Goal: Task Accomplishment & Management: Complete application form

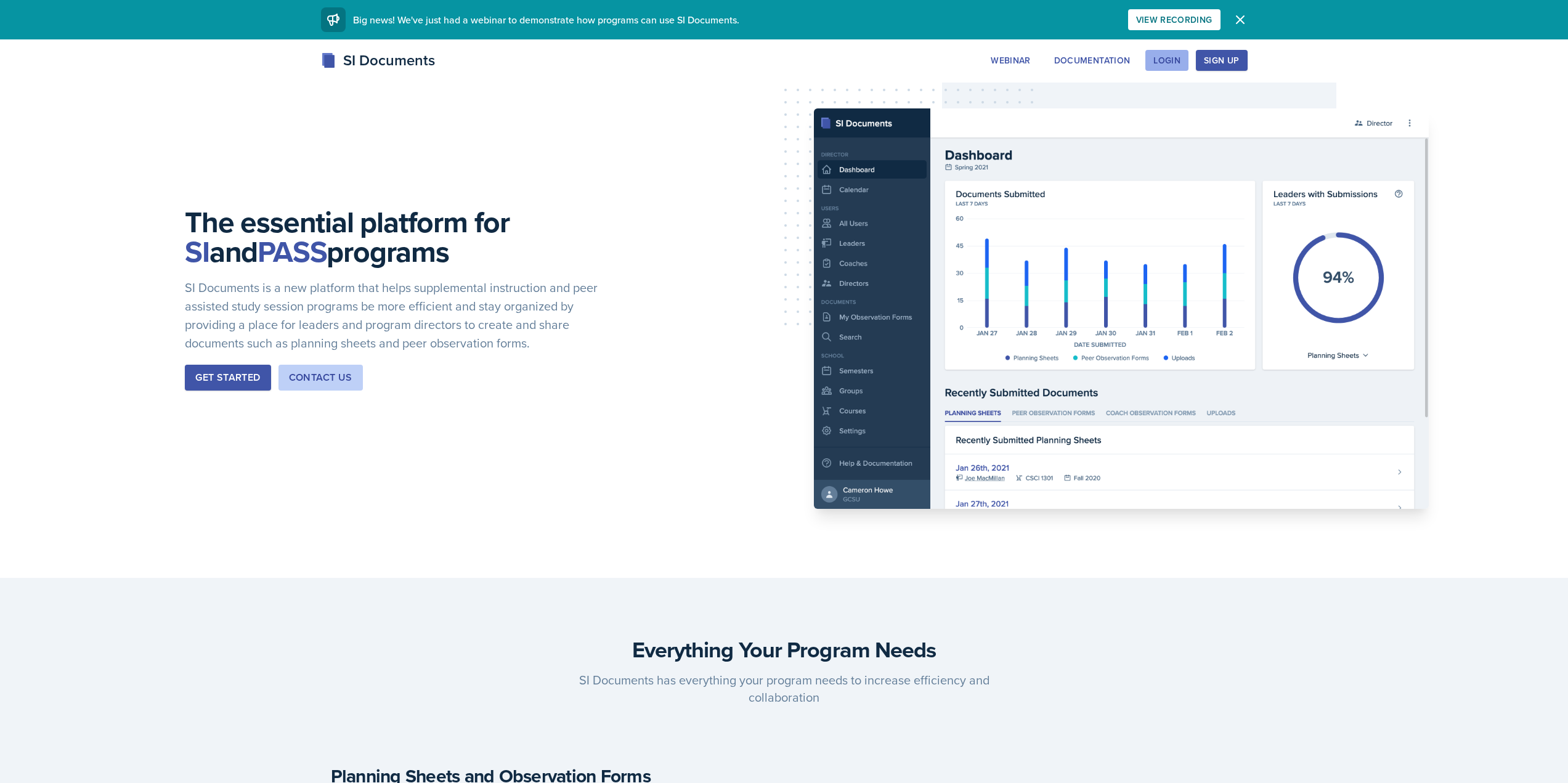
click at [1171, 65] on div "Login" at bounding box center [1166, 60] width 27 height 10
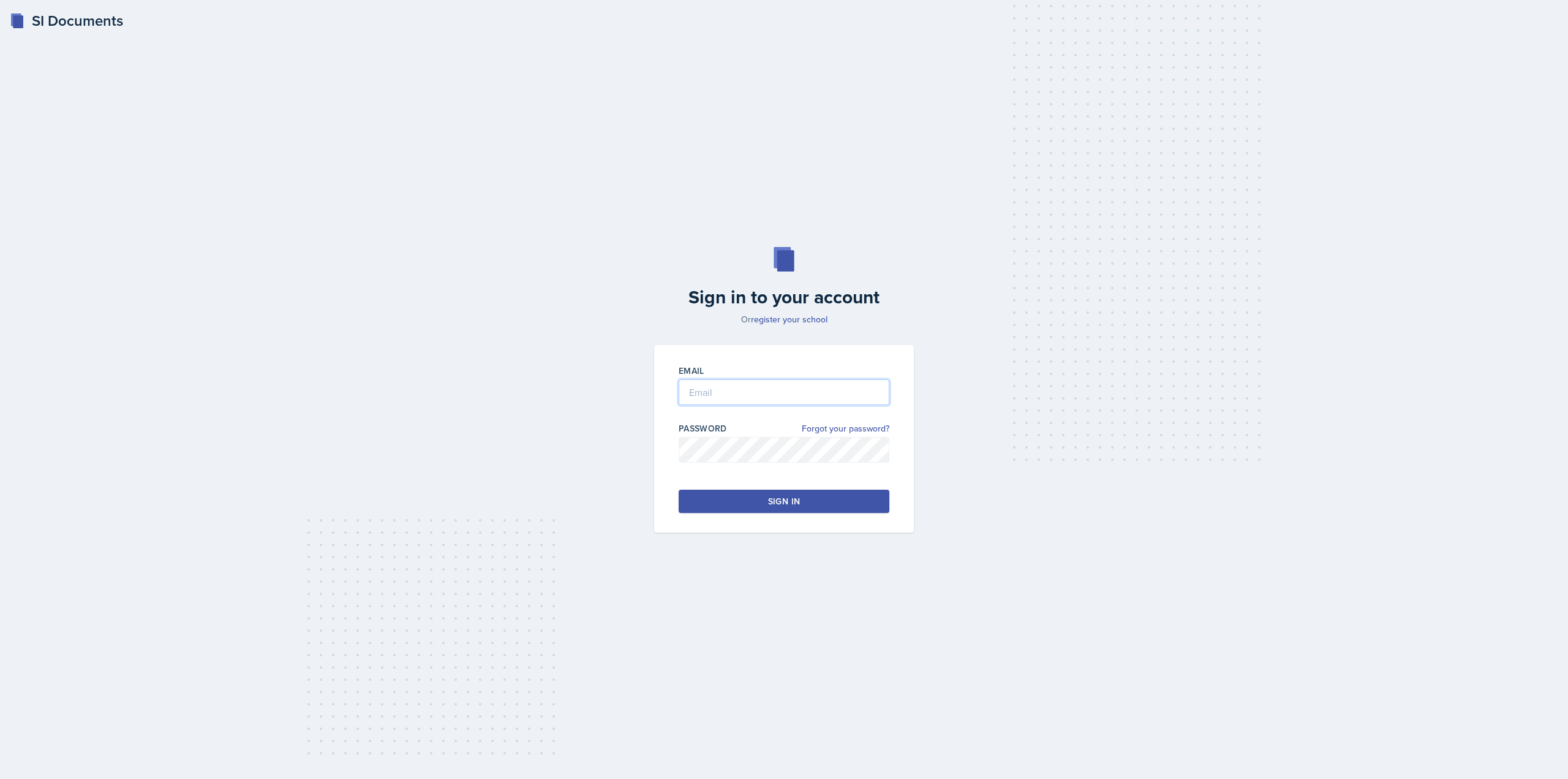
click at [793, 388] on input "email" at bounding box center [784, 392] width 211 height 26
click at [788, 392] on input "email" at bounding box center [784, 392] width 211 height 26
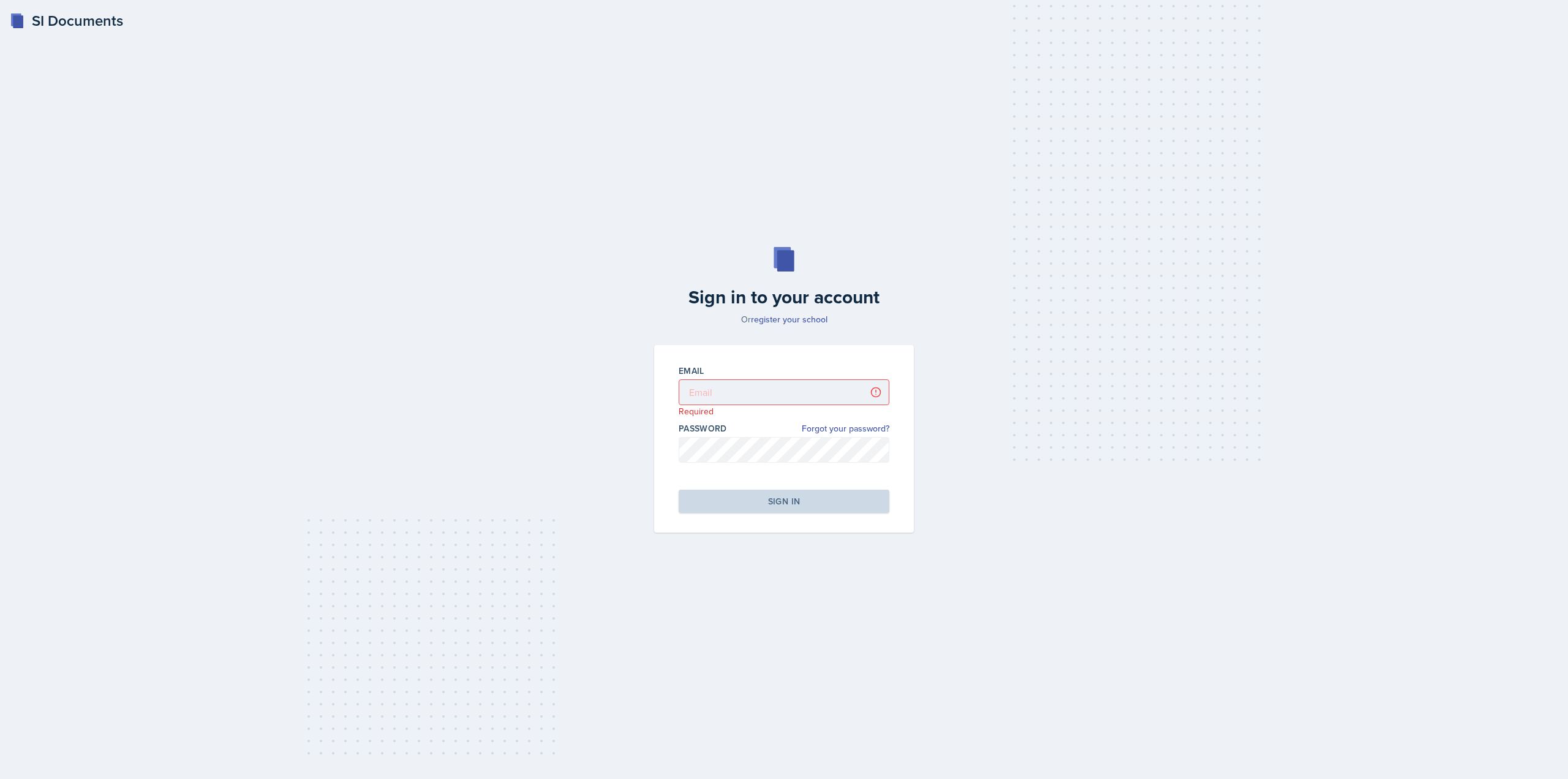
click at [535, 356] on div "Sign in to your account Or register your school Email Required Password Forgot …" at bounding box center [784, 390] width 1529 height 364
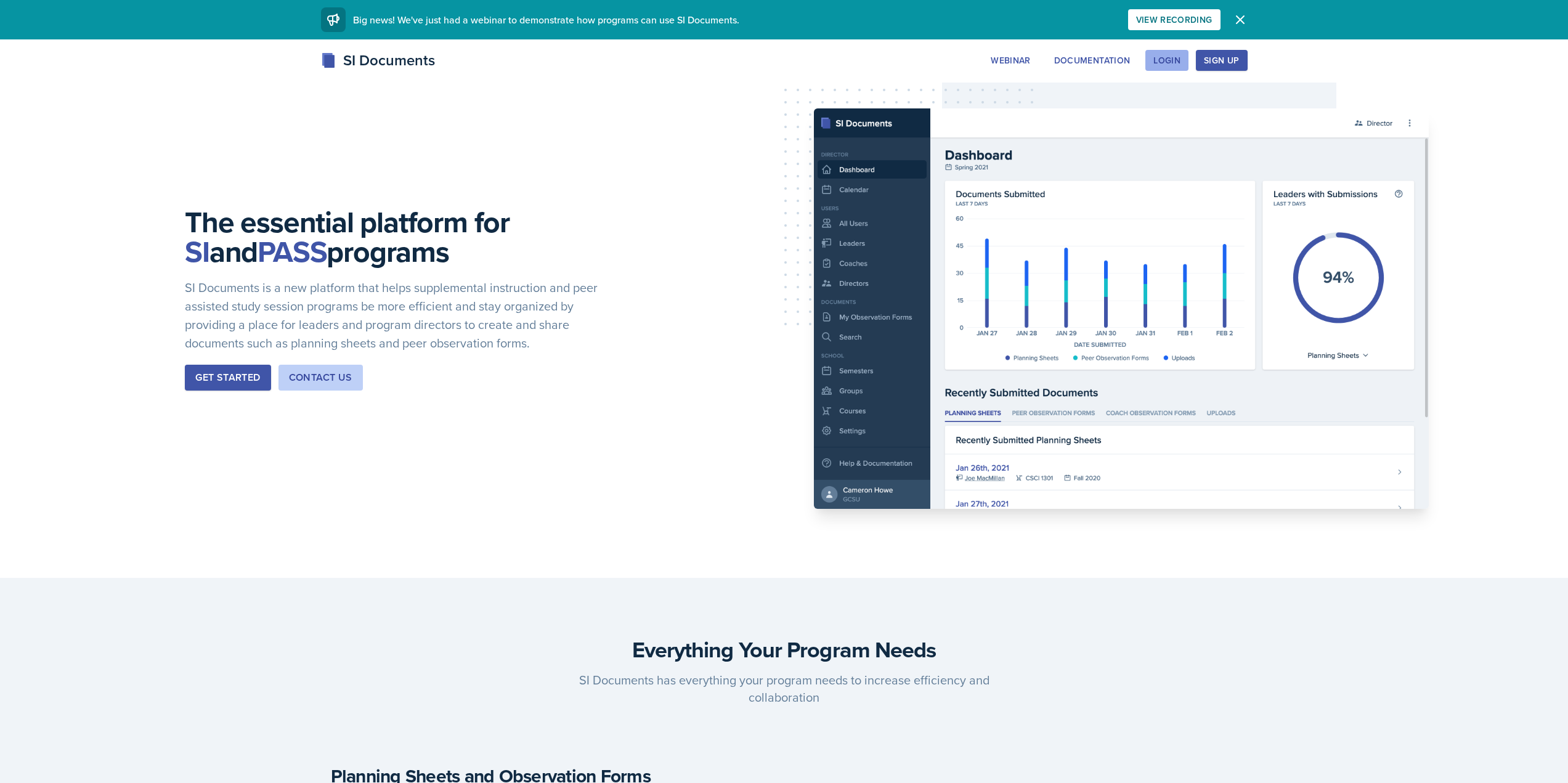
click at [1158, 58] on div "Login" at bounding box center [1166, 60] width 27 height 10
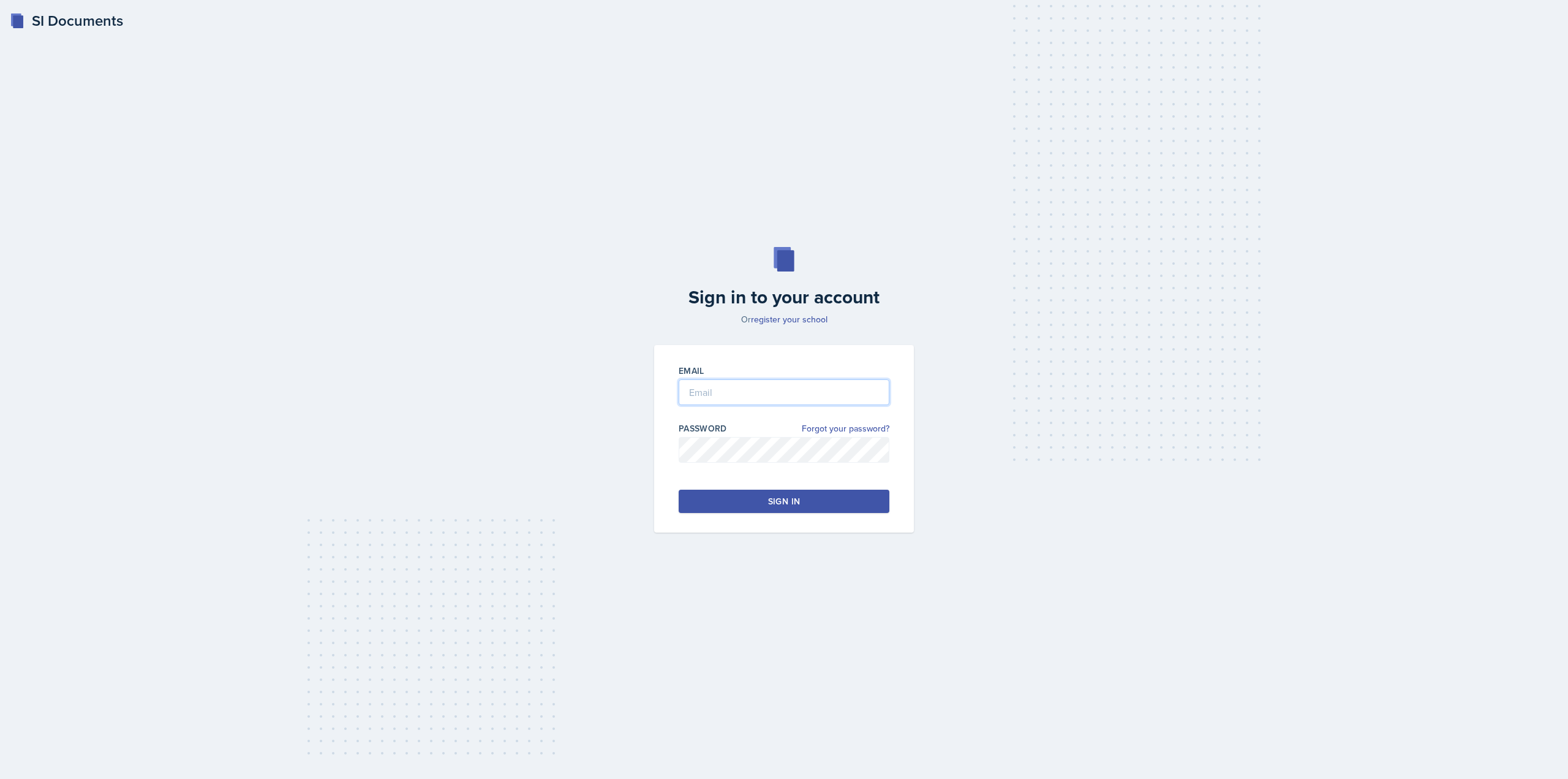
click at [803, 387] on input "email" at bounding box center [784, 392] width 211 height 26
type input "[EMAIL_ADDRESS][DOMAIN_NAME]"
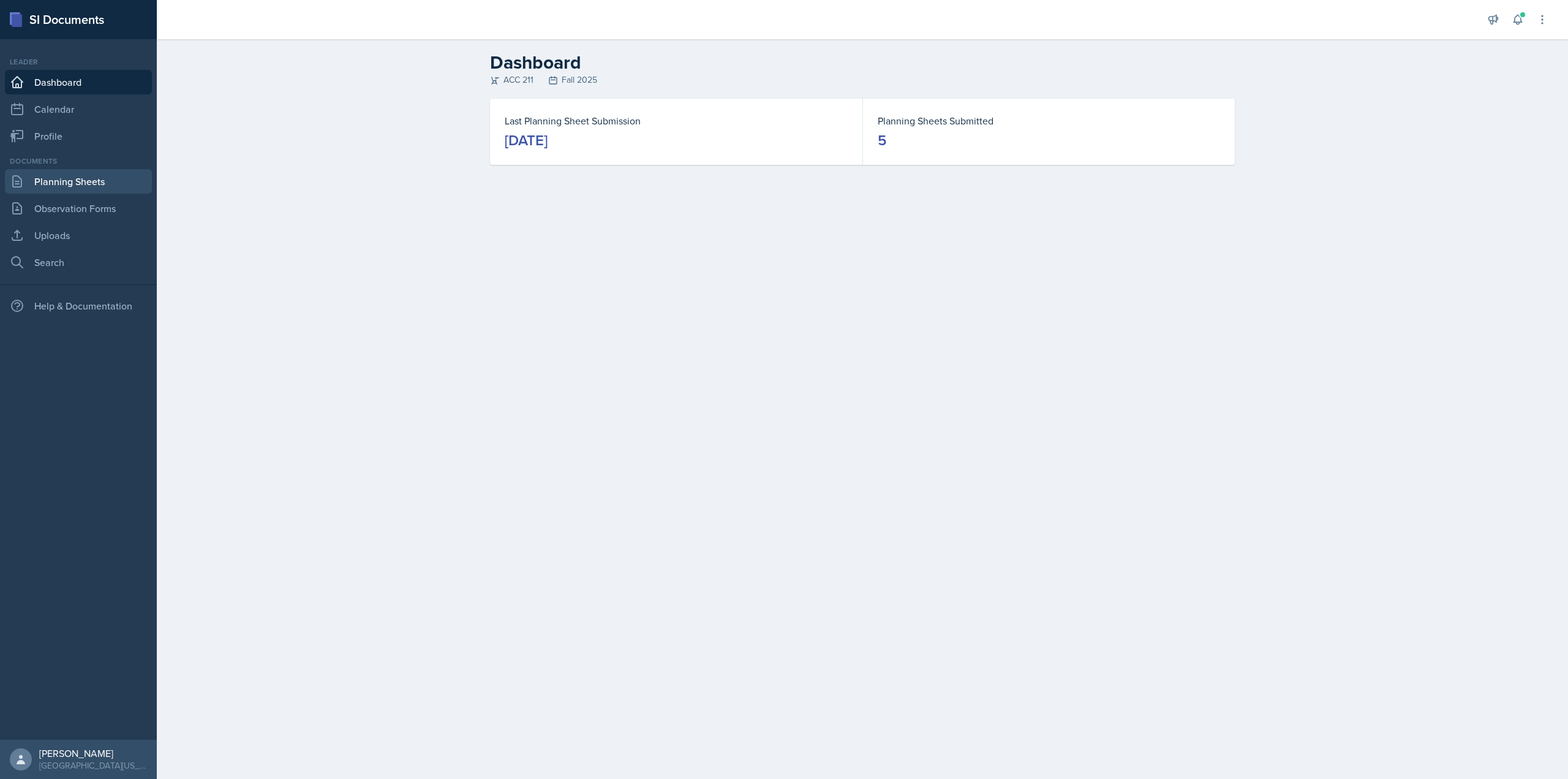
click at [118, 179] on link "Planning Sheets" at bounding box center [78, 181] width 147 height 25
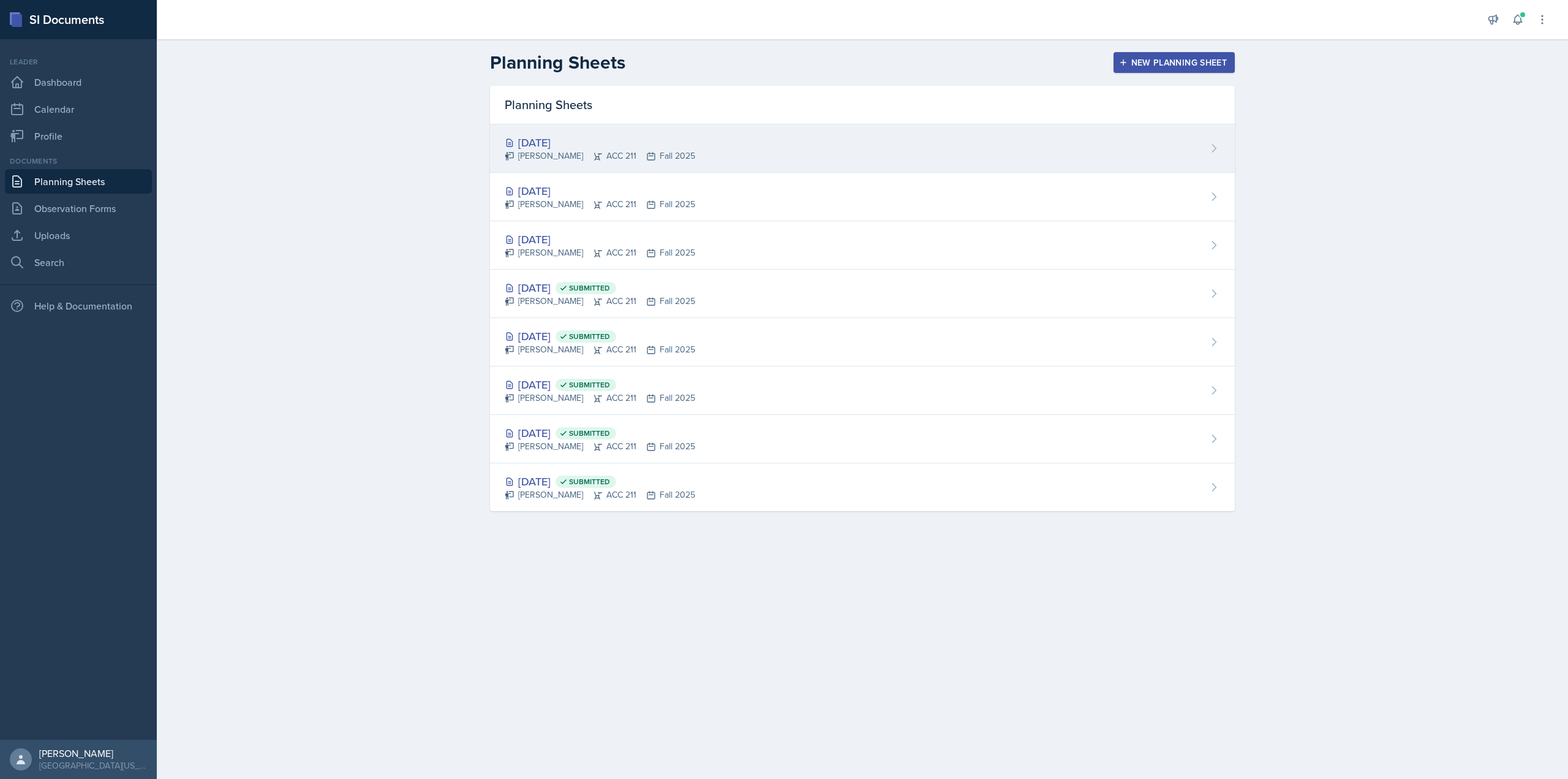
click at [700, 140] on div "Sep 11th, 2025 Thomas Adams ACC 211 Fall 2025" at bounding box center [862, 148] width 745 height 48
click at [563, 141] on div "[DATE]" at bounding box center [600, 141] width 191 height 16
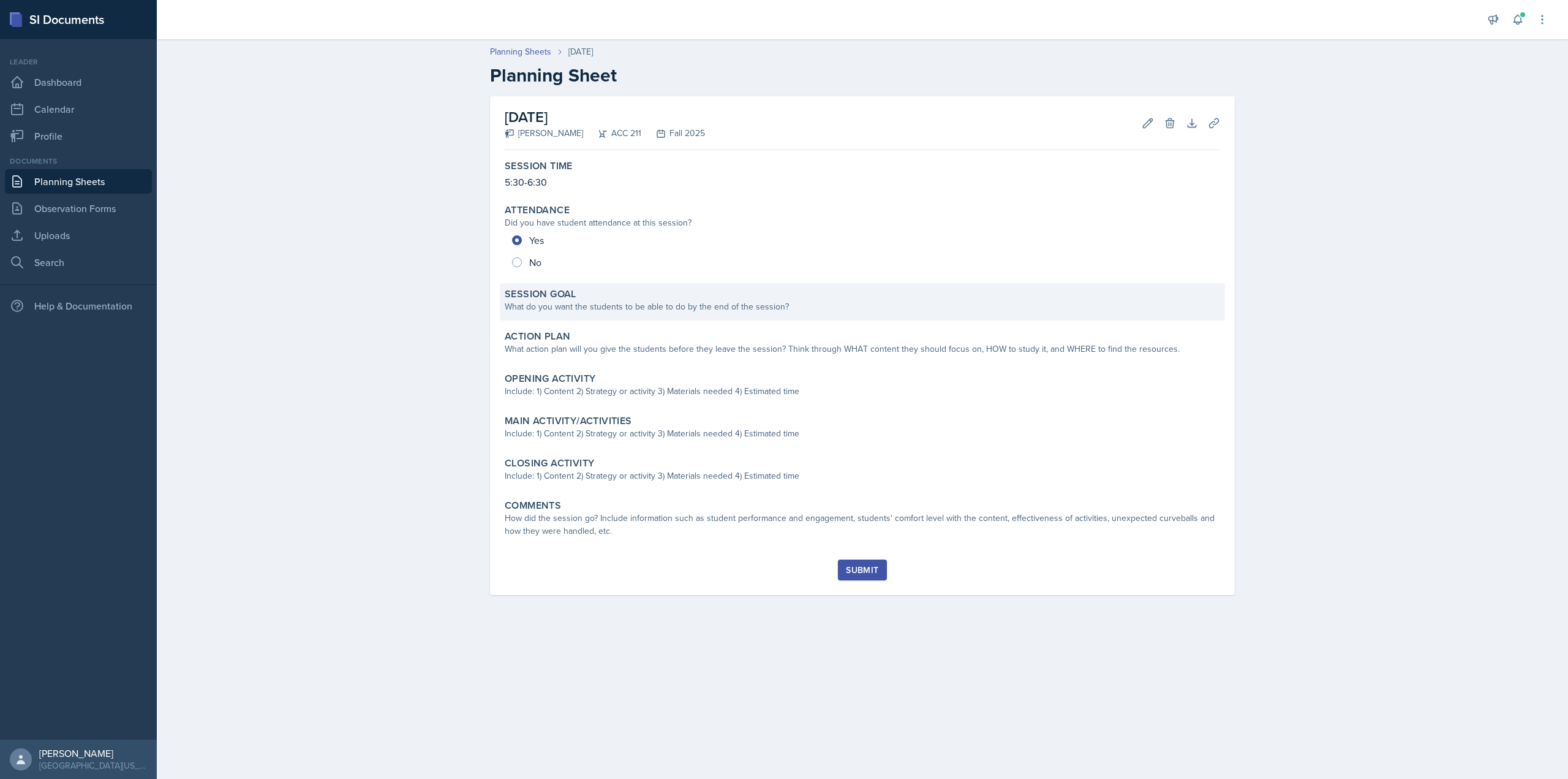
click at [579, 319] on div "Session Goal What do you want the students to be able to do by the end of the s…" at bounding box center [862, 301] width 726 height 37
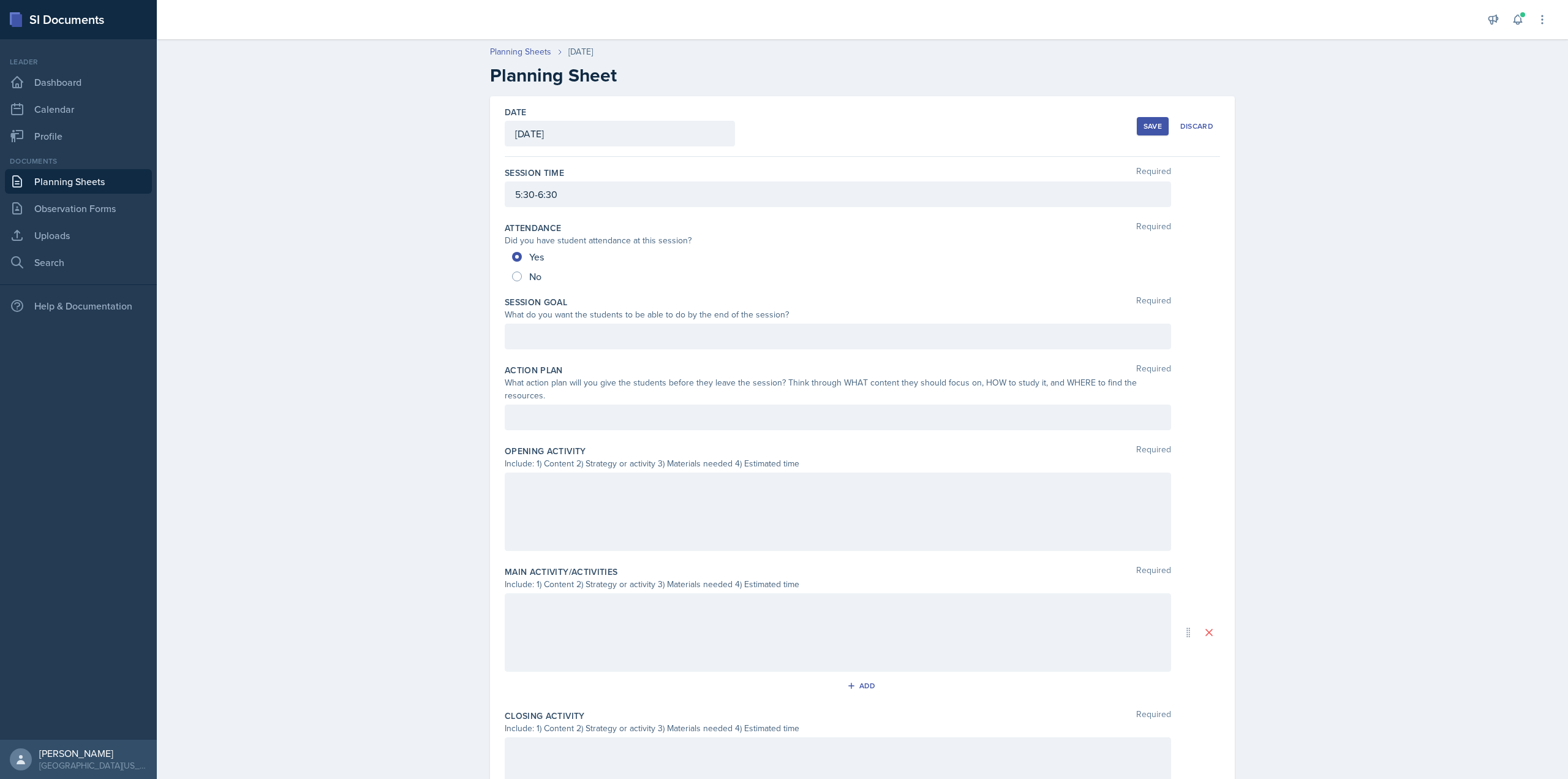
click at [594, 339] on div at bounding box center [838, 336] width 667 height 26
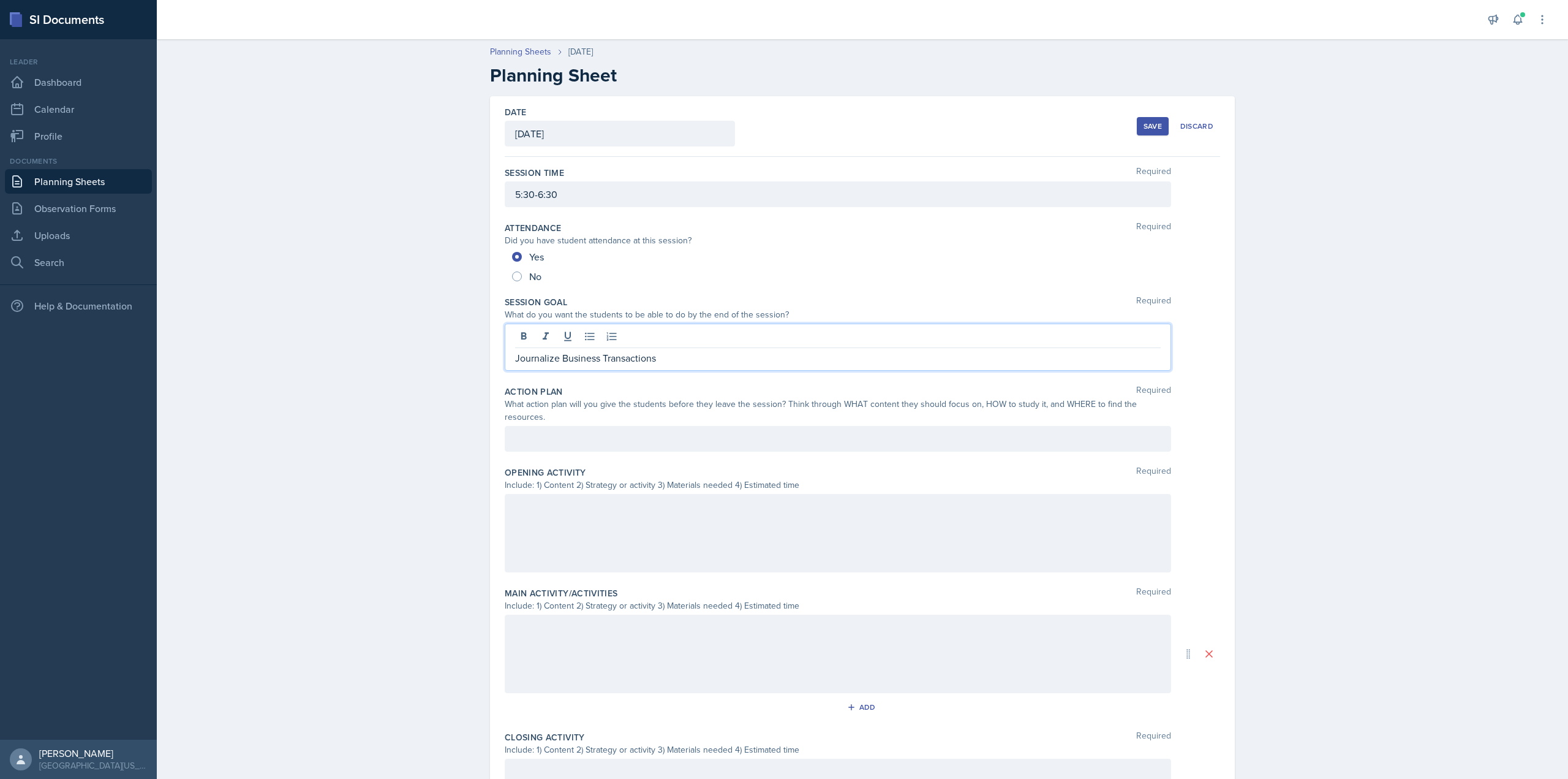
click at [568, 426] on div at bounding box center [838, 438] width 667 height 26
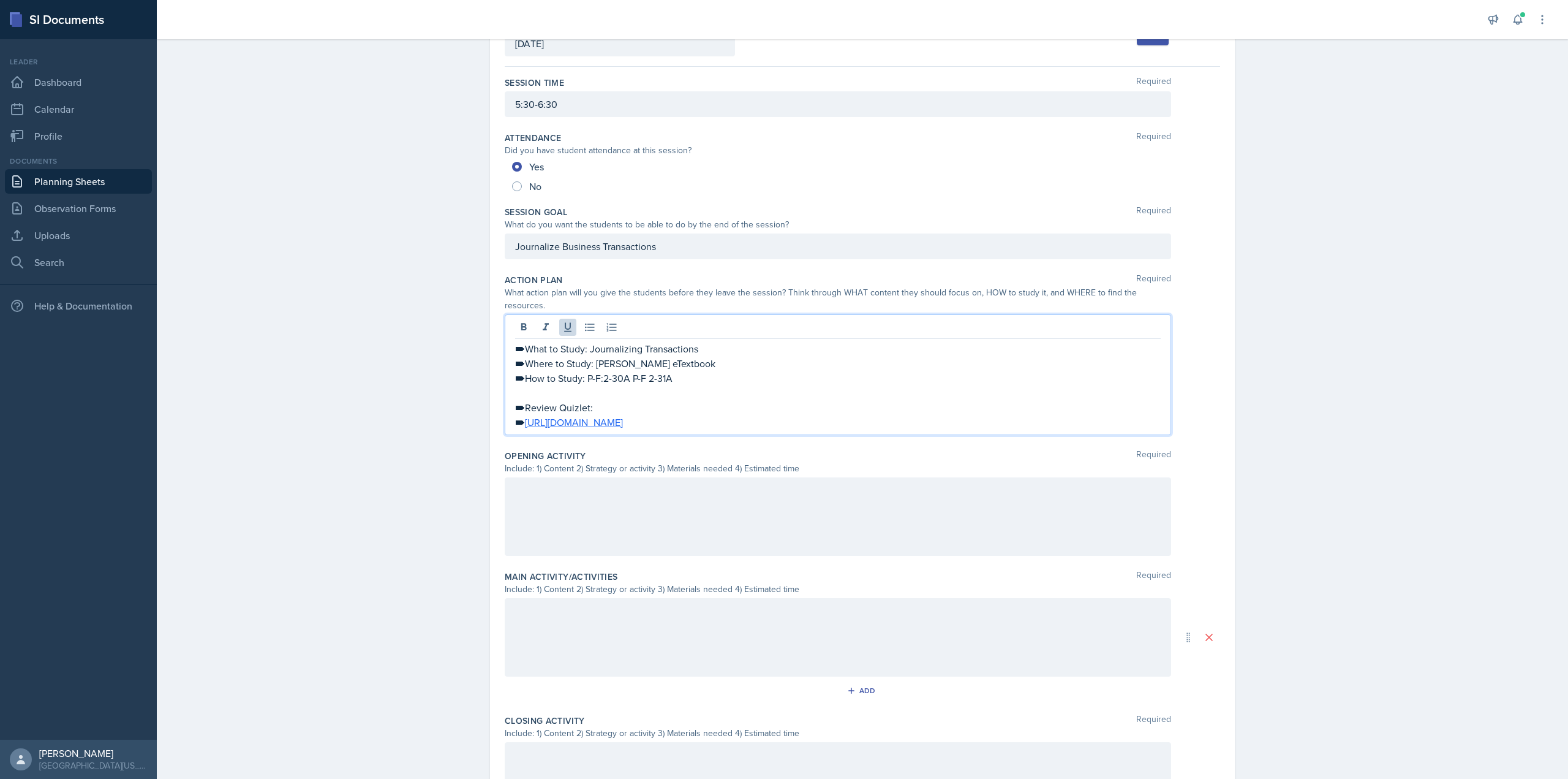
scroll to position [122, 0]
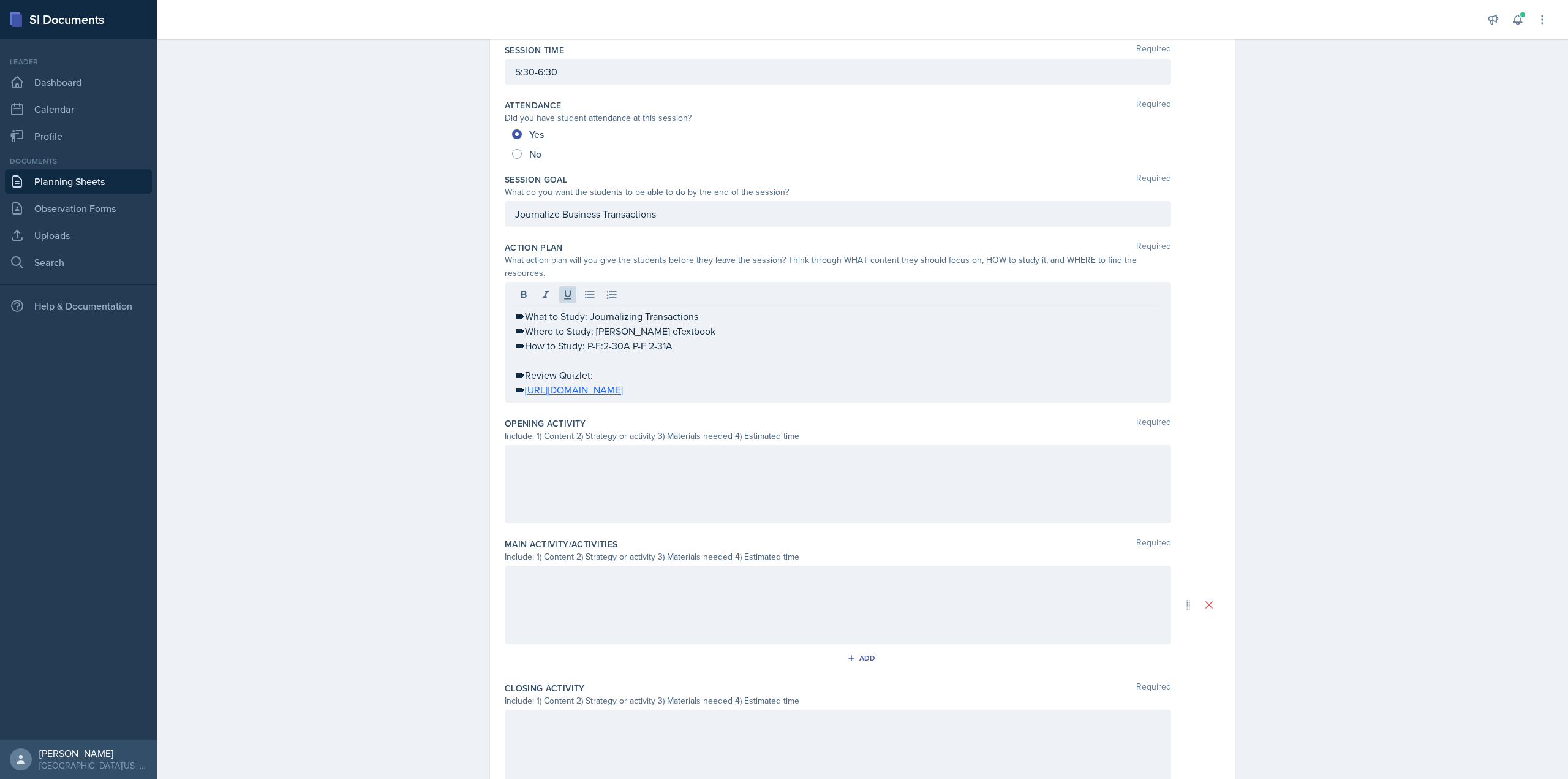
click at [562, 477] on div at bounding box center [838, 484] width 667 height 79
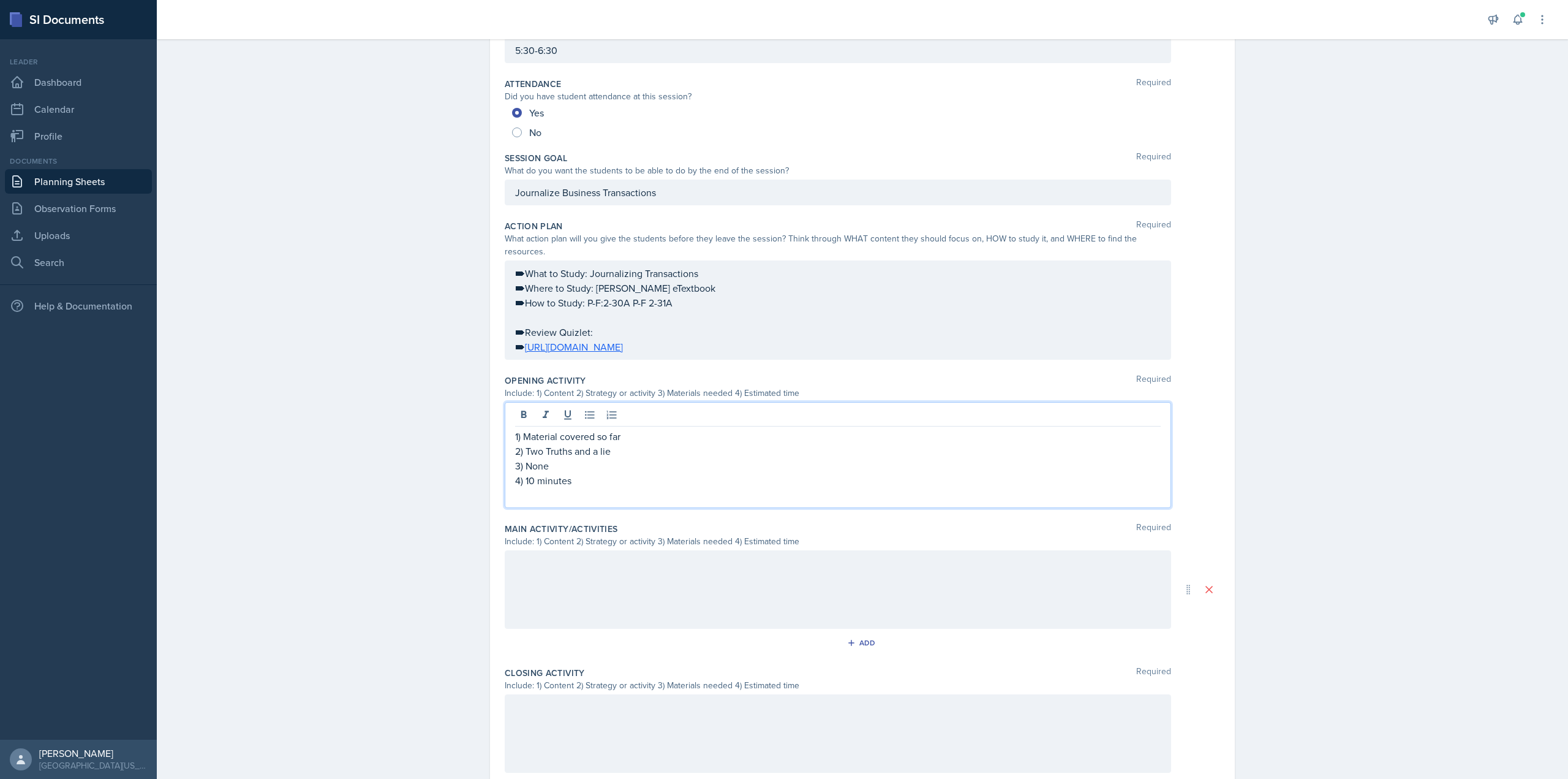
click at [570, 488] on p at bounding box center [838, 495] width 646 height 15
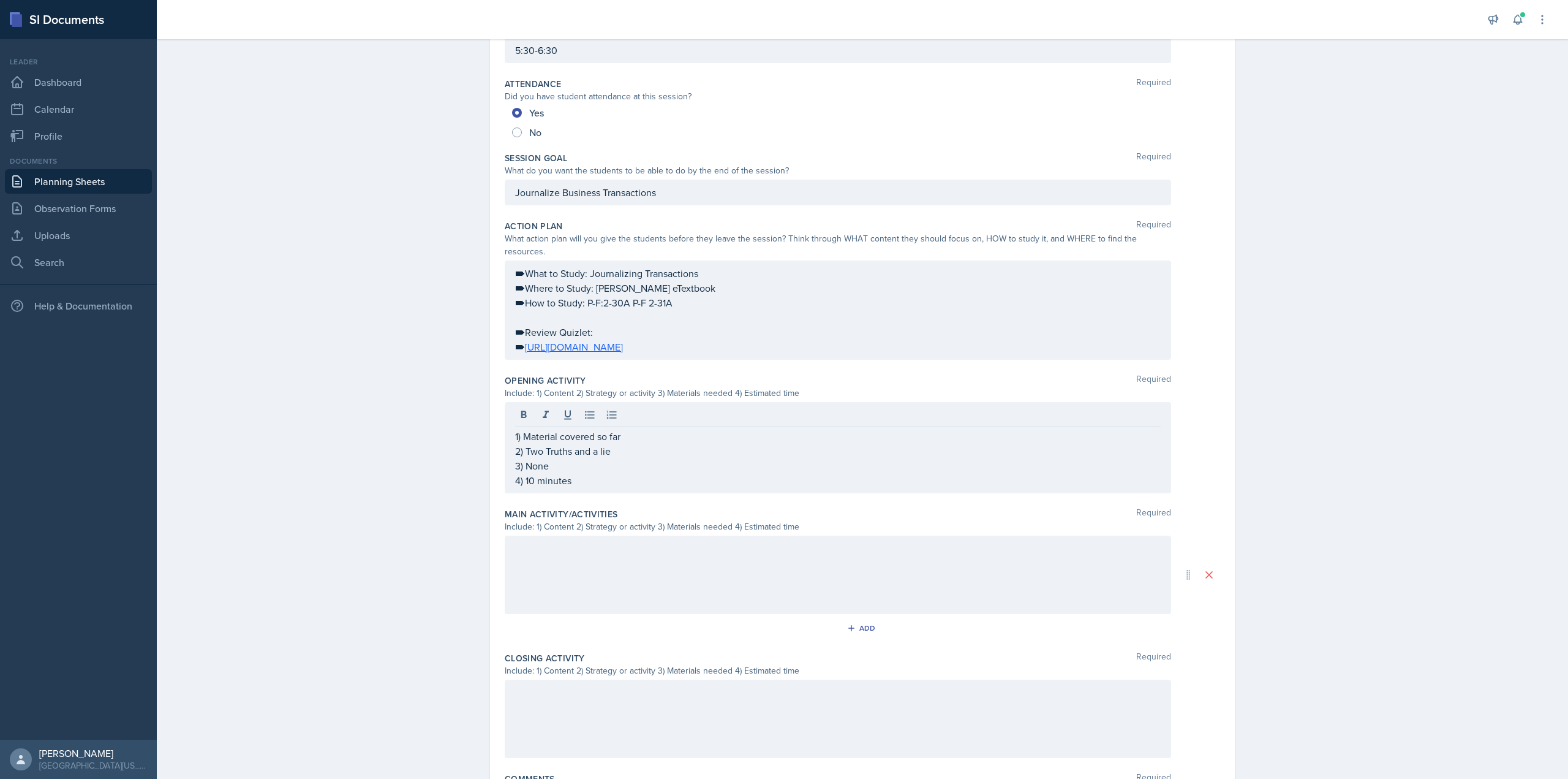
click at [582, 552] on div at bounding box center [838, 574] width 667 height 79
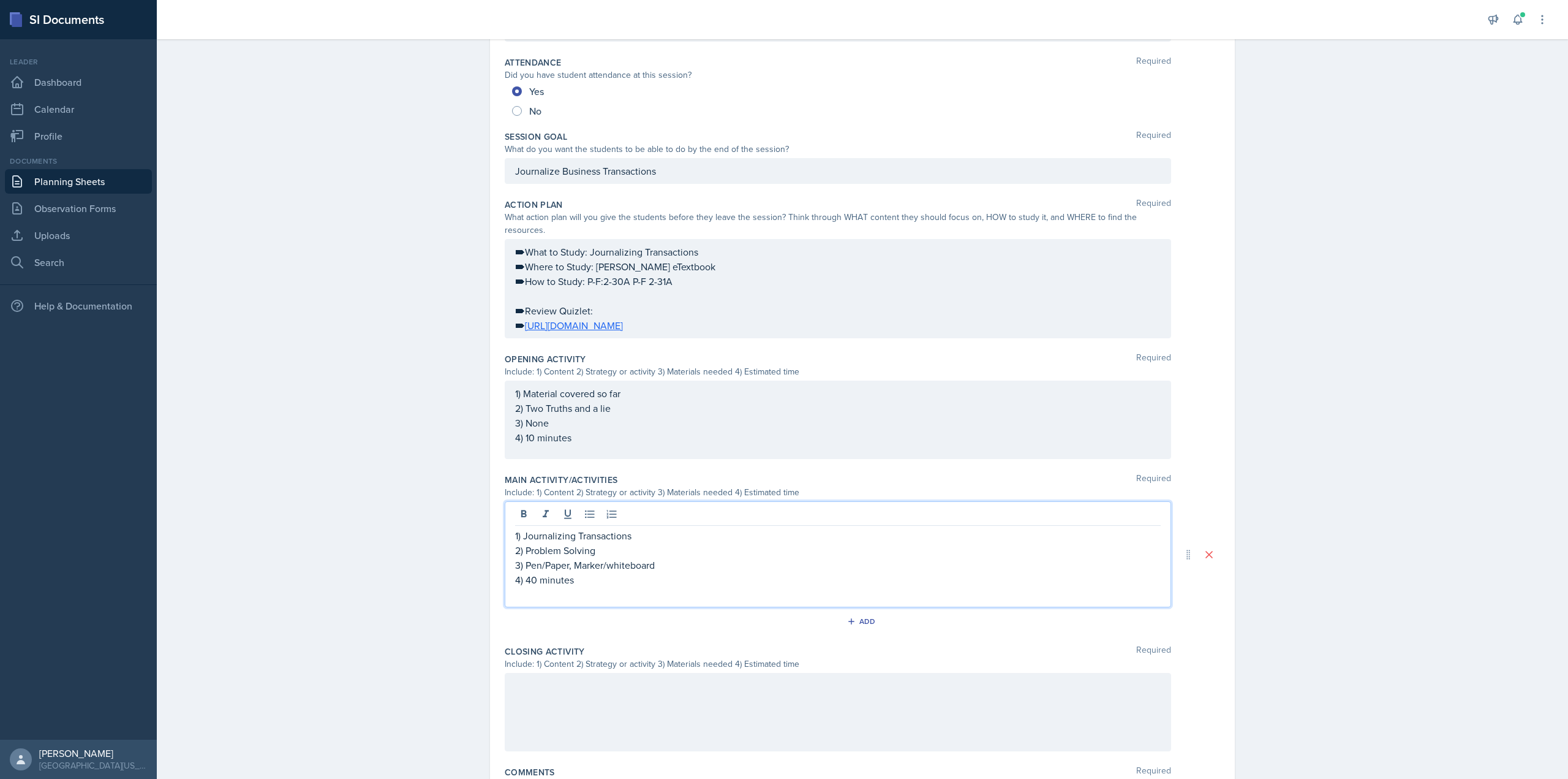
click at [585, 587] on p at bounding box center [838, 595] width 646 height 15
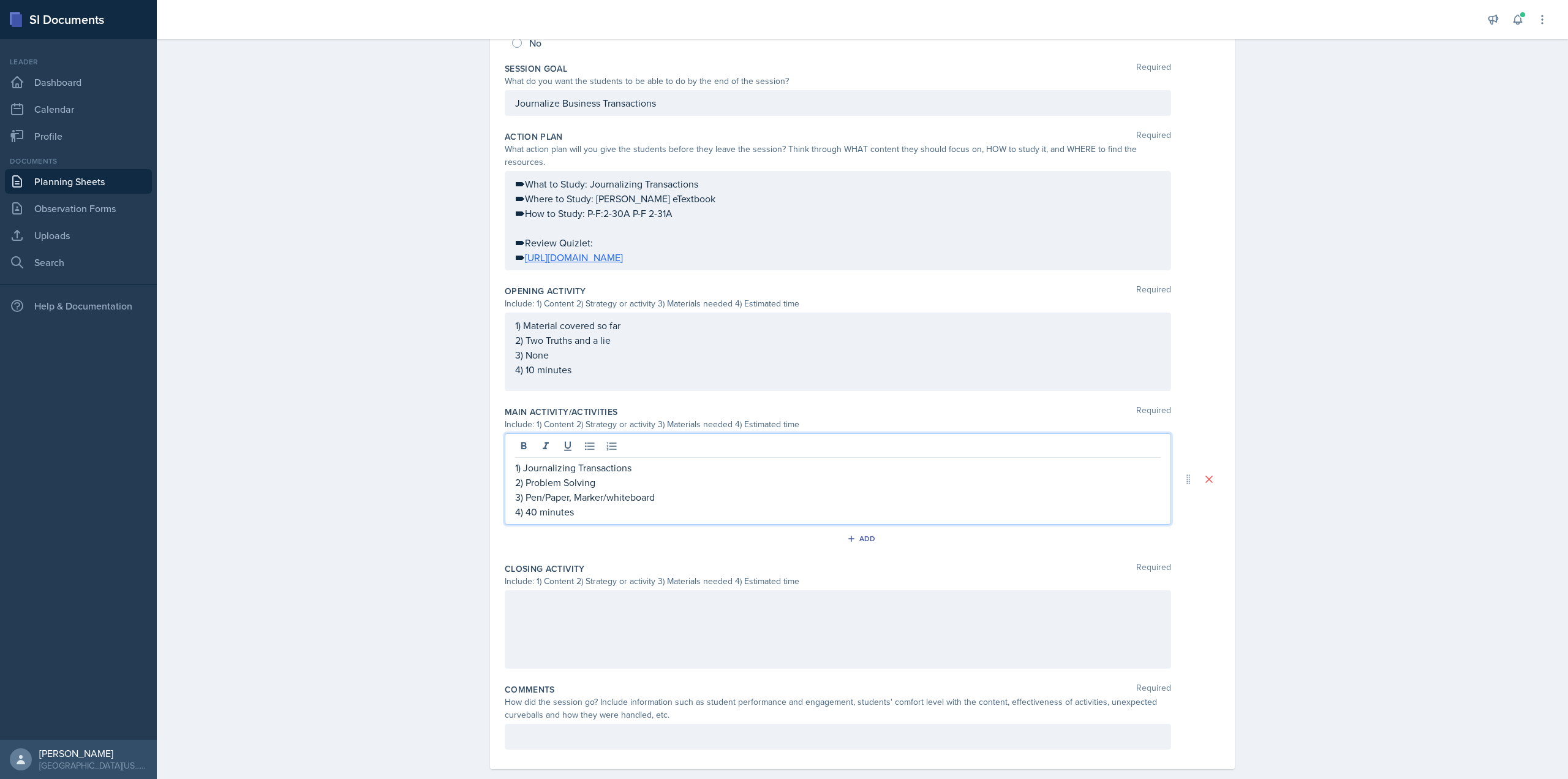
scroll to position [240, 0]
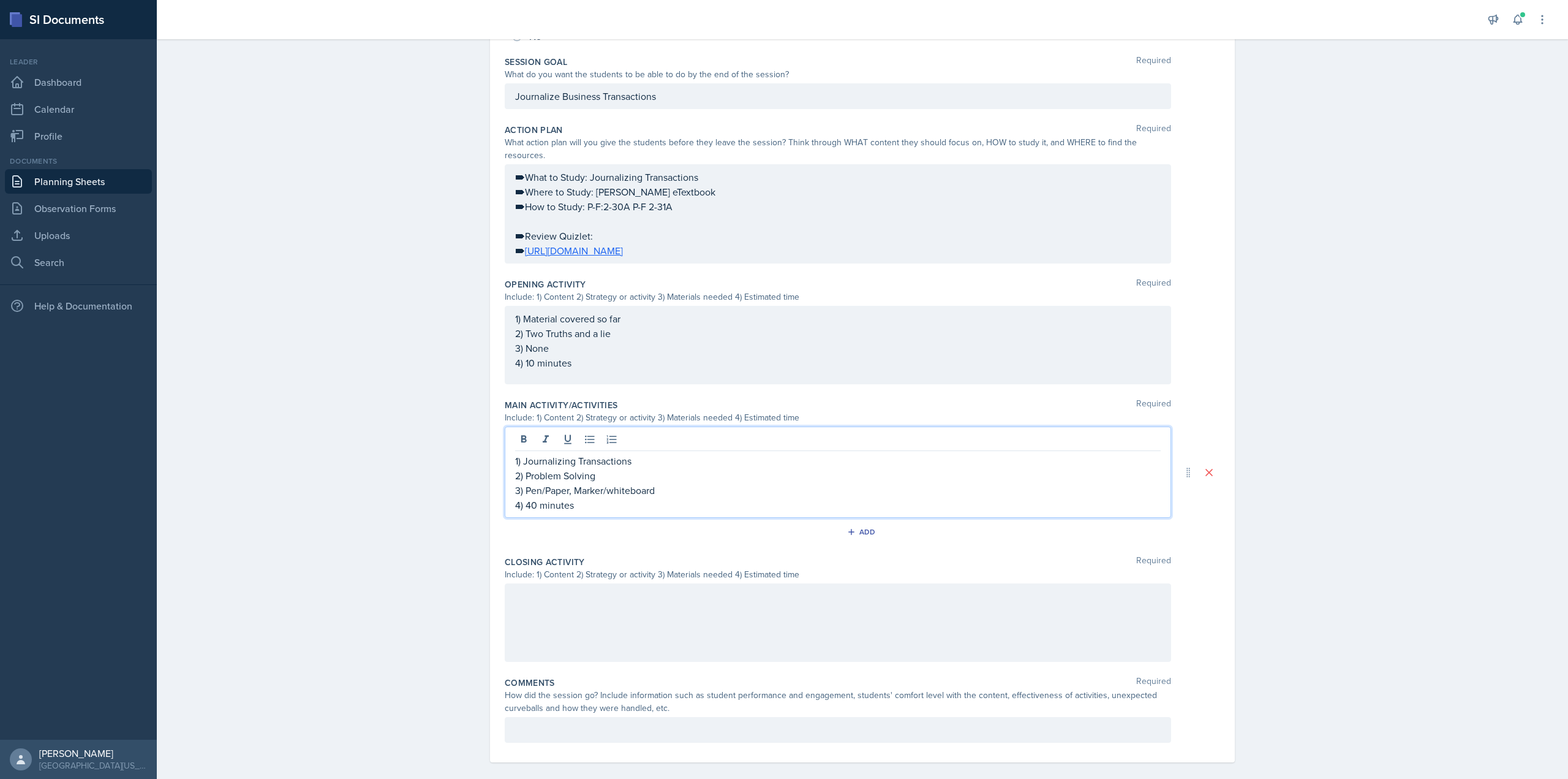
click at [616, 603] on div at bounding box center [838, 622] width 667 height 79
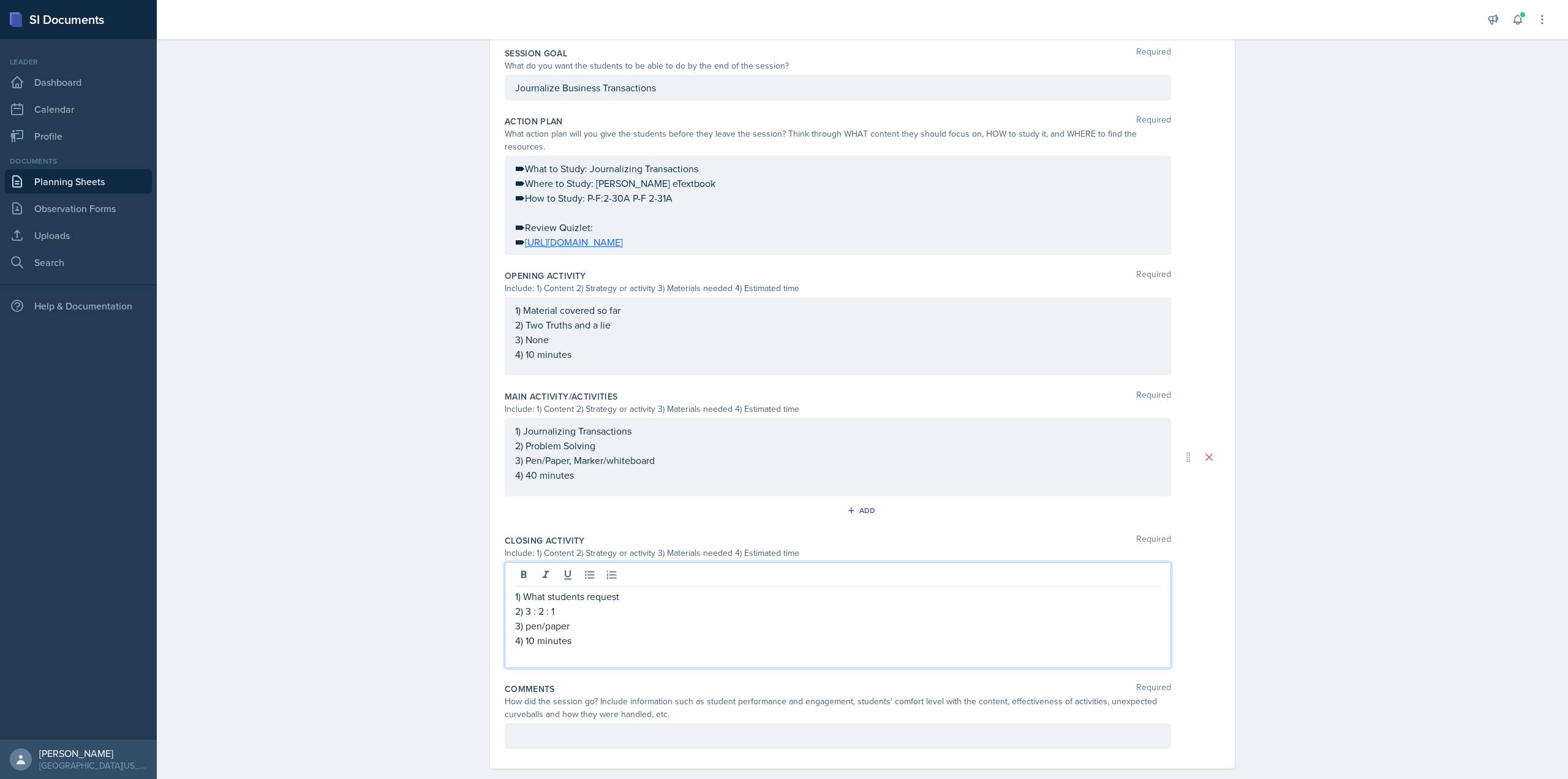
scroll to position [255, 0]
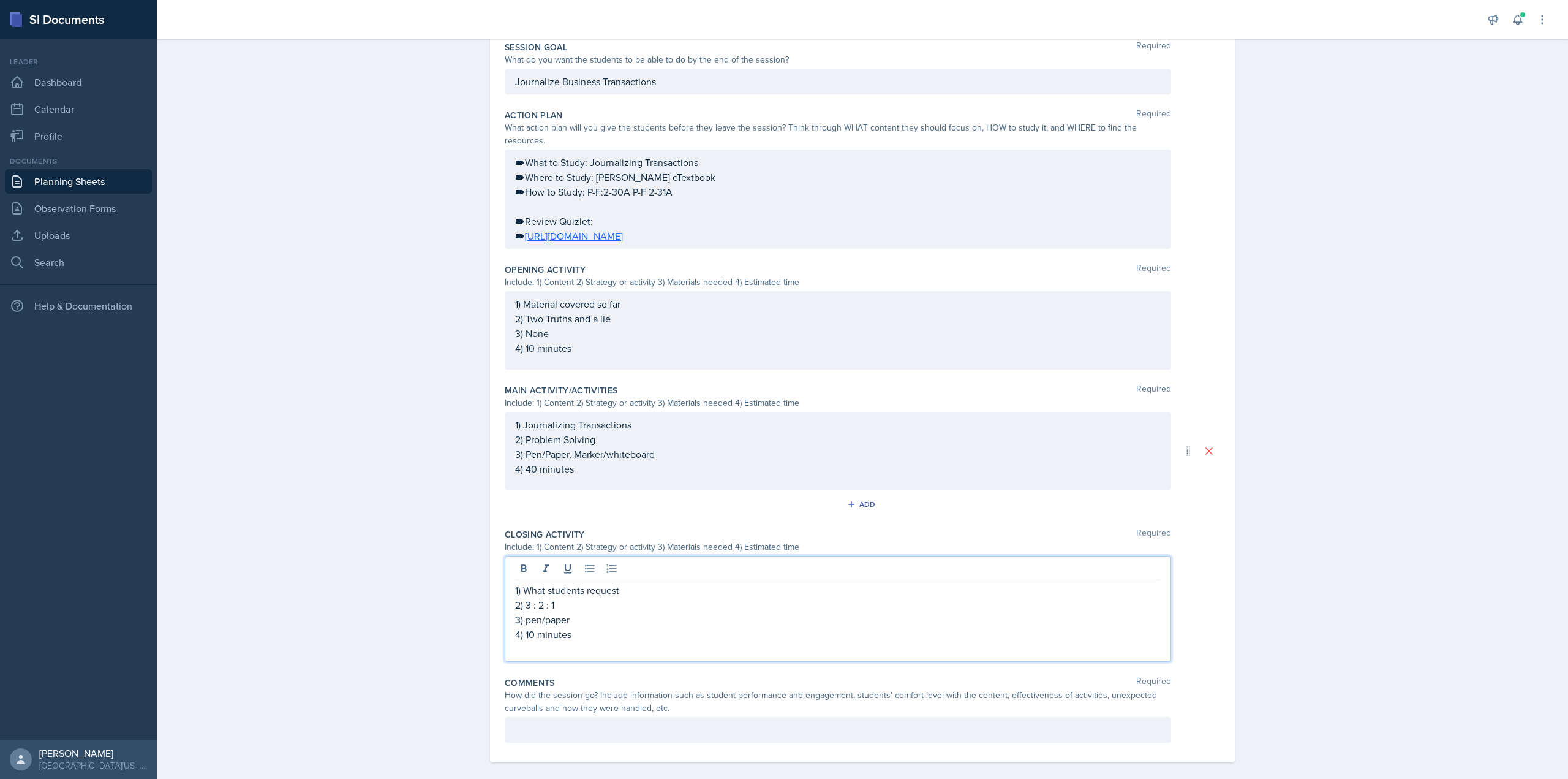
click at [603, 641] on p at bounding box center [838, 649] width 646 height 15
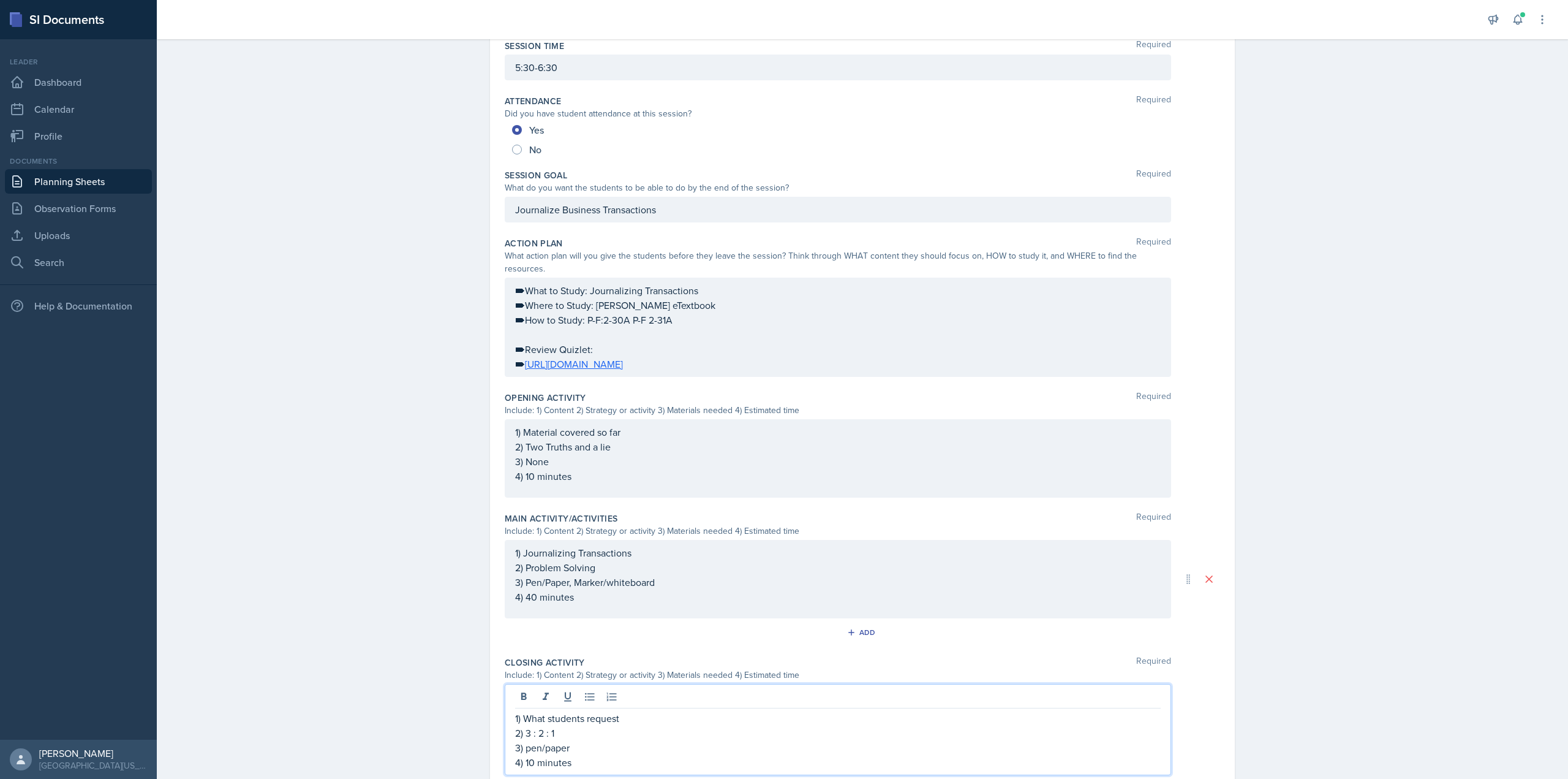
scroll to position [0, 0]
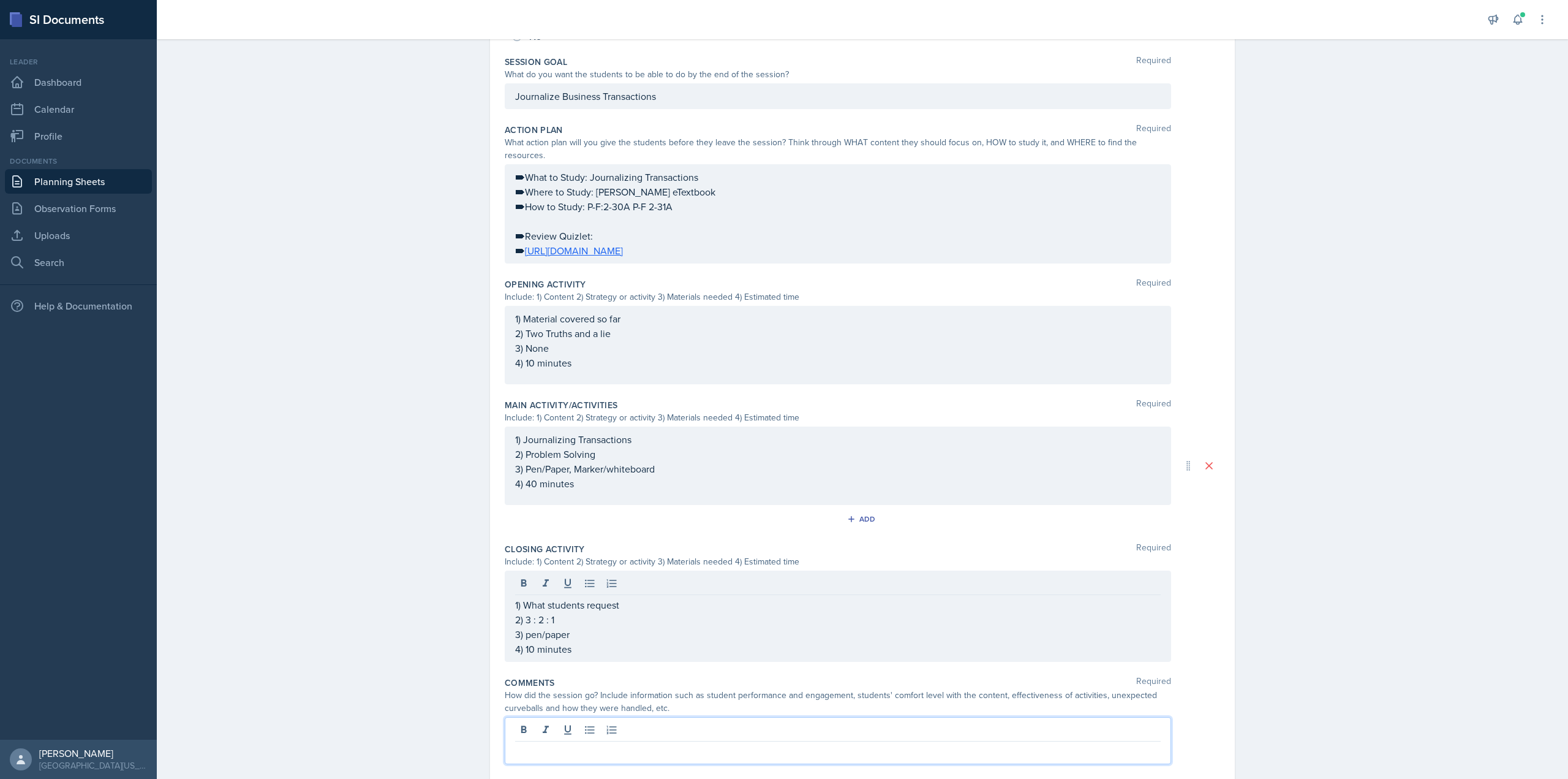
click at [651, 744] on p at bounding box center [838, 751] width 646 height 15
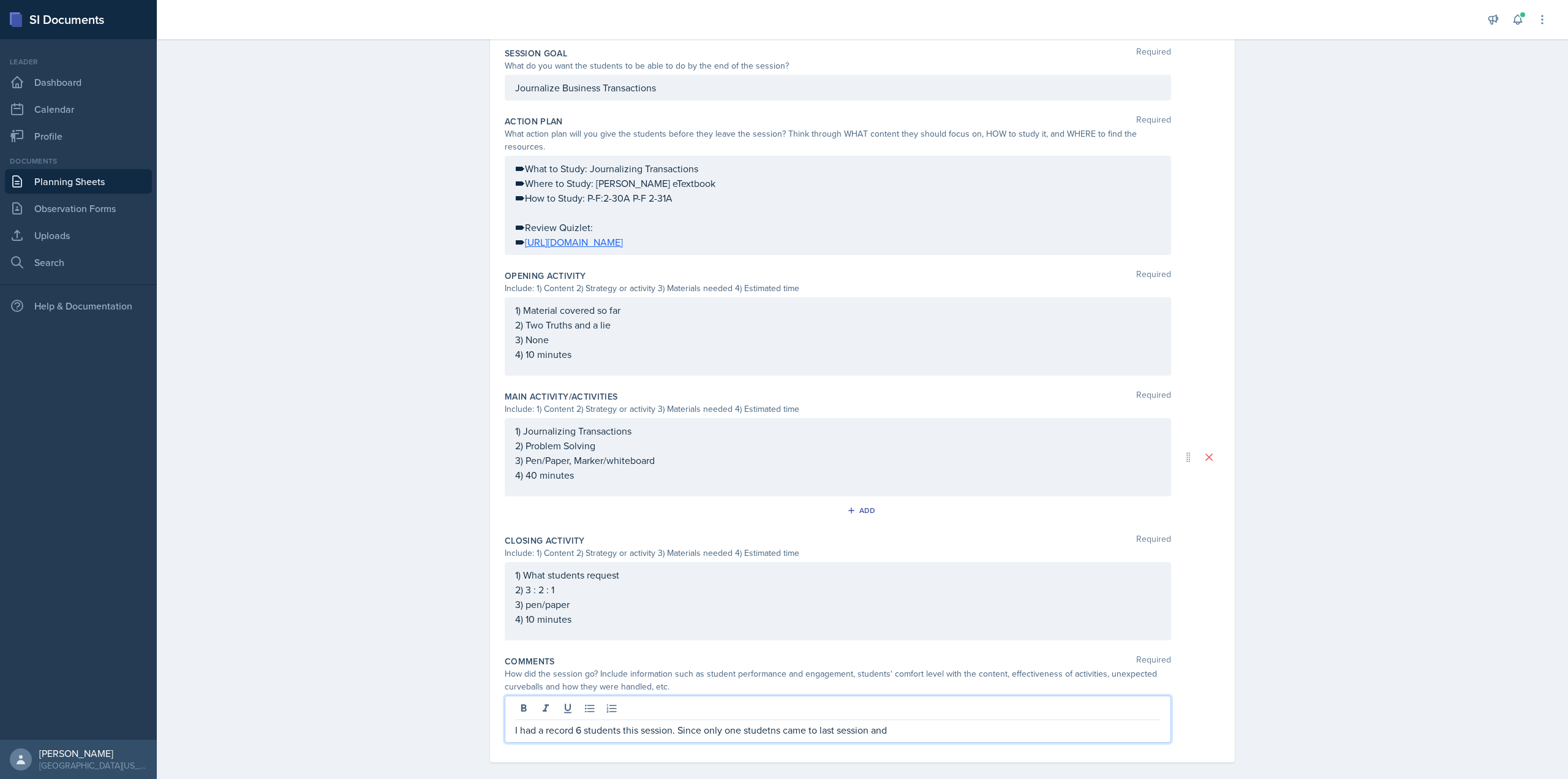
click at [774, 722] on p "I had a record 6 students this session. Since only one studetns came to last se…" at bounding box center [838, 730] width 646 height 15
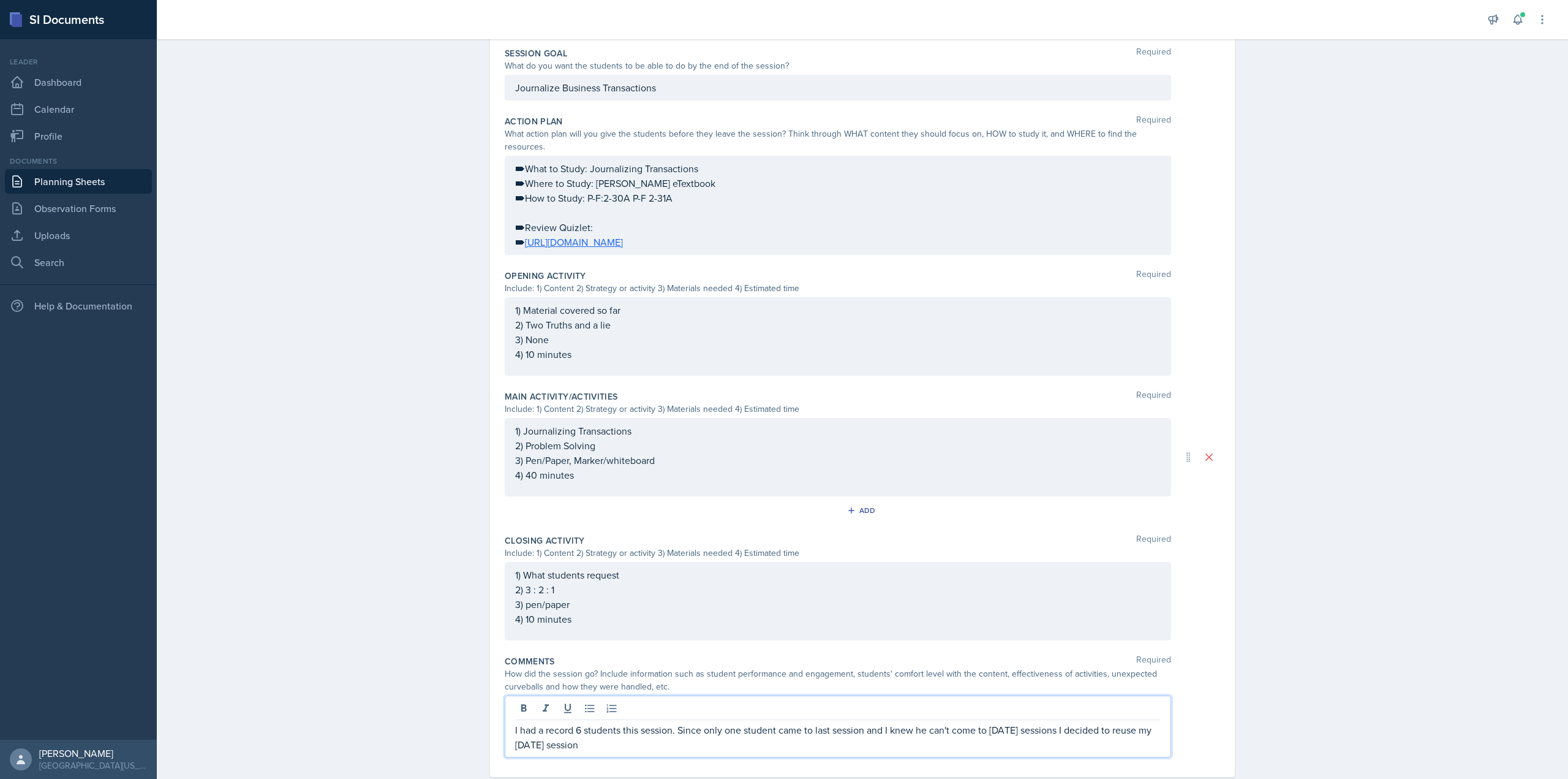
click at [986, 733] on p "I had a record 6 students this session. Since only one student came to last ses…" at bounding box center [838, 736] width 646 height 29
click at [844, 733] on p "I had a record 6 students this session. Since only one student came to last ses…" at bounding box center [838, 736] width 646 height 29
drag, startPoint x: 674, startPoint y: 717, endPoint x: 487, endPoint y: 711, distance: 187.1
click at [490, 711] on div "Date September 11th, 2025 September 2025 31 1 2 3 4 5 6 7 8 9 10 11 12 13 14 15…" at bounding box center [862, 312] width 745 height 930
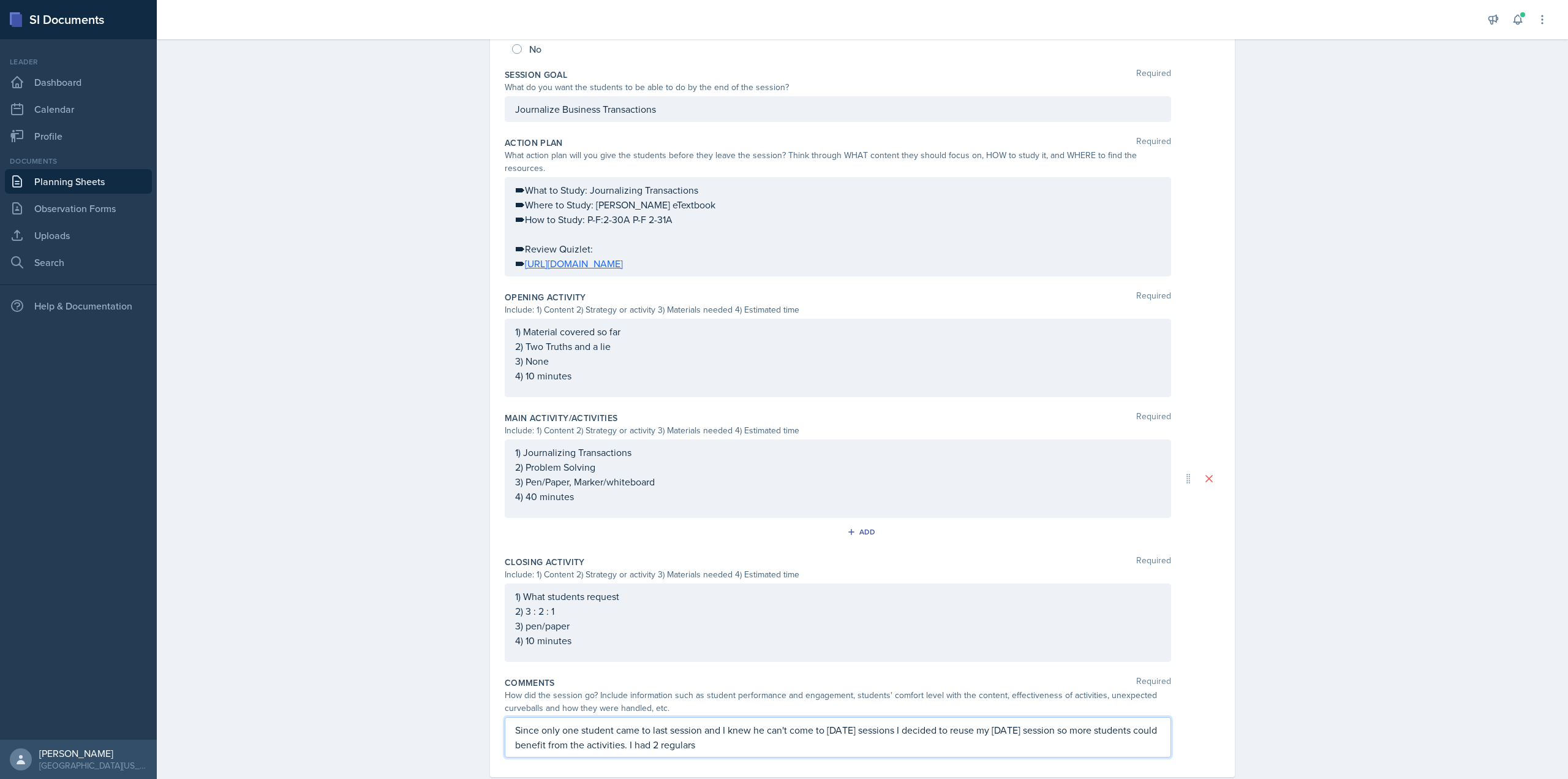
click at [650, 733] on p "Since only one student came to last session and I knew he can't come to Thursda…" at bounding box center [838, 736] width 646 height 29
click at [721, 746] on p "Since only one student came to last session and I knew he can't come to Thursda…" at bounding box center [838, 744] width 646 height 45
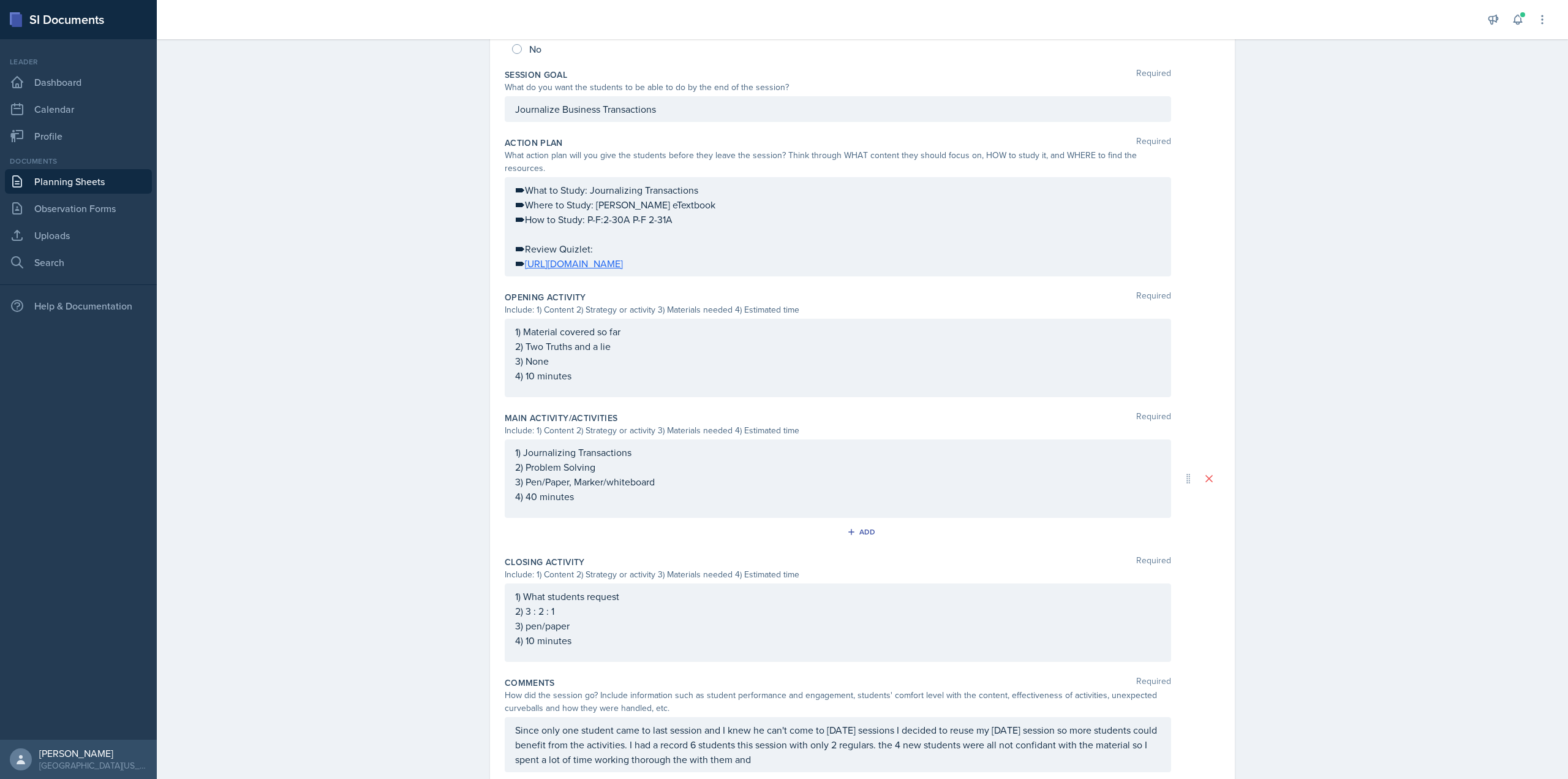
scroll to position [249, 0]
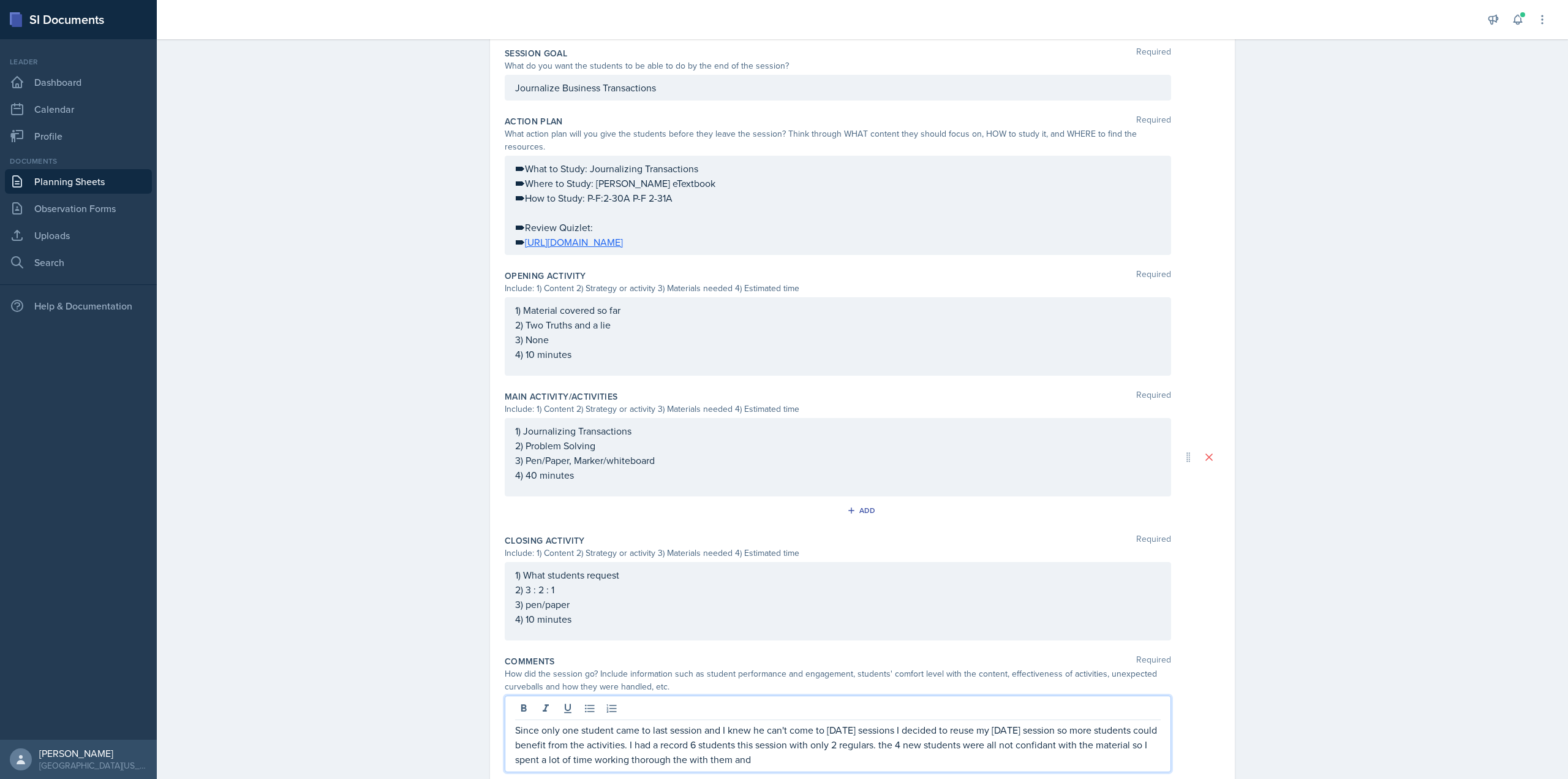
click at [858, 743] on p "Since only one student came to last session and I knew he can't come to Thursda…" at bounding box center [838, 744] width 646 height 45
click at [1024, 753] on div "Since only one student came to last session and I knew he can't come to Thursda…" at bounding box center [838, 733] width 667 height 77
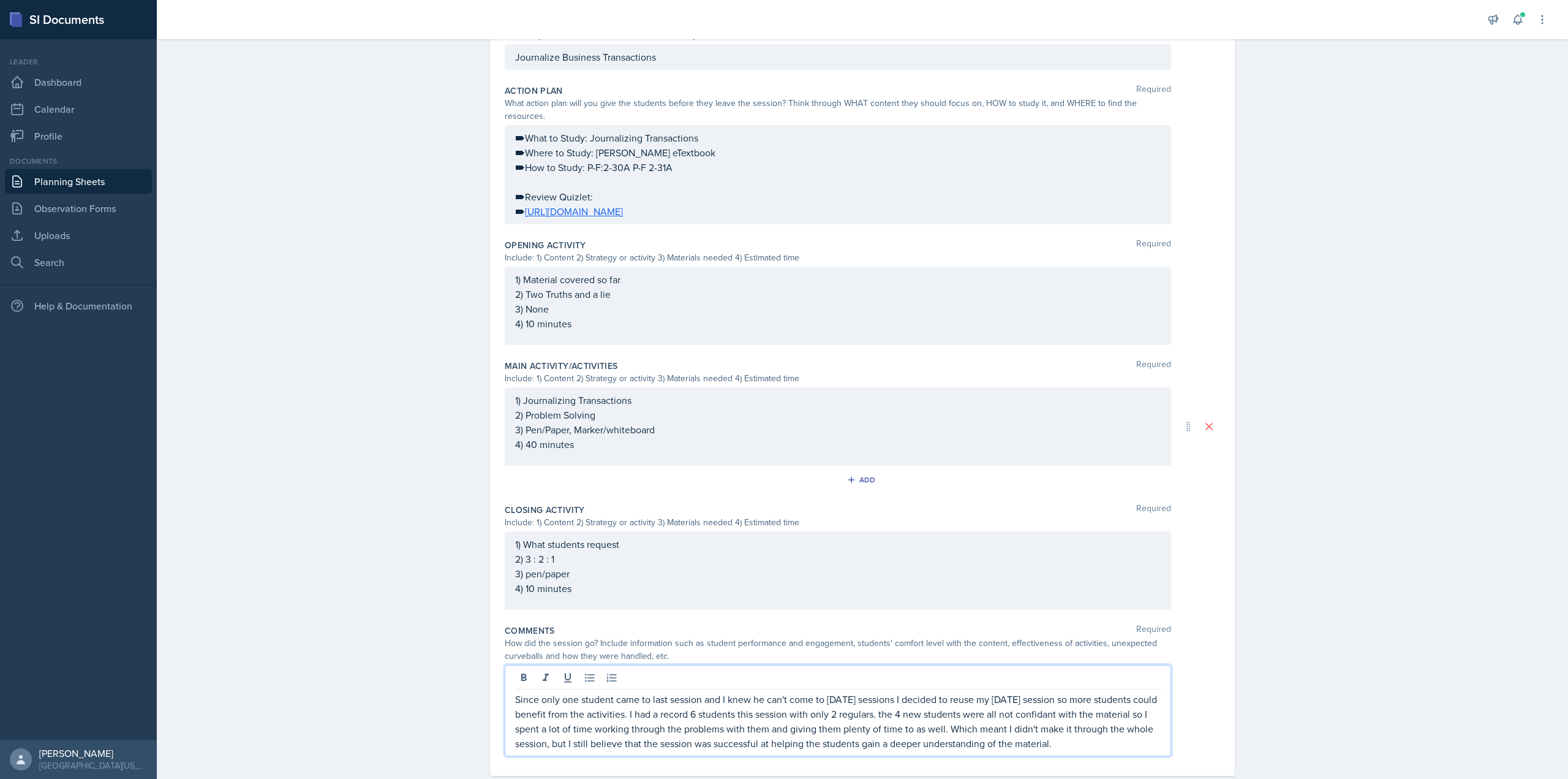
scroll to position [293, 0]
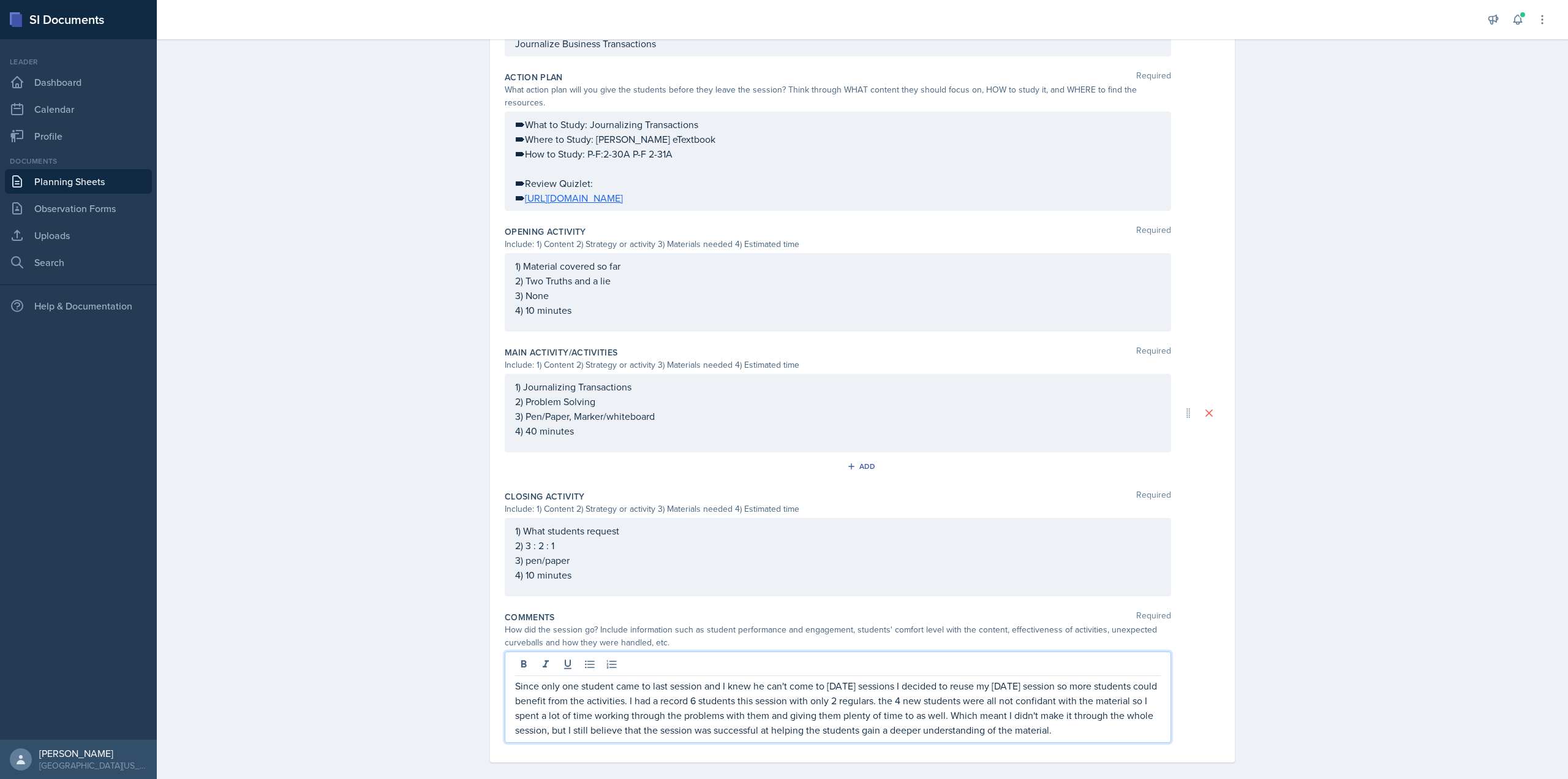
click at [1104, 718] on p "Since only one student came to last session and I knew he can't come to Thursda…" at bounding box center [838, 708] width 646 height 59
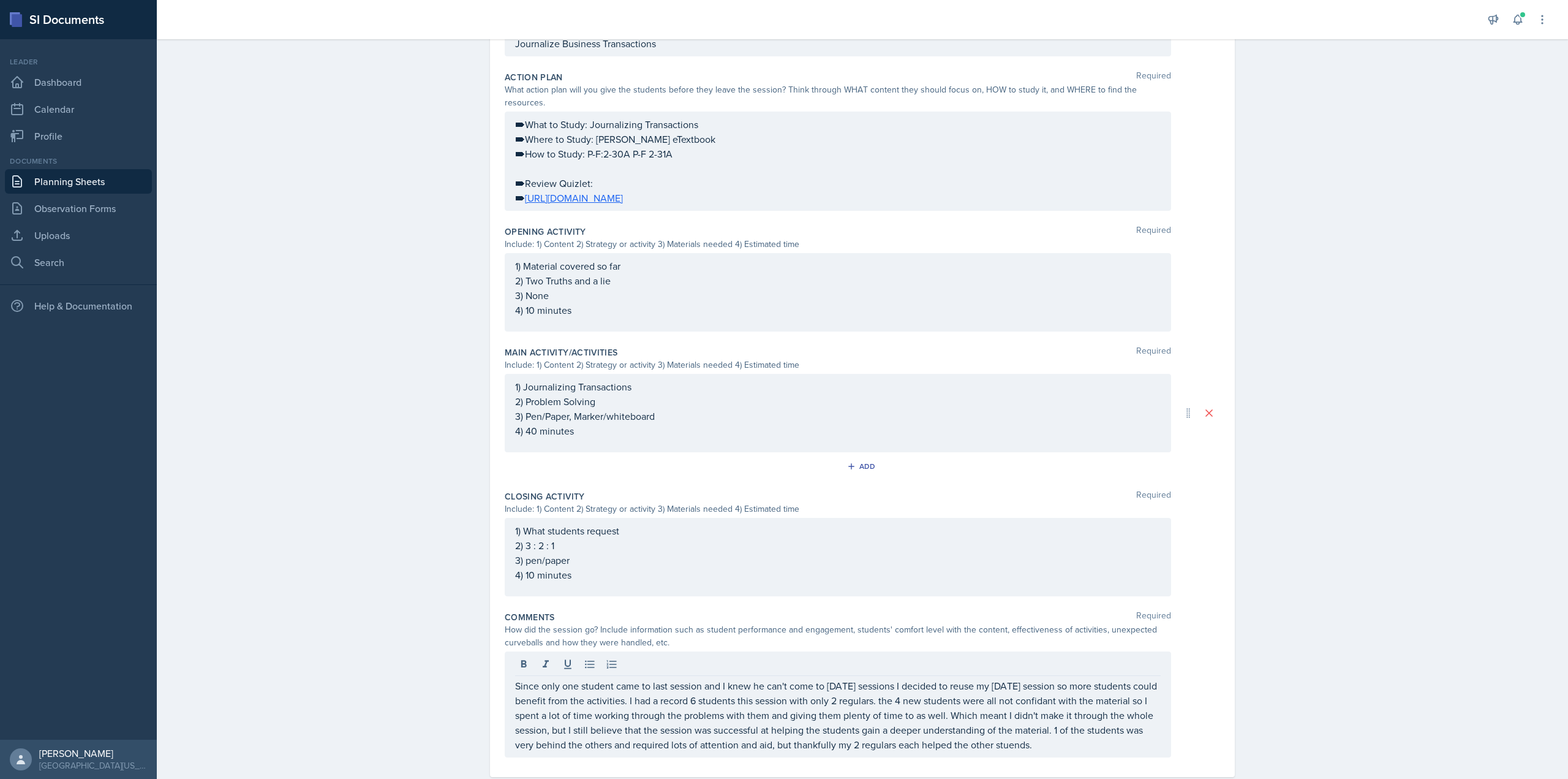
drag, startPoint x: 1024, startPoint y: 739, endPoint x: 1008, endPoint y: 735, distance: 16.5
click at [1007, 735] on p "Since only one student came to last session and I knew he can't come to Thursda…" at bounding box center [838, 715] width 646 height 74
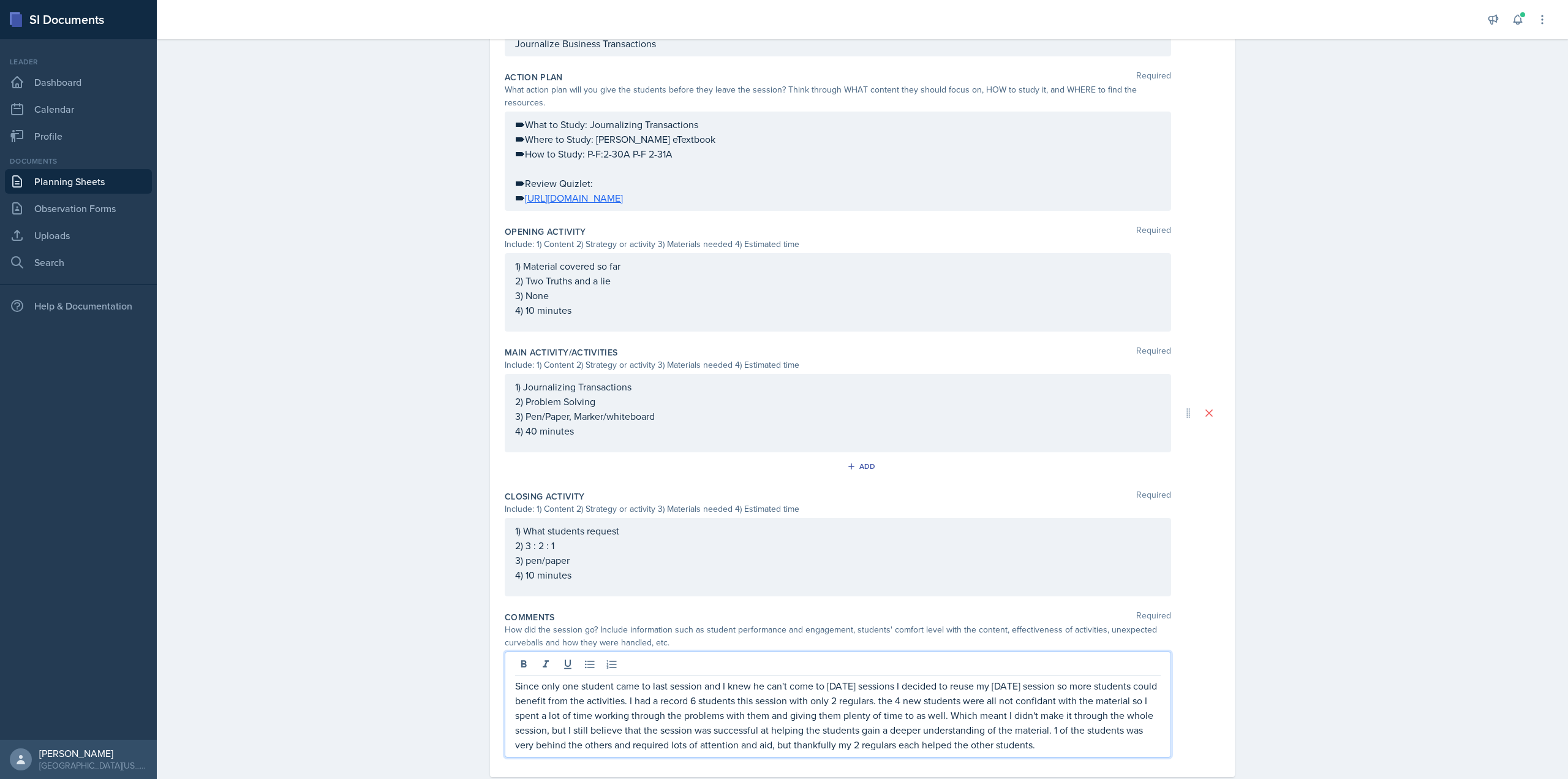
click at [1077, 738] on p "Since only one student came to last session and I knew he can't come to Thursda…" at bounding box center [838, 715] width 646 height 74
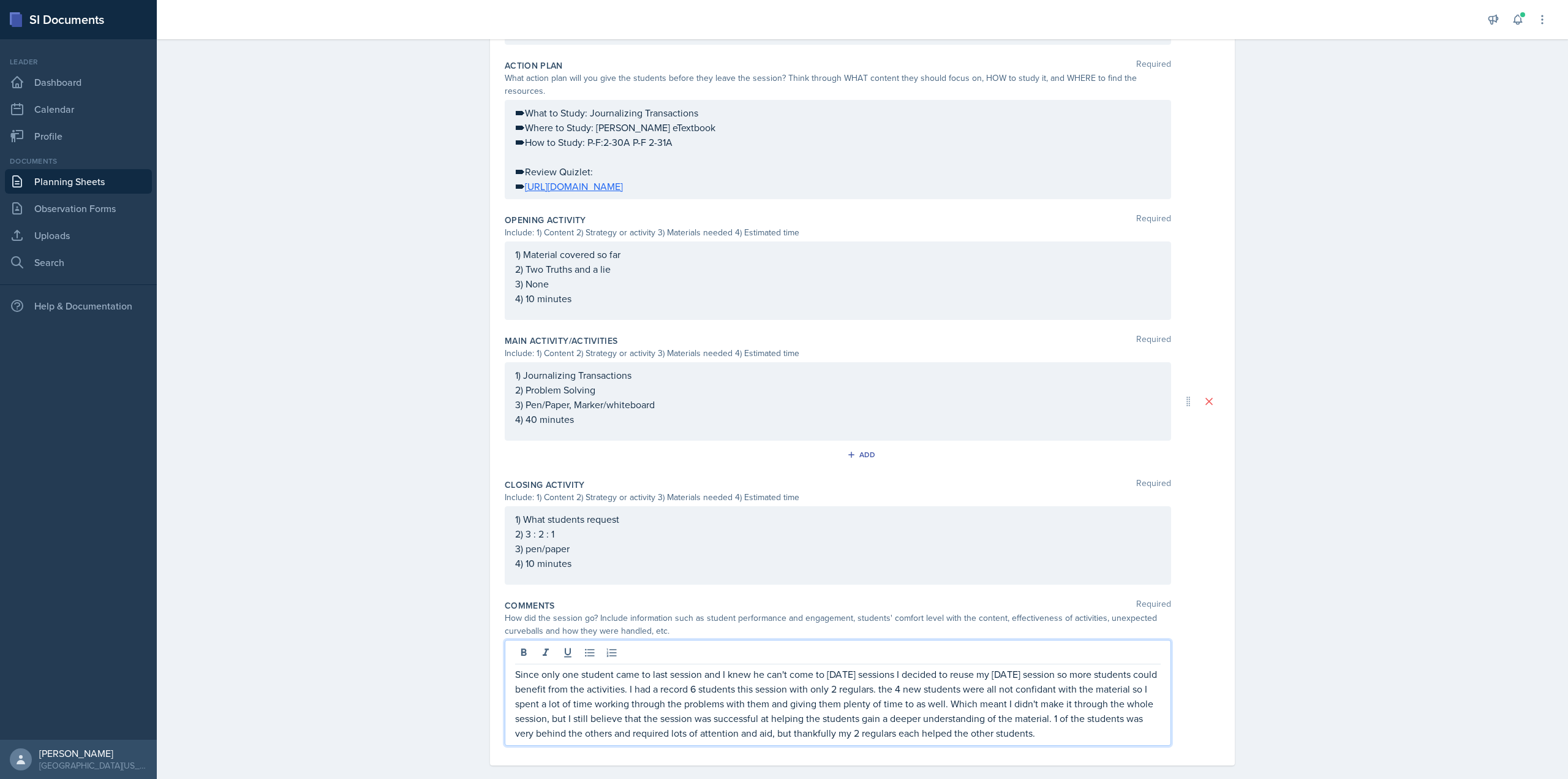
scroll to position [307, 0]
click at [1114, 720] on p "Since only one student came to last session and I knew he can't come to Thursda…" at bounding box center [838, 700] width 646 height 74
drag, startPoint x: 1077, startPoint y: 727, endPoint x: 1068, endPoint y: 714, distance: 15.8
click at [1068, 714] on p "Since only one student came to last session and I knew he can't come to Thursda…" at bounding box center [838, 707] width 646 height 88
click at [1020, 735] on p "Since only one student came to last session and I knew he can't come to Thursda…" at bounding box center [838, 707] width 646 height 88
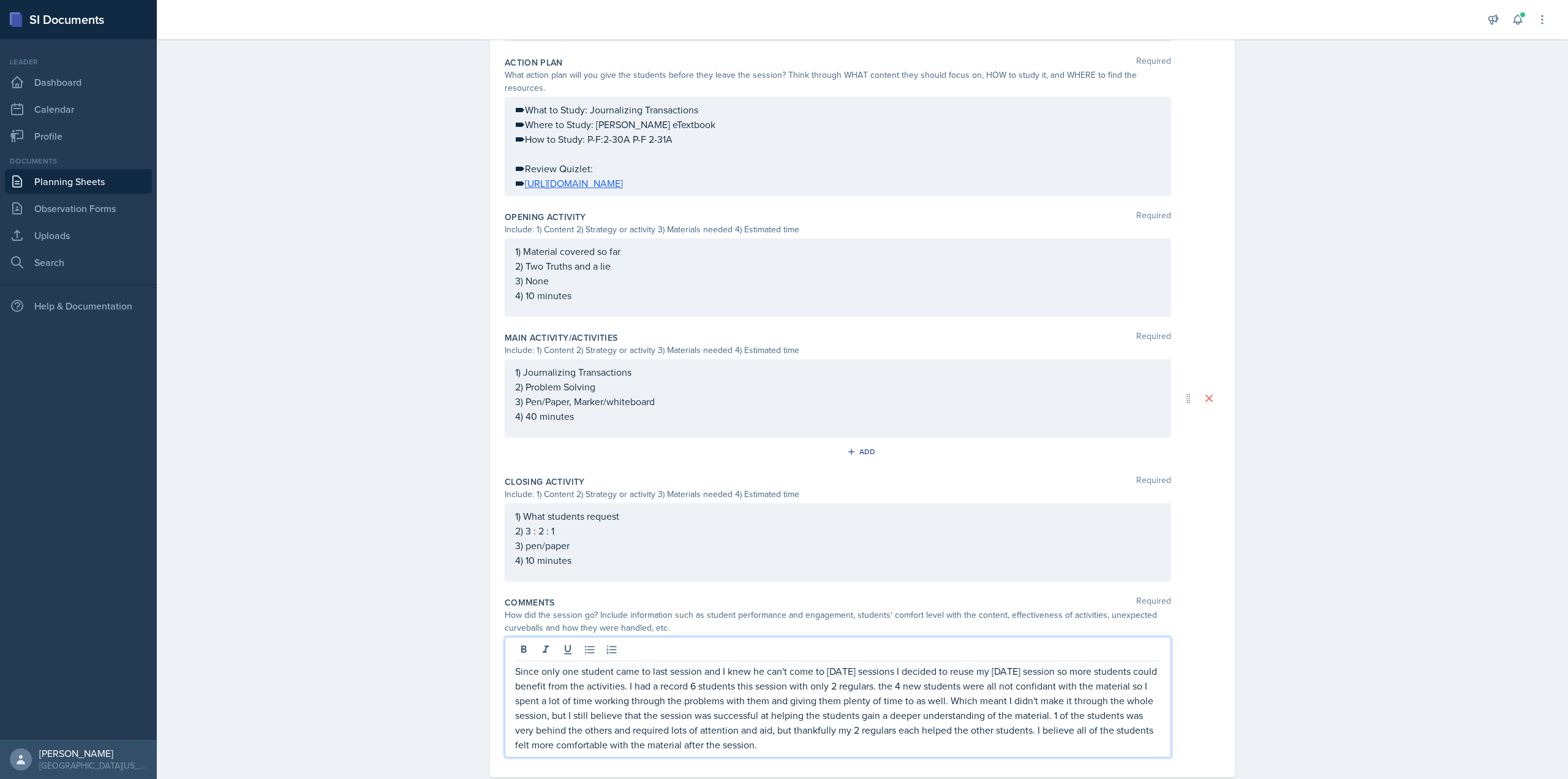
click at [1290, 425] on div "Planning Sheets Sep 11th, 2025 Planning Sheet Date September 11th, 2025 Septemb…" at bounding box center [862, 266] width 1411 height 1081
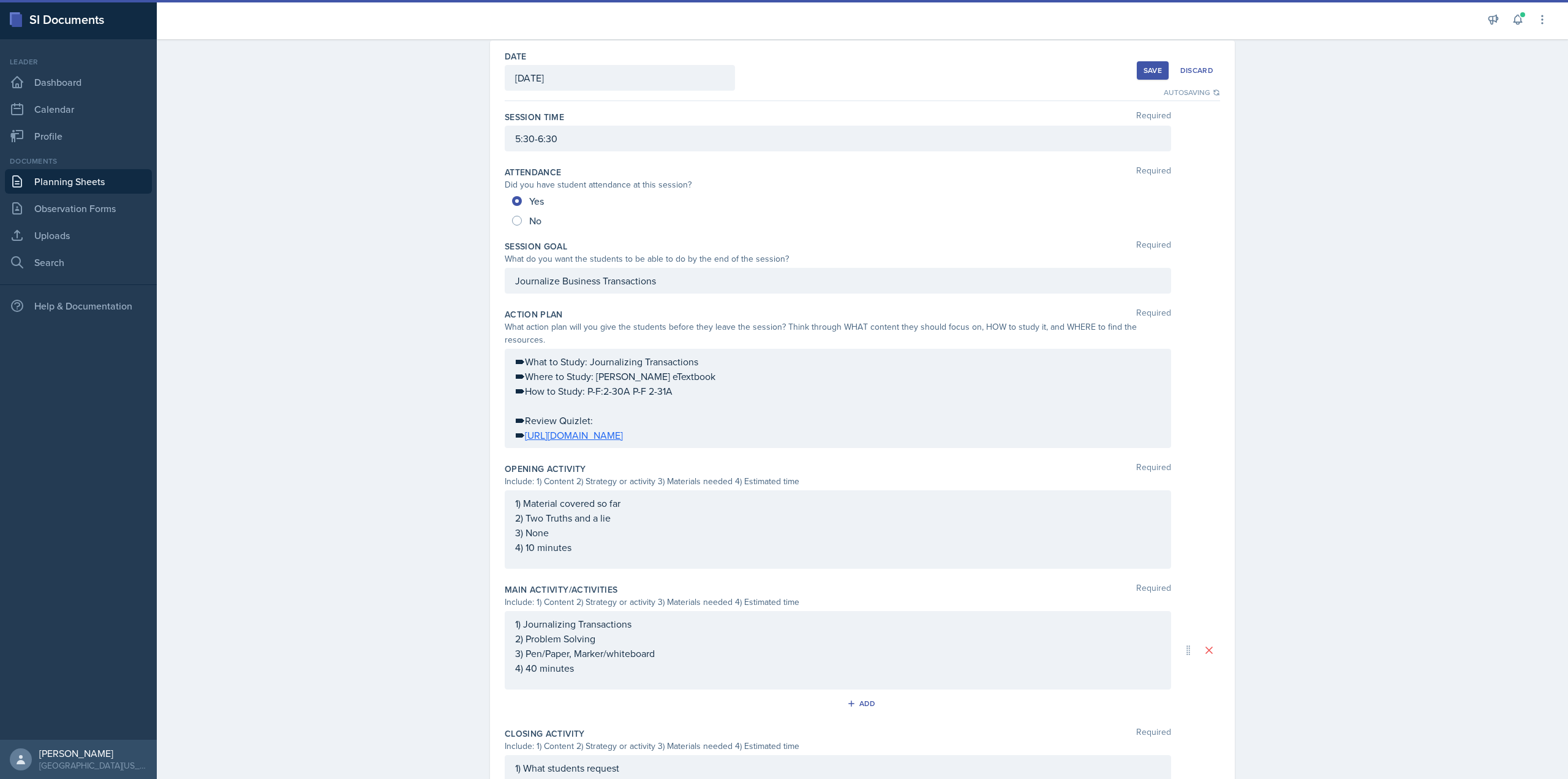
scroll to position [0, 0]
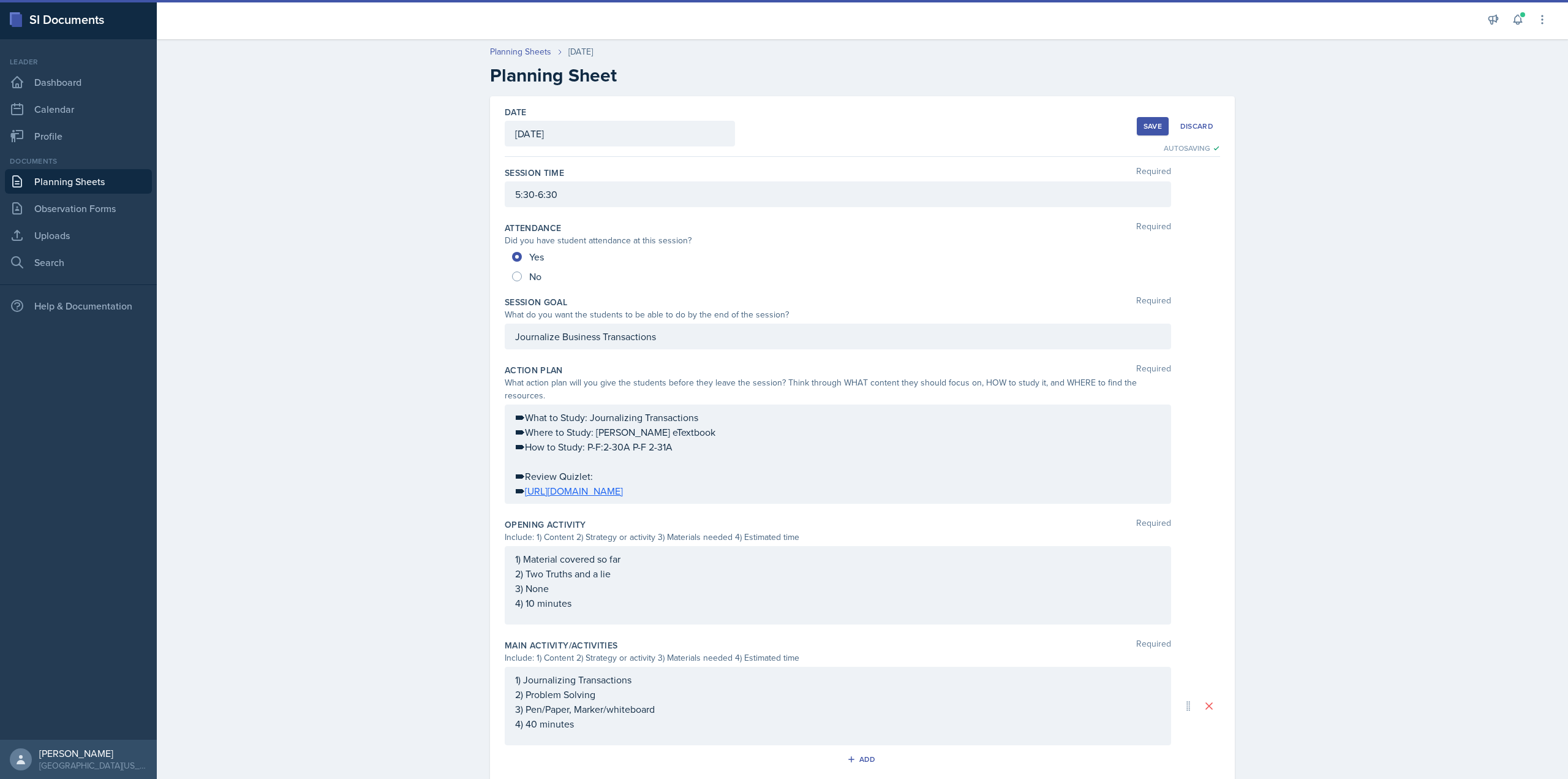
click at [1146, 133] on button "Save" at bounding box center [1153, 125] width 32 height 18
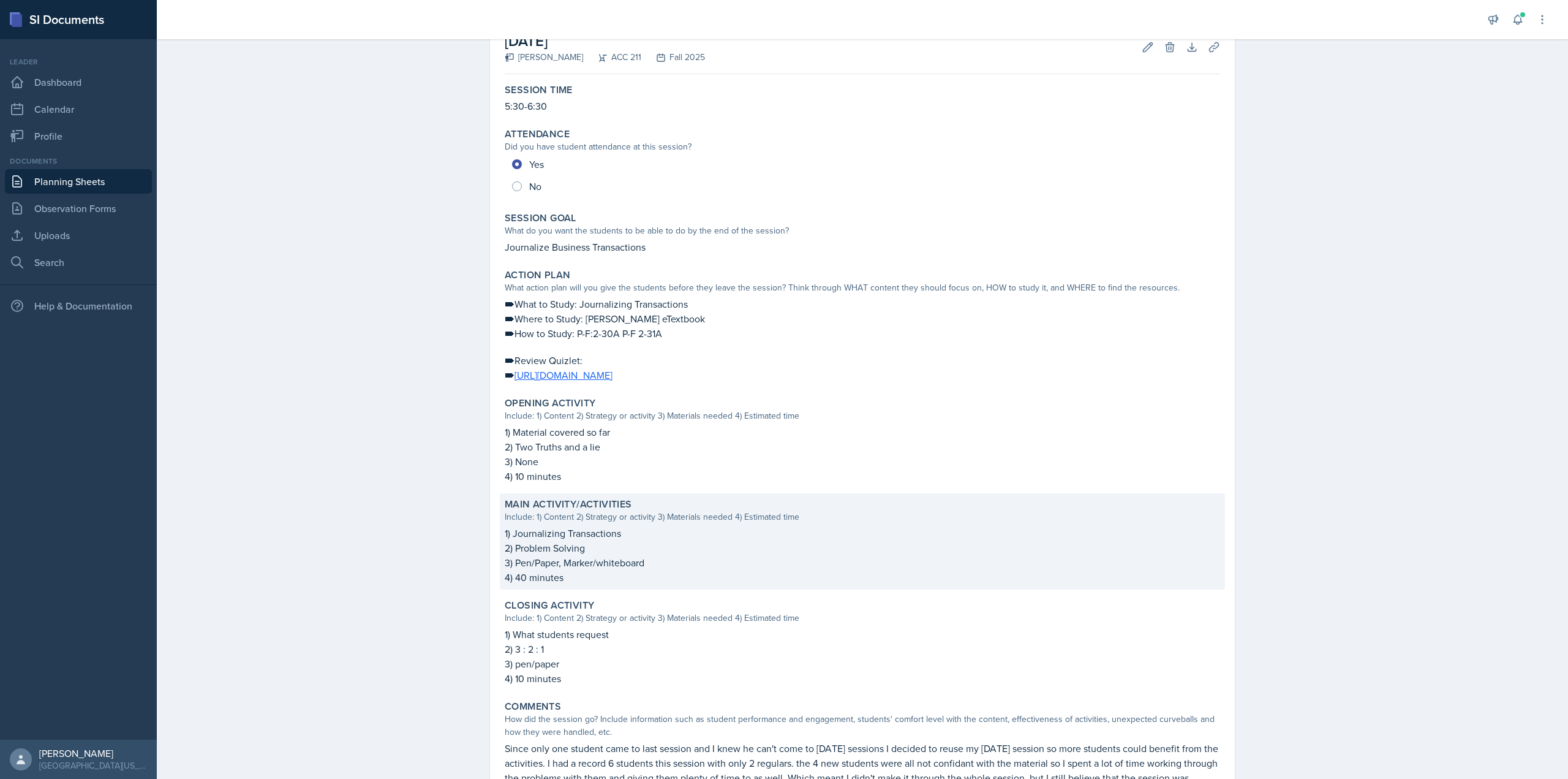
scroll to position [196, 0]
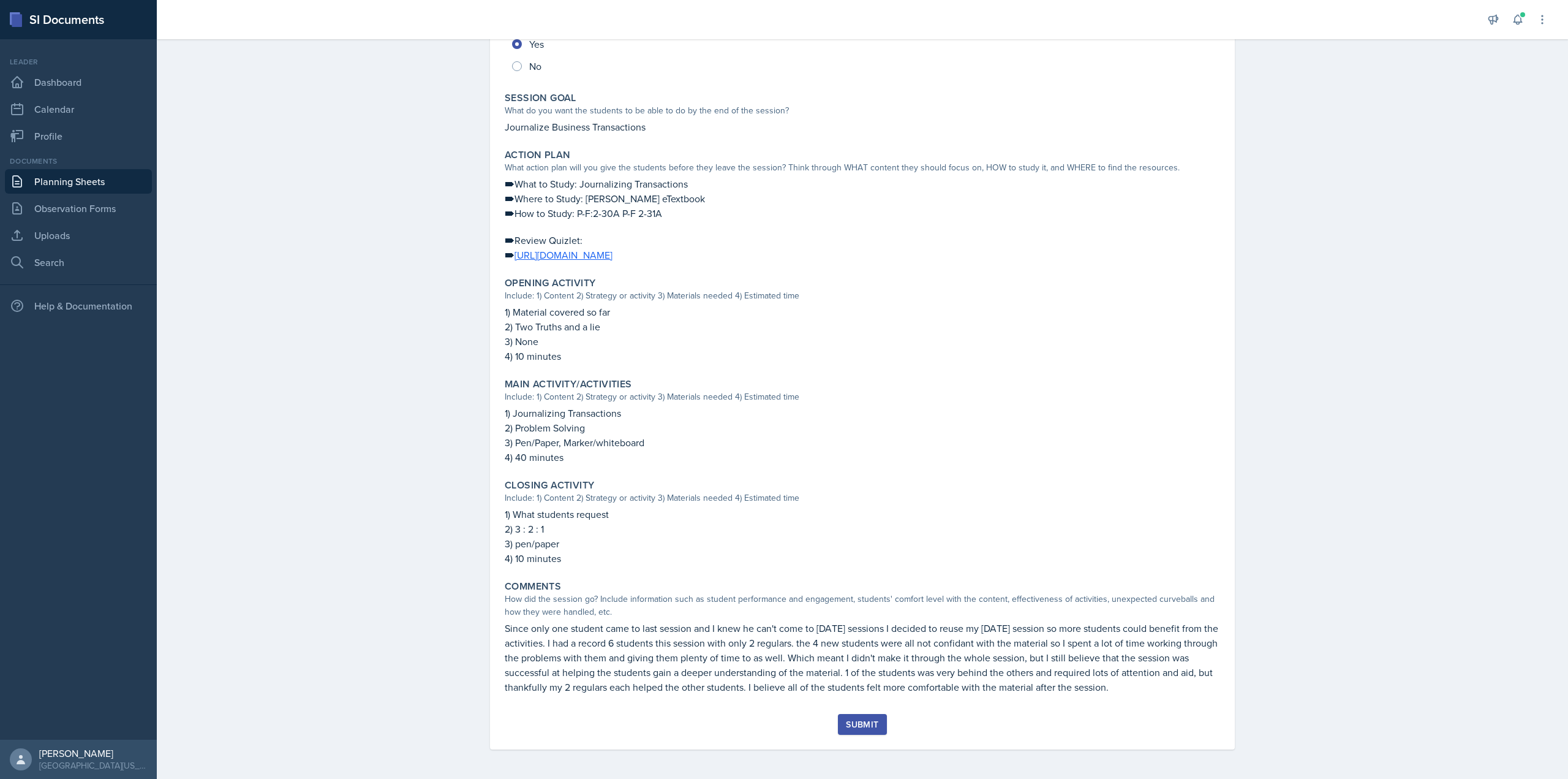
click at [853, 717] on button "Submit" at bounding box center [862, 724] width 48 height 21
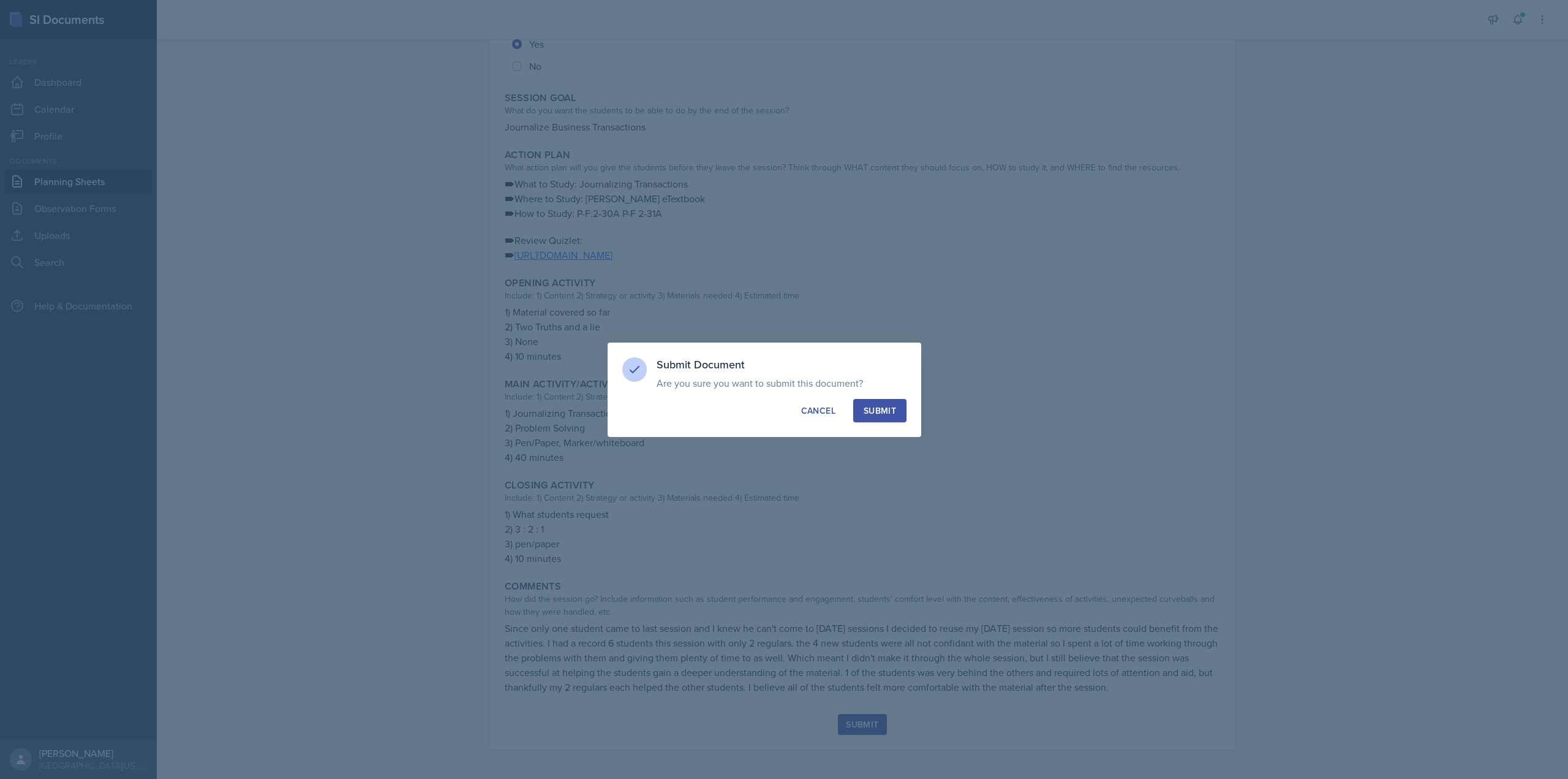
click at [877, 412] on div "Submit" at bounding box center [880, 410] width 32 height 12
radio input "true"
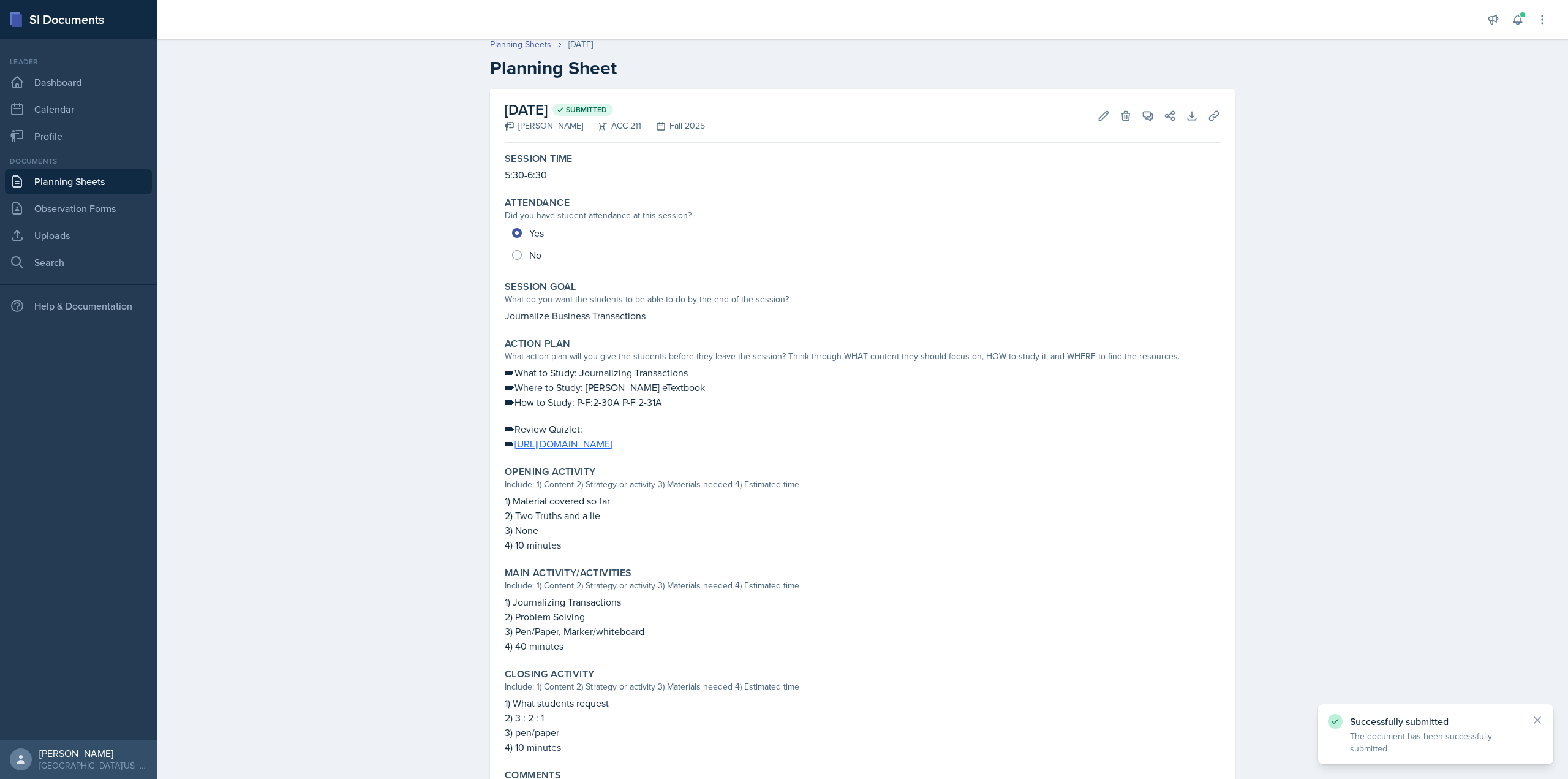
scroll to position [0, 0]
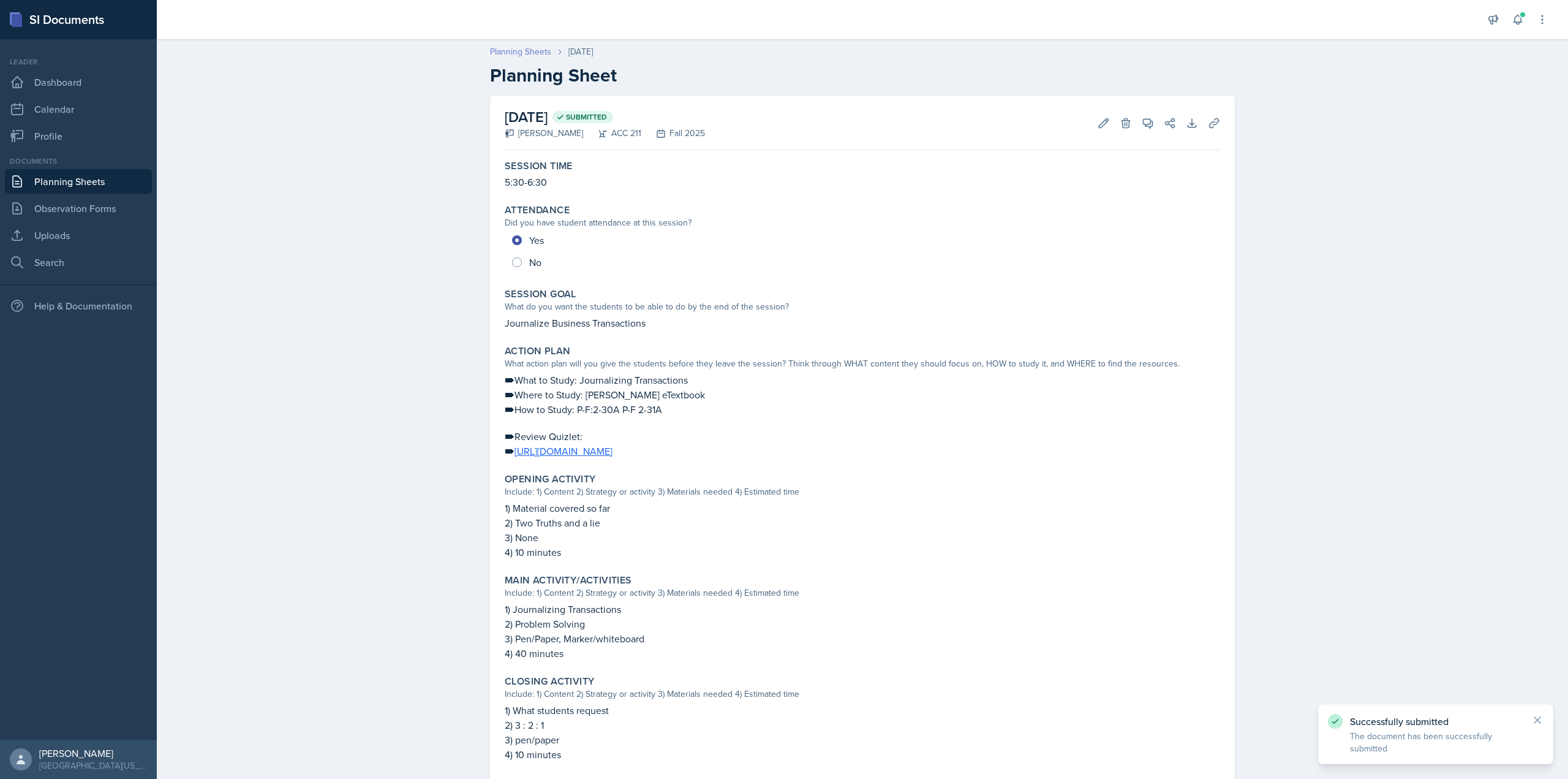
click at [527, 51] on link "Planning Sheets" at bounding box center [521, 52] width 62 height 13
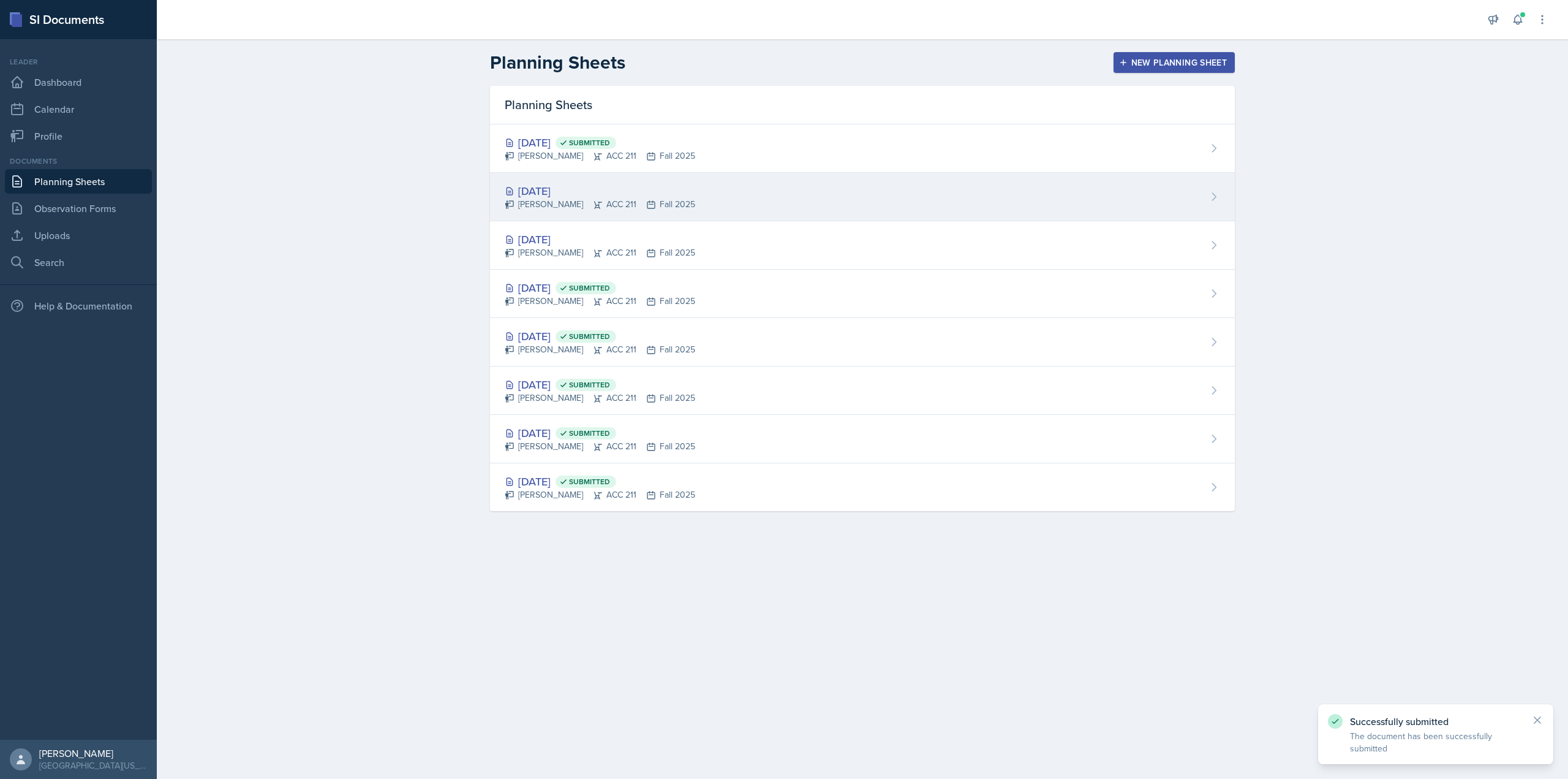
click at [699, 205] on div "Sep 9th, 2025 Thomas Adams ACC 211 Fall 2025" at bounding box center [862, 196] width 745 height 48
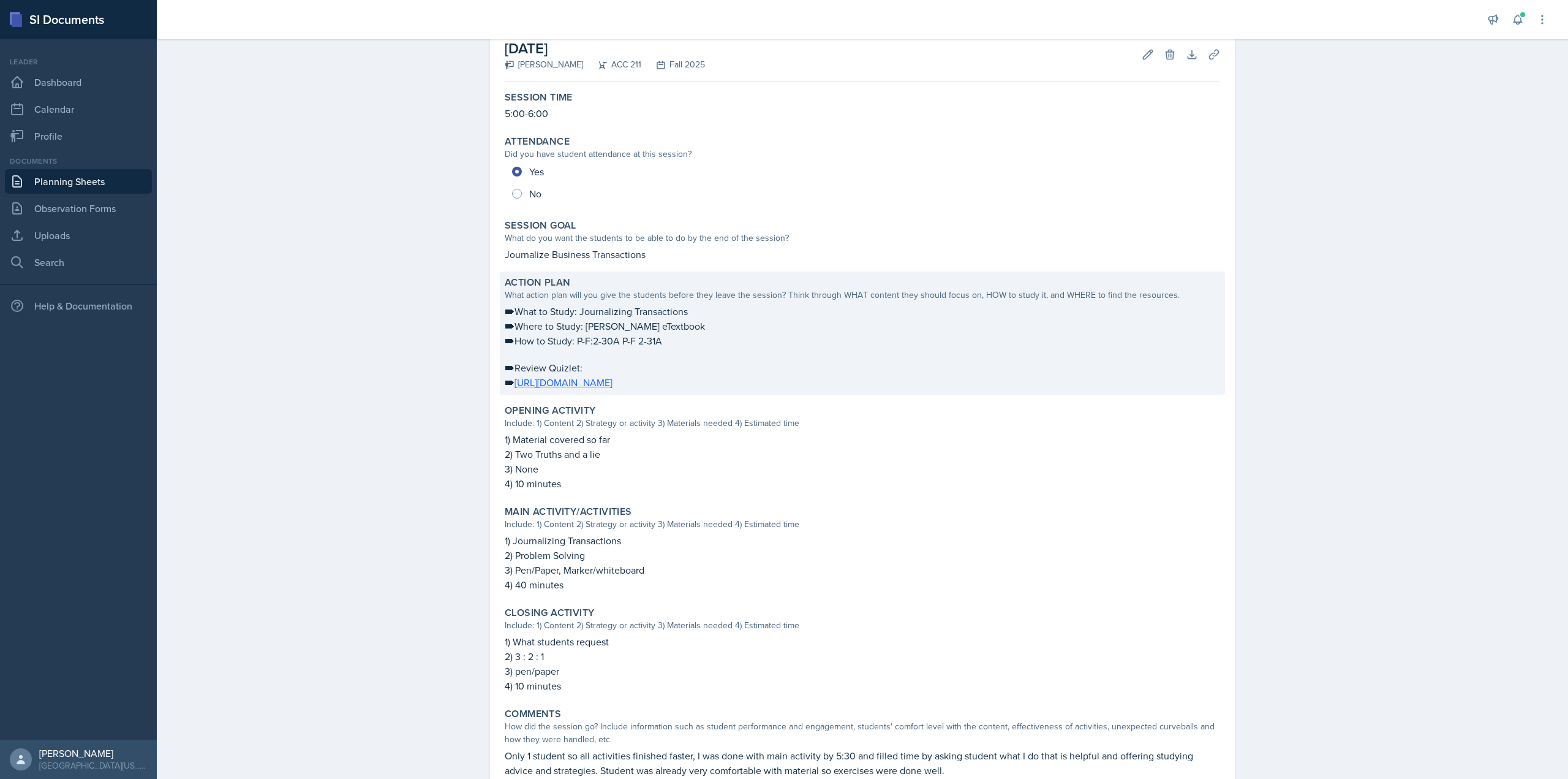
scroll to position [152, 0]
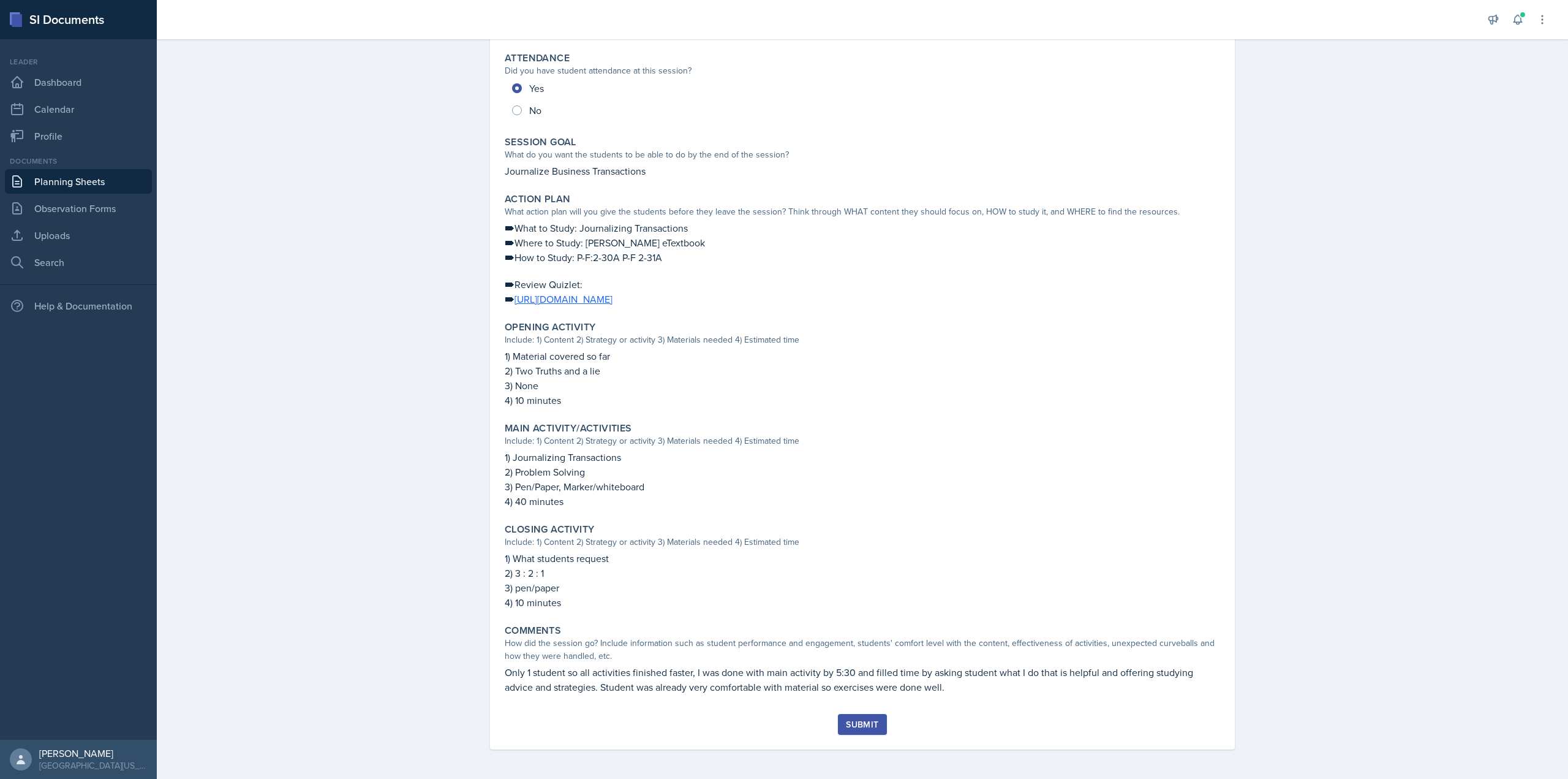
click at [861, 723] on div "Submit" at bounding box center [862, 724] width 32 height 9
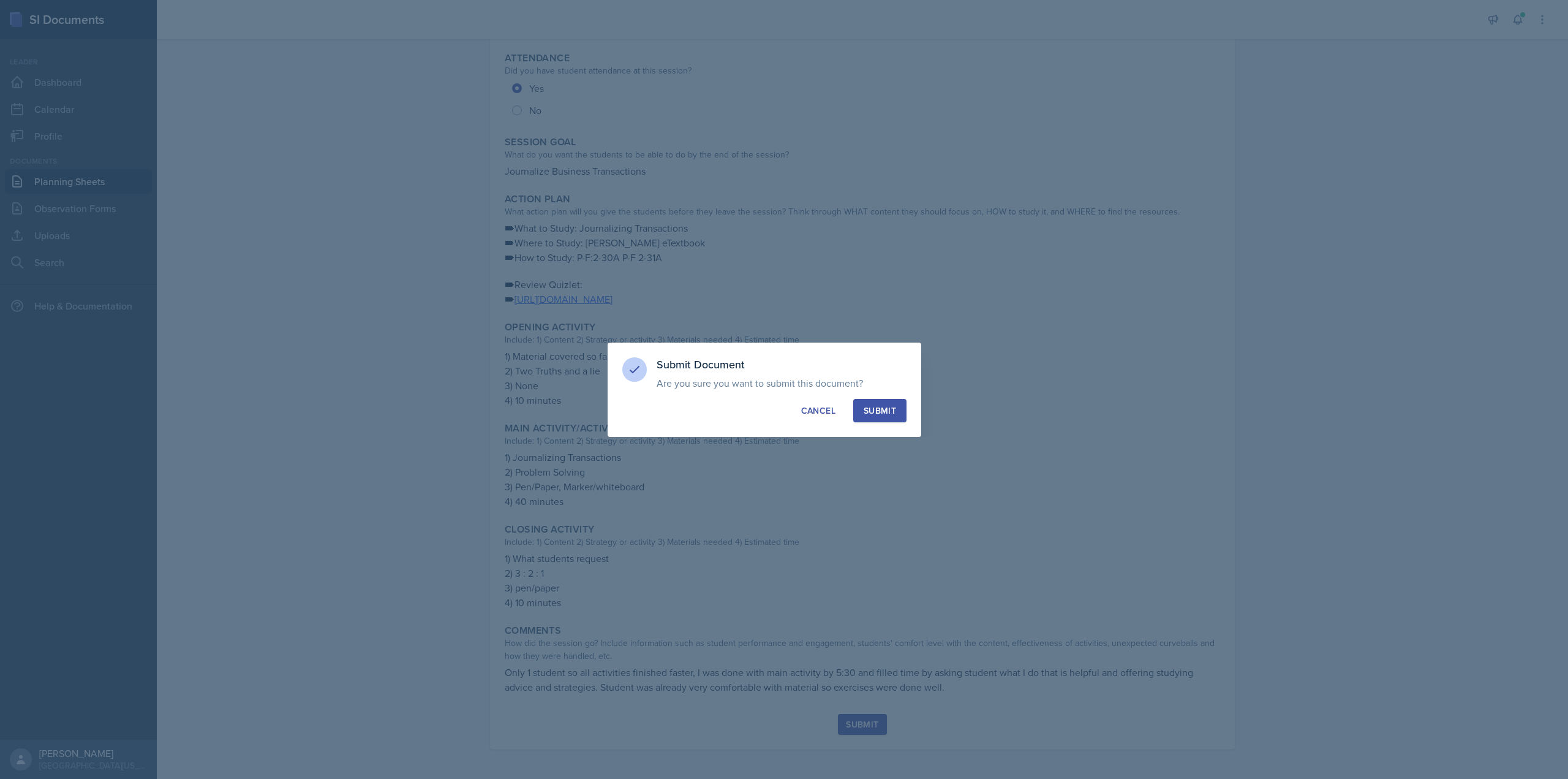
click at [893, 415] on div "Submit" at bounding box center [880, 410] width 32 height 12
radio input "true"
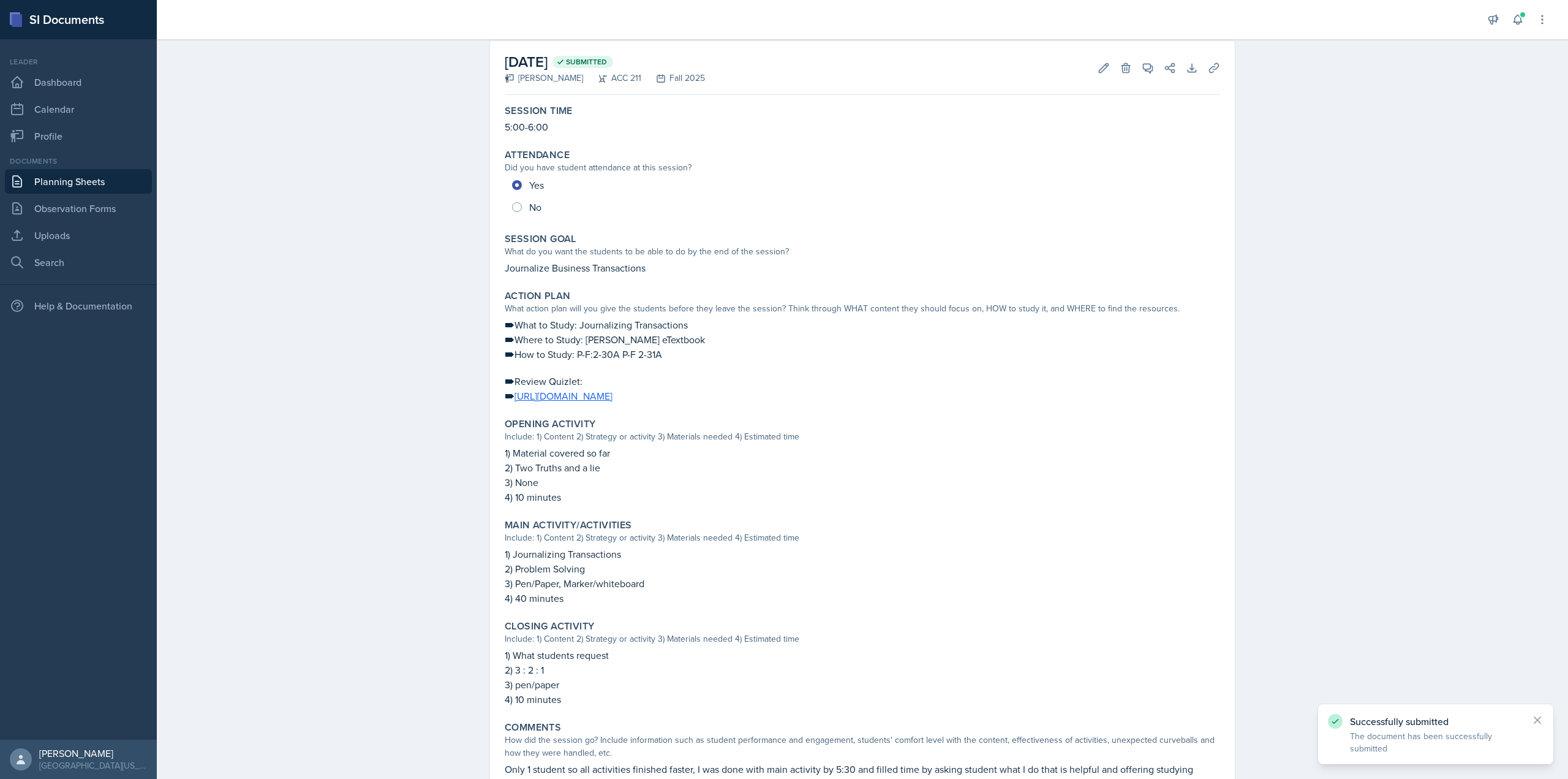
scroll to position [0, 0]
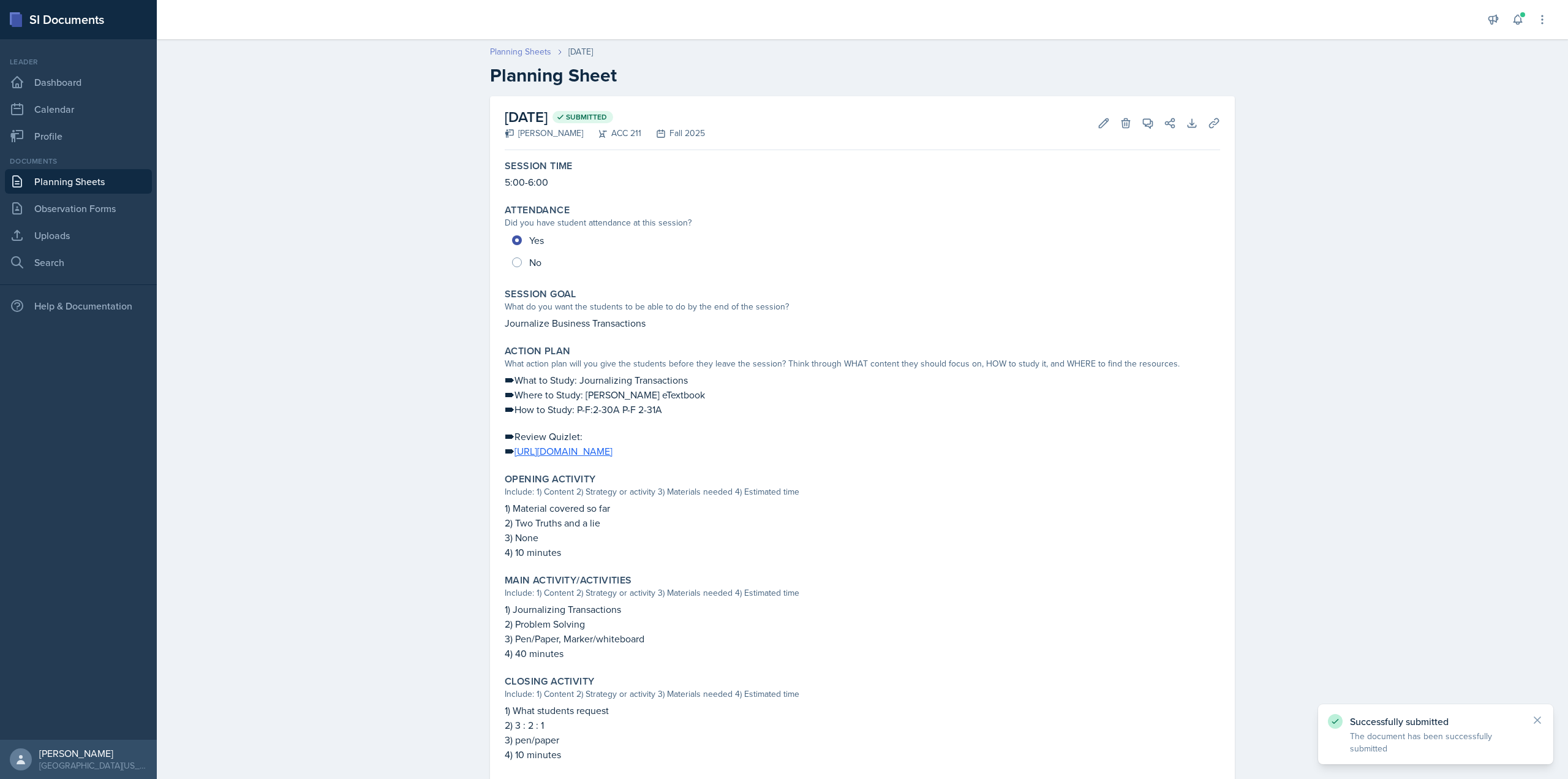
click at [526, 50] on link "Planning Sheets" at bounding box center [521, 52] width 62 height 13
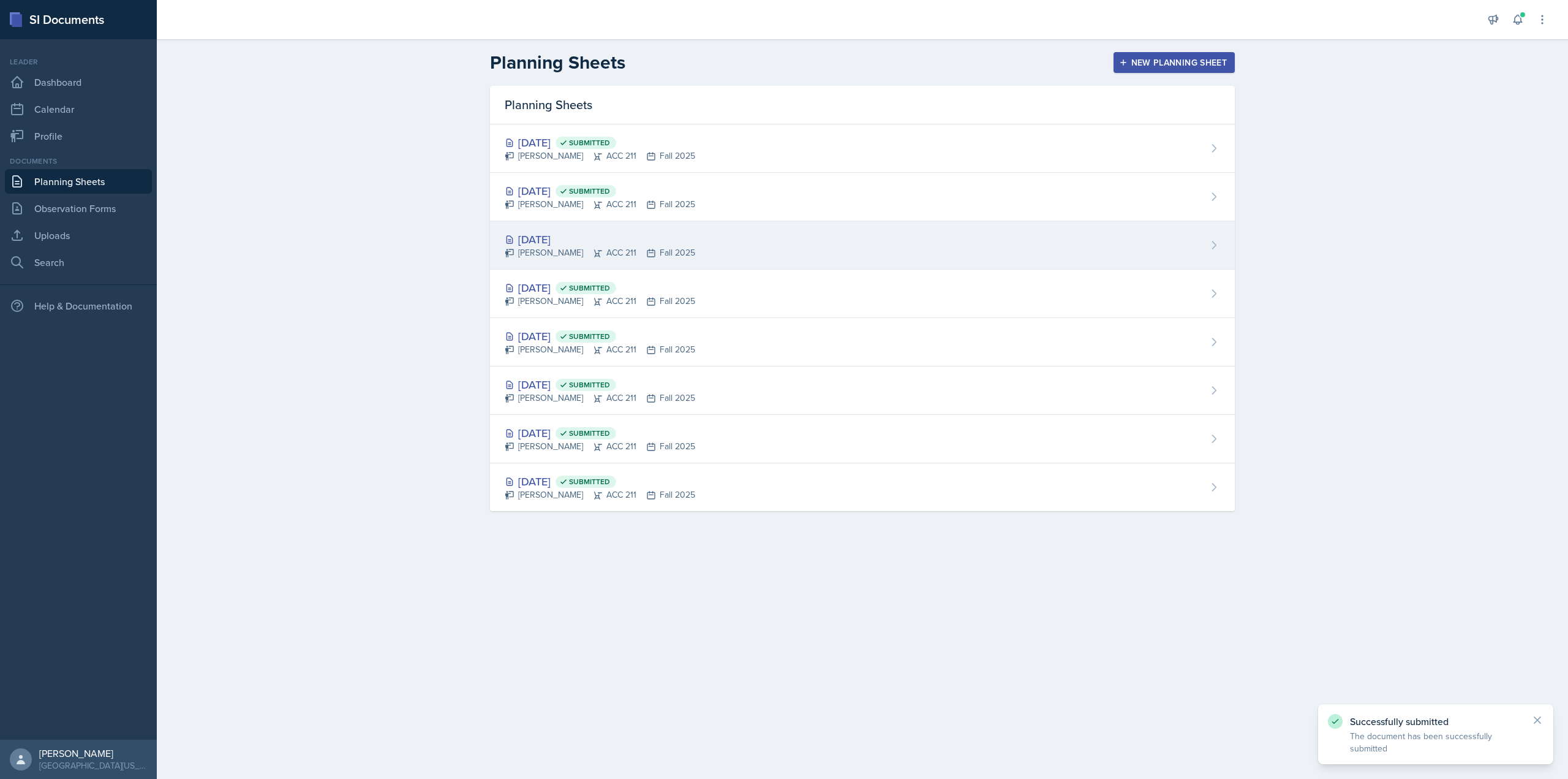
click at [626, 233] on div "[DATE]" at bounding box center [600, 238] width 191 height 16
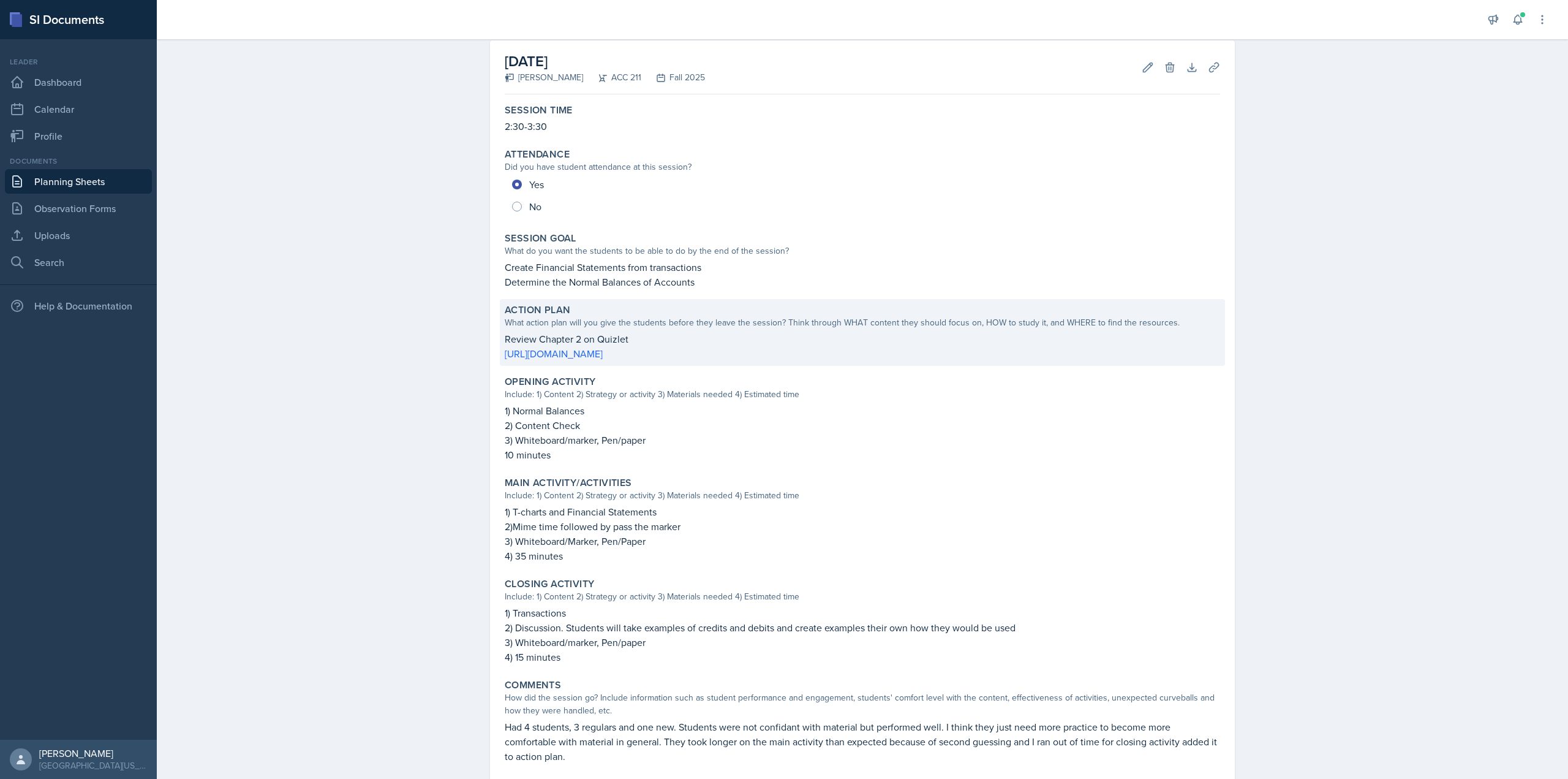
scroll to position [125, 0]
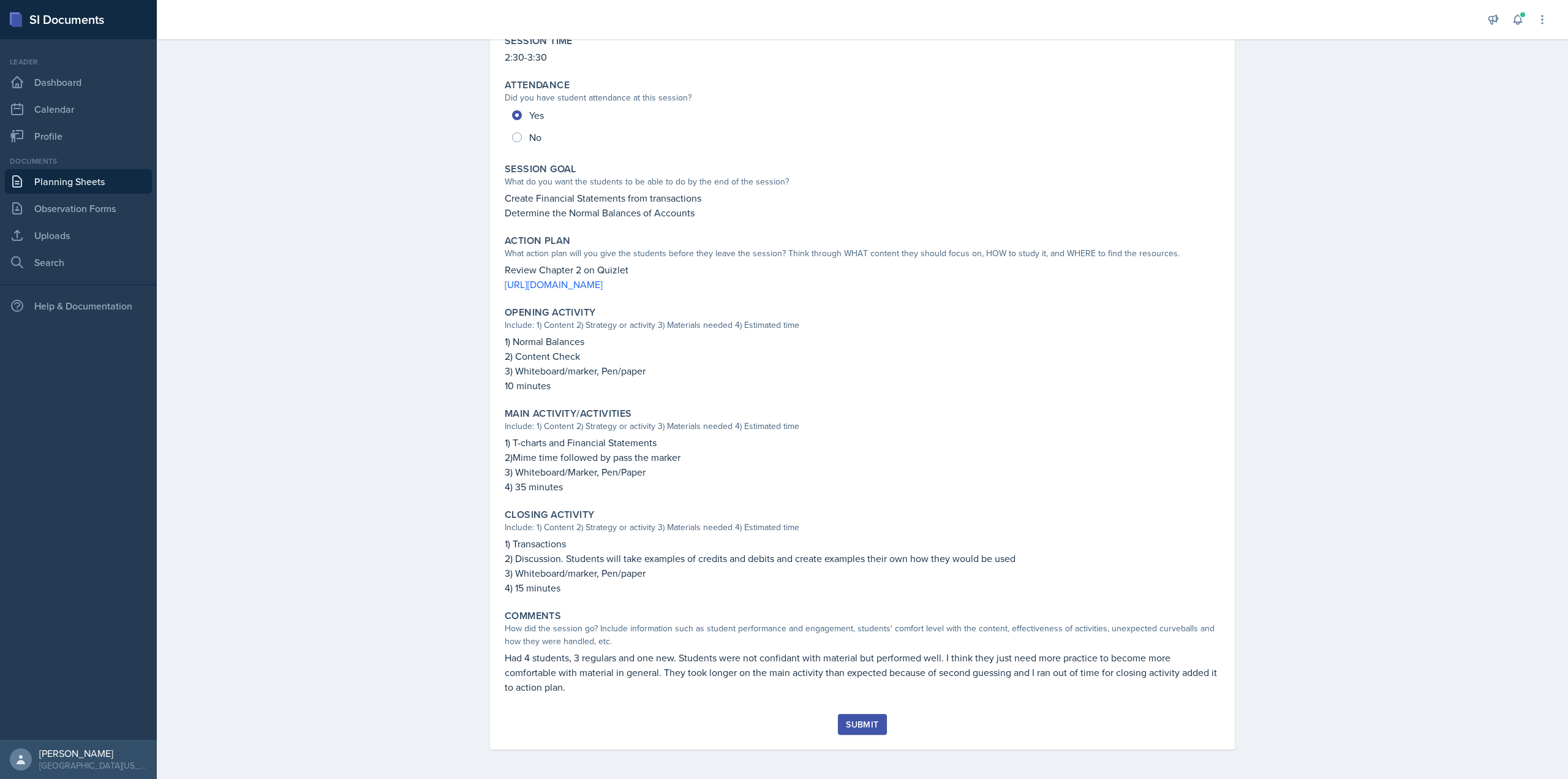
click at [858, 719] on div "Submit" at bounding box center [862, 724] width 32 height 9
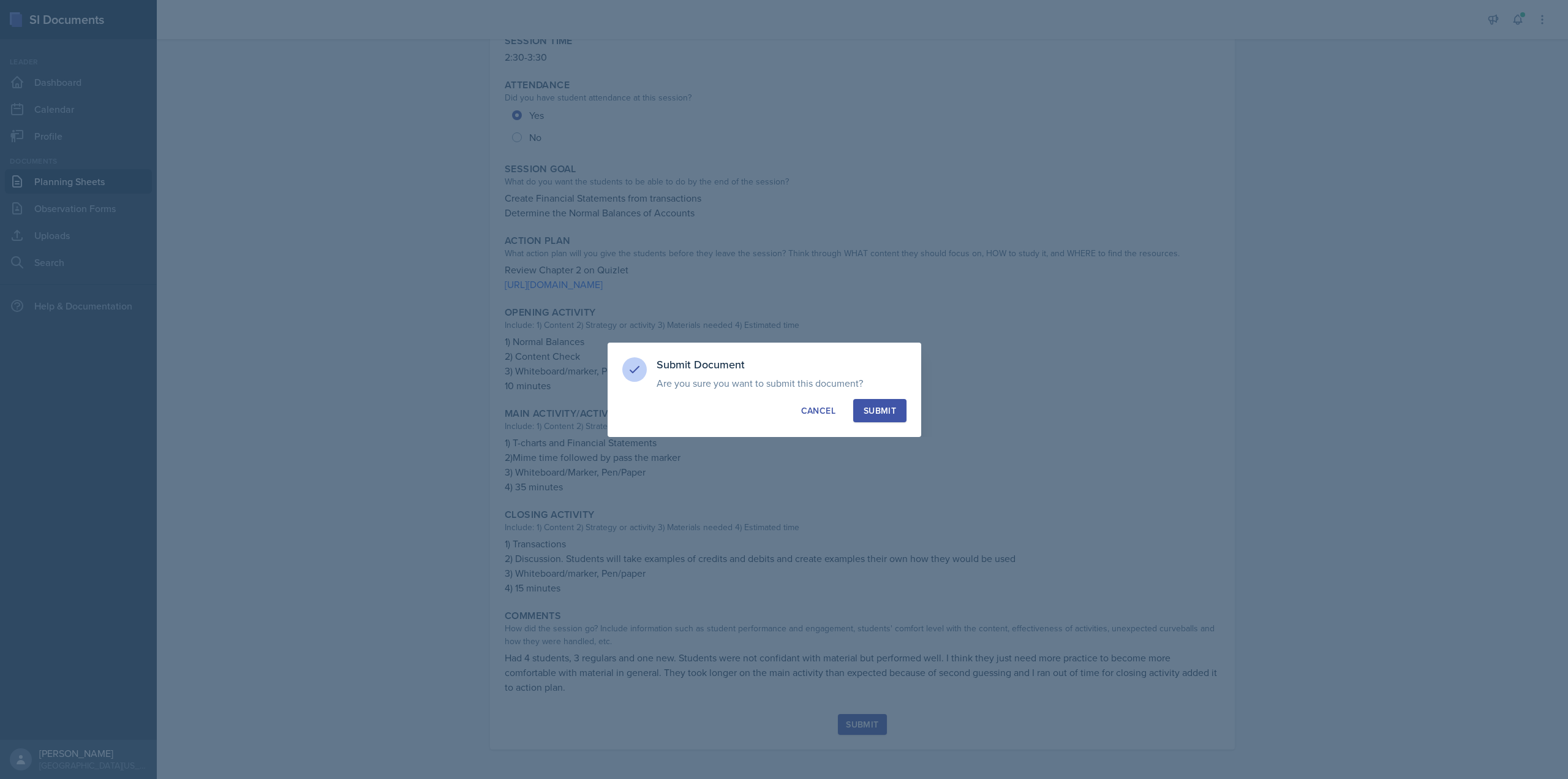
click at [883, 402] on button "Submit" at bounding box center [880, 410] width 53 height 24
radio input "true"
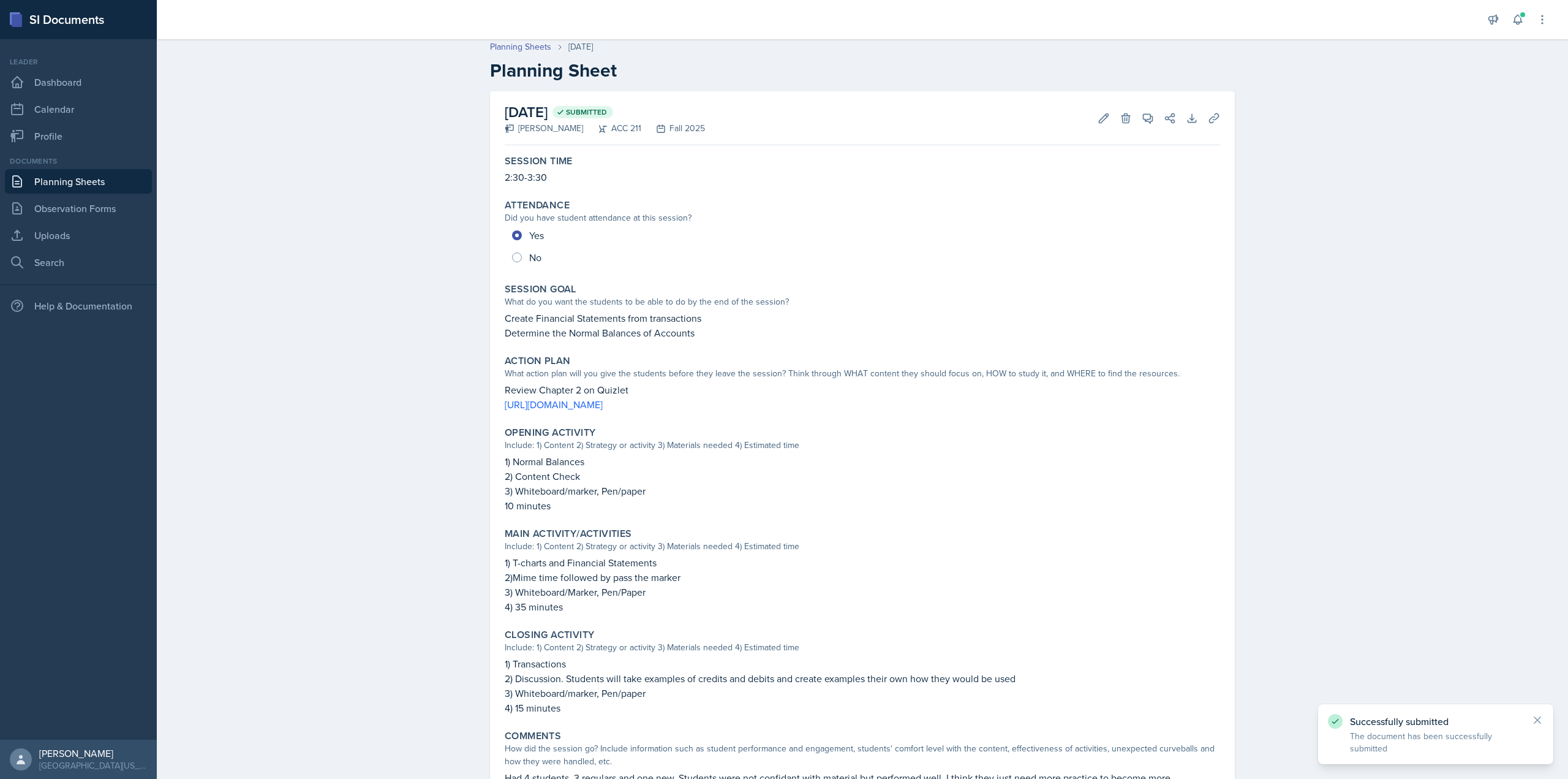
scroll to position [0, 0]
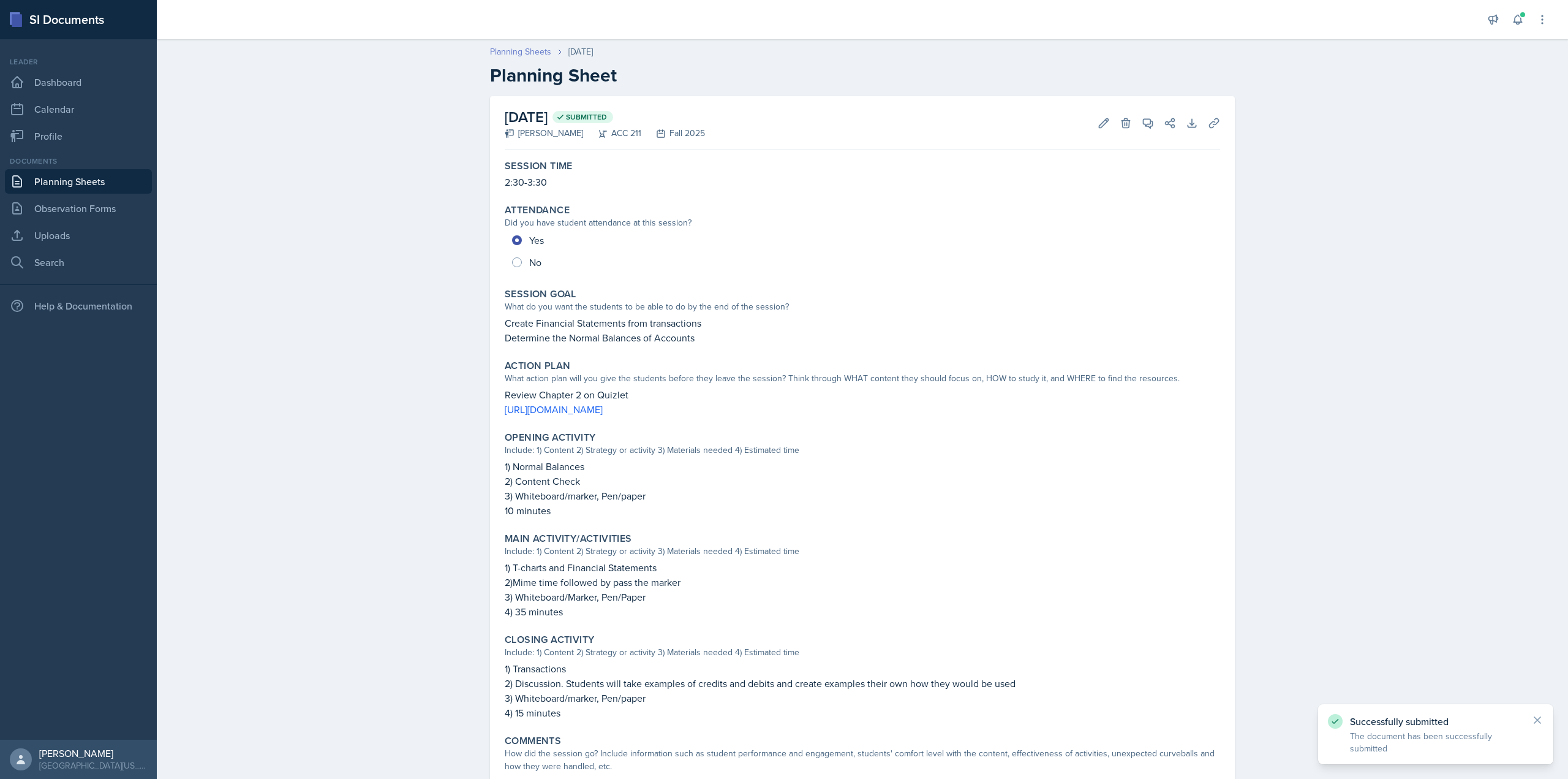
click at [522, 50] on link "Planning Sheets" at bounding box center [521, 52] width 62 height 13
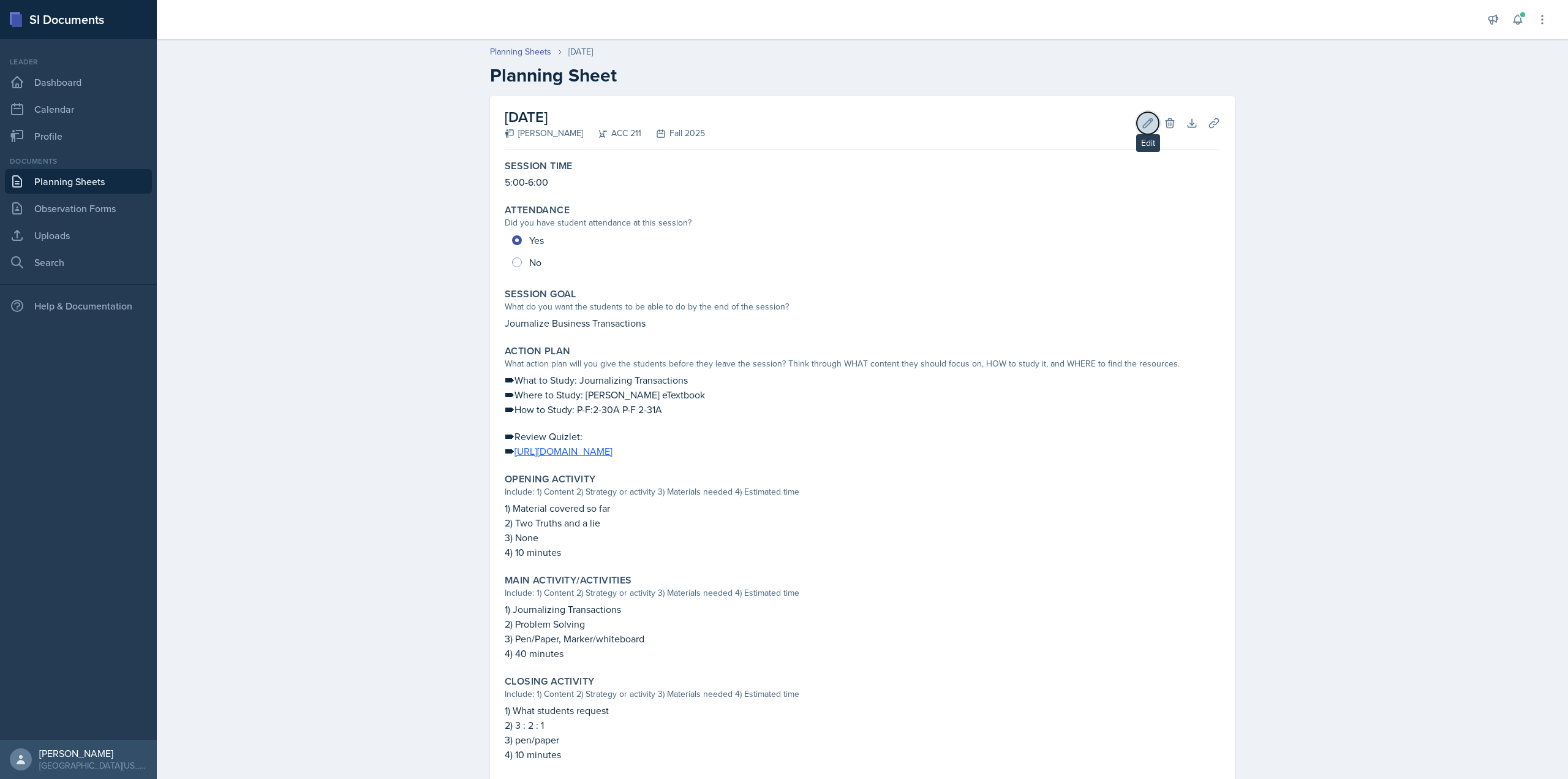
click at [1137, 120] on button "Edit" at bounding box center [1148, 122] width 22 height 22
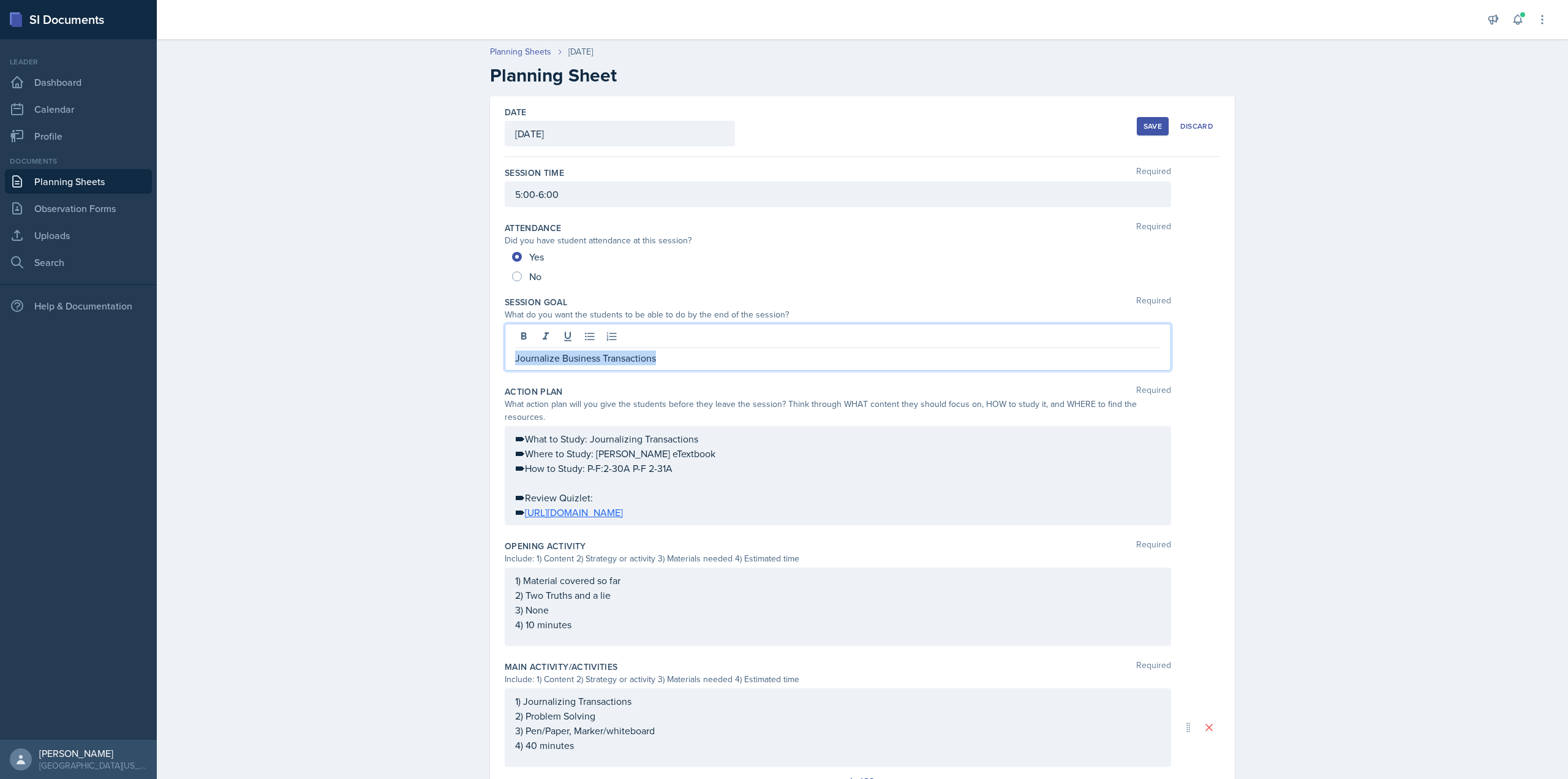
drag, startPoint x: 684, startPoint y: 337, endPoint x: 467, endPoint y: 329, distance: 217.1
click at [470, 329] on div "Date [DATE] [DATE] 31 1 2 3 4 5 6 7 8 9 10 11 12 13 14 15 16 17 18 19 20 21 22 …" at bounding box center [862, 575] width 784 height 959
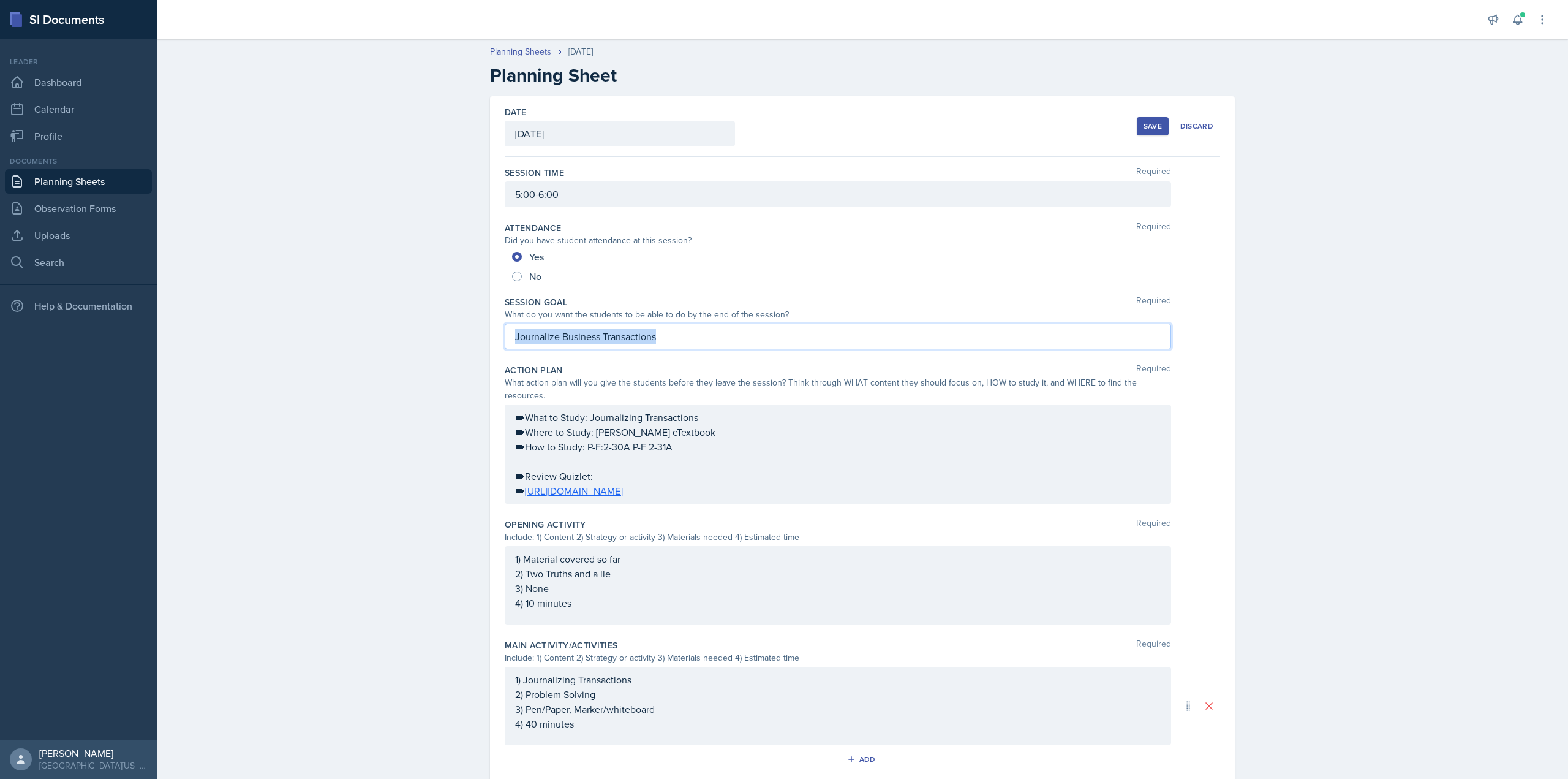
copy p "Journalize Business Transactions"
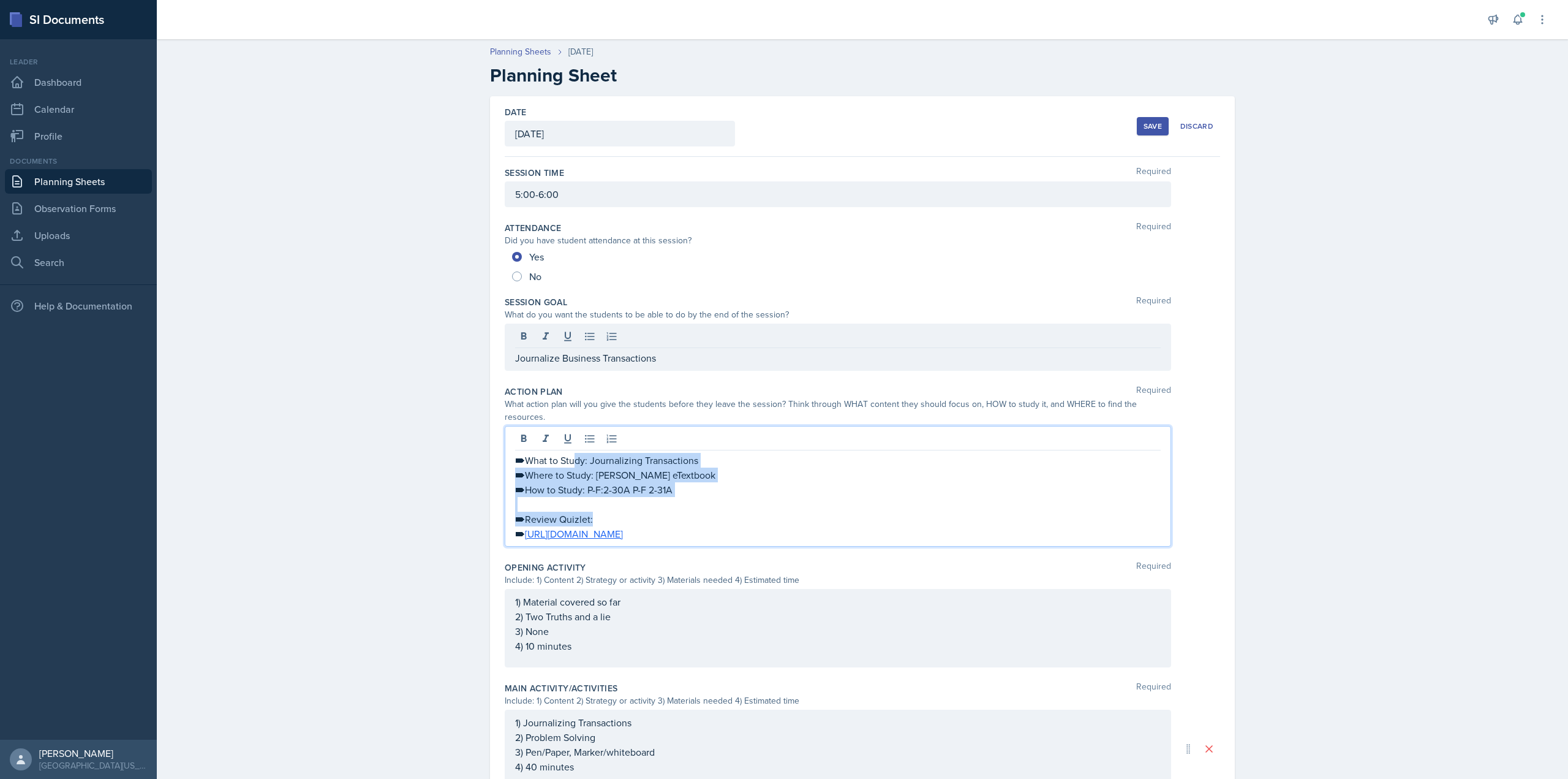
drag, startPoint x: 807, startPoint y: 499, endPoint x: 576, endPoint y: 450, distance: 236.1
click at [576, 453] on div "🠶What to Study: Journalizing Transactions 🠶Where to Study: [PERSON_NAME] eTextb…" at bounding box center [838, 496] width 646 height 88
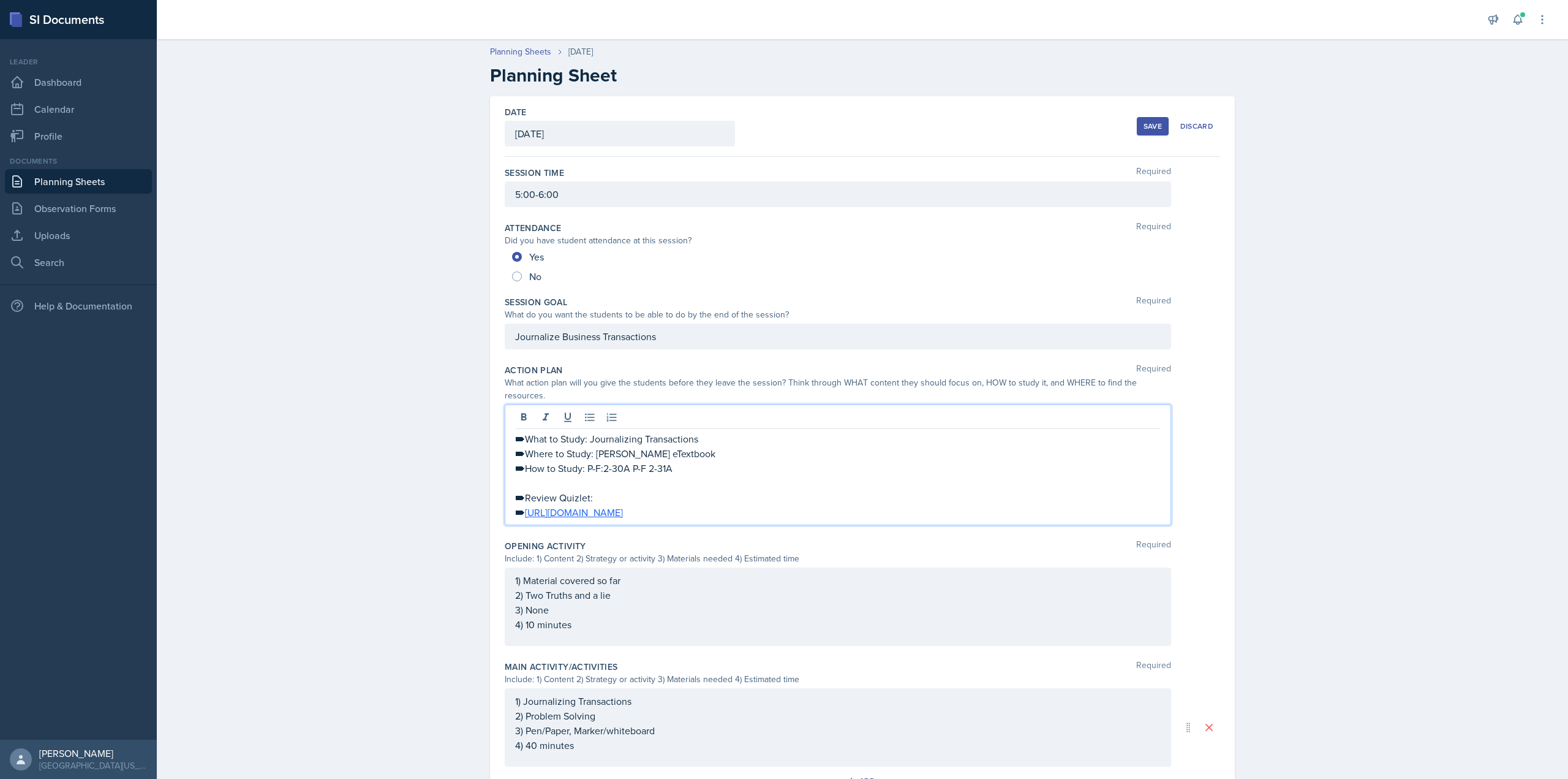
click at [810, 535] on div "Opening Activity Required Include: 1) Content 2) Strategy or activity 3) Materi…" at bounding box center [862, 595] width 715 height 121
drag, startPoint x: 800, startPoint y: 482, endPoint x: 816, endPoint y: 505, distance: 28.0
click at [682, 457] on div "🠶What to Study: Journalizing Transactions 🠶Where to Study: [PERSON_NAME] eTextb…" at bounding box center [838, 475] width 646 height 88
click at [830, 508] on div "🠶What to Study: Journalizing Transactions 🠶Where to Study: [PERSON_NAME] eTextb…" at bounding box center [838, 464] width 667 height 121
click at [830, 505] on p "🠶 [URL][DOMAIN_NAME]" at bounding box center [838, 512] width 646 height 15
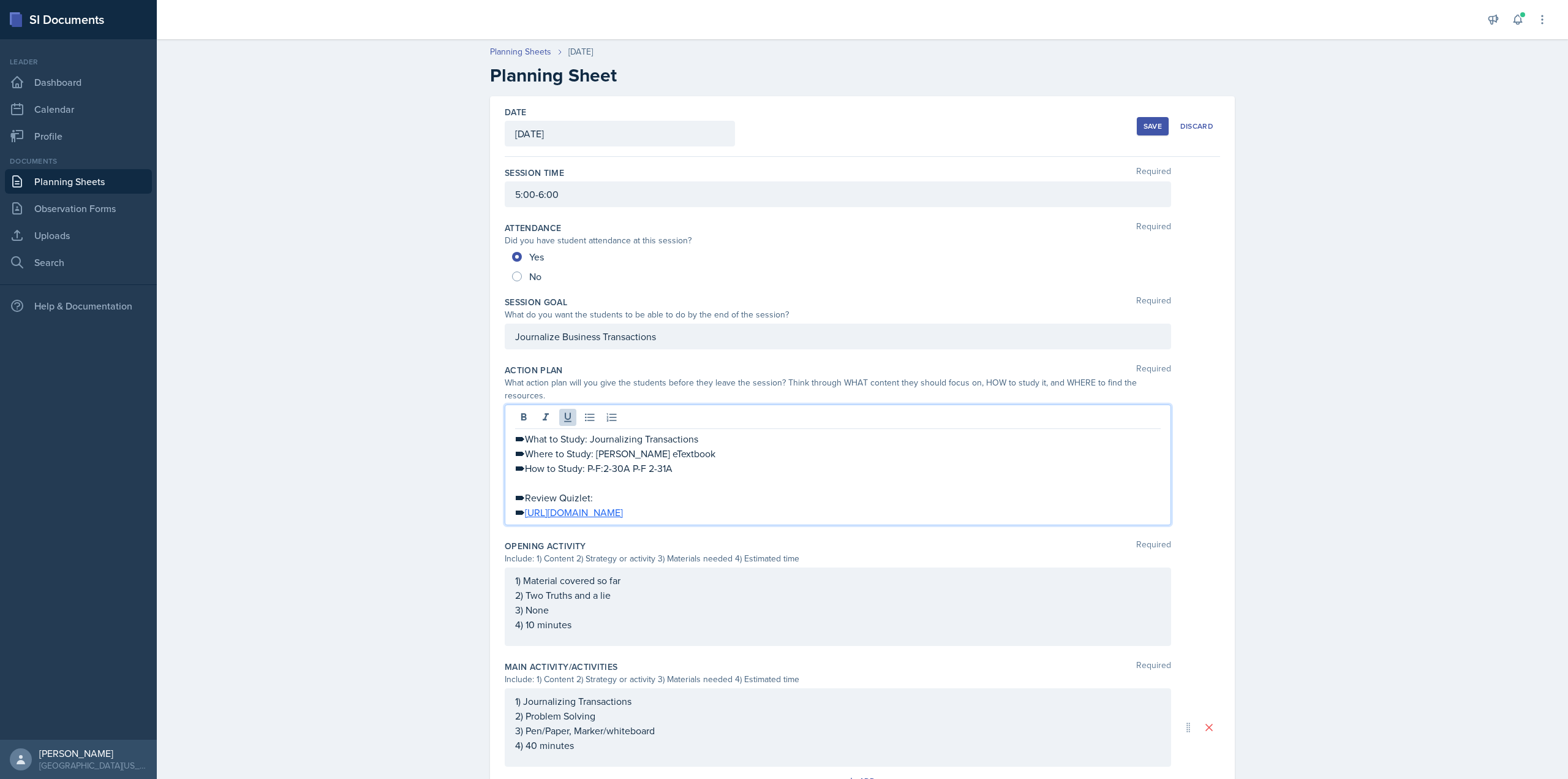
drag, startPoint x: 830, startPoint y: 505, endPoint x: 507, endPoint y: 417, distance: 334.8
click at [507, 417] on div "🠶What to Study: Journalizing Transactions 🠶Where to Study: [PERSON_NAME] eTextb…" at bounding box center [838, 464] width 667 height 121
copy div "🠶What to Study: Journalizing Transactions 🠶Where to Study: [PERSON_NAME] eTextb…"
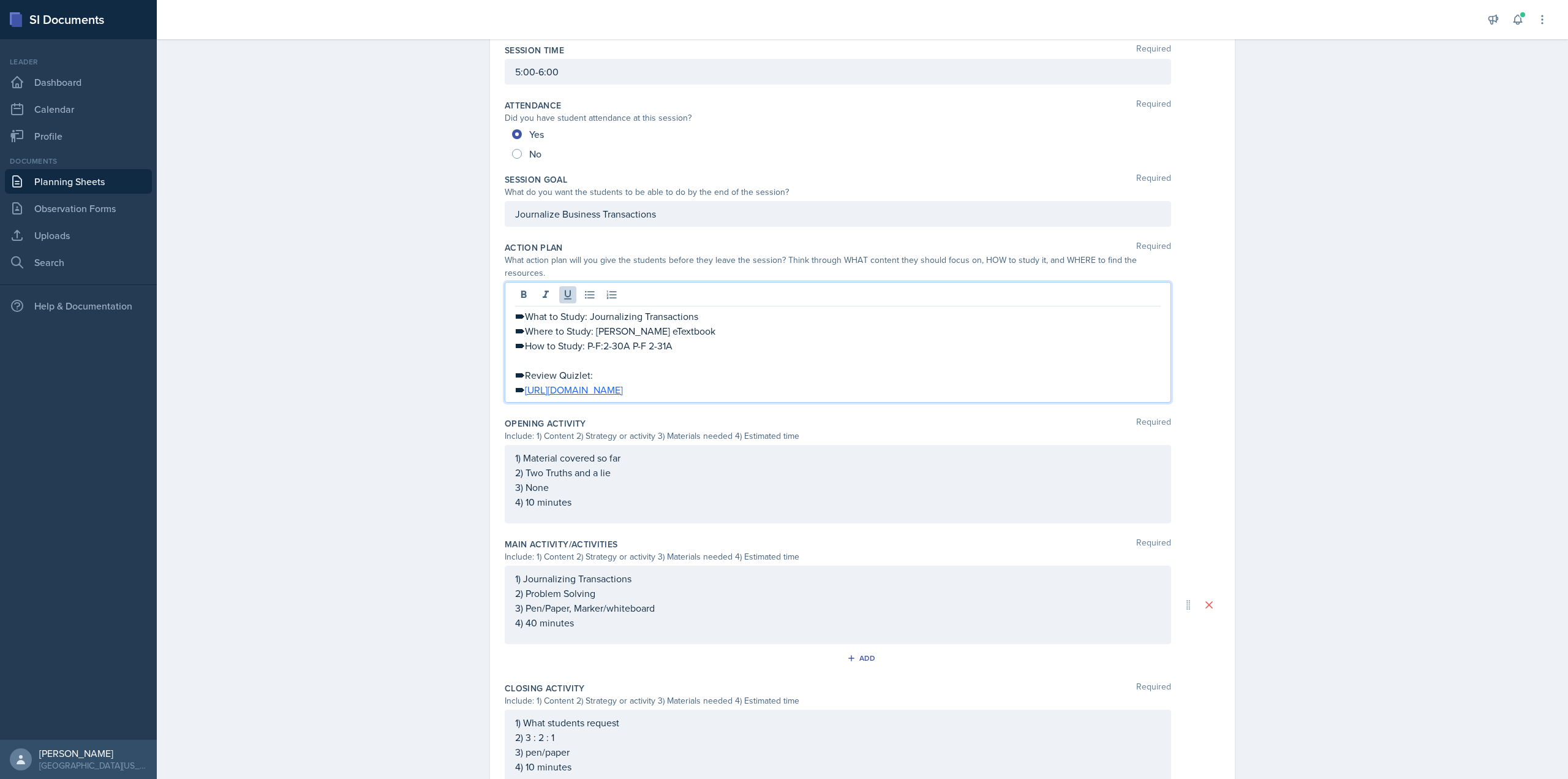
click at [620, 505] on div "1) Material covered so far 2) Two Truths and a lie 3) None 4) 10 minutes" at bounding box center [838, 484] width 667 height 79
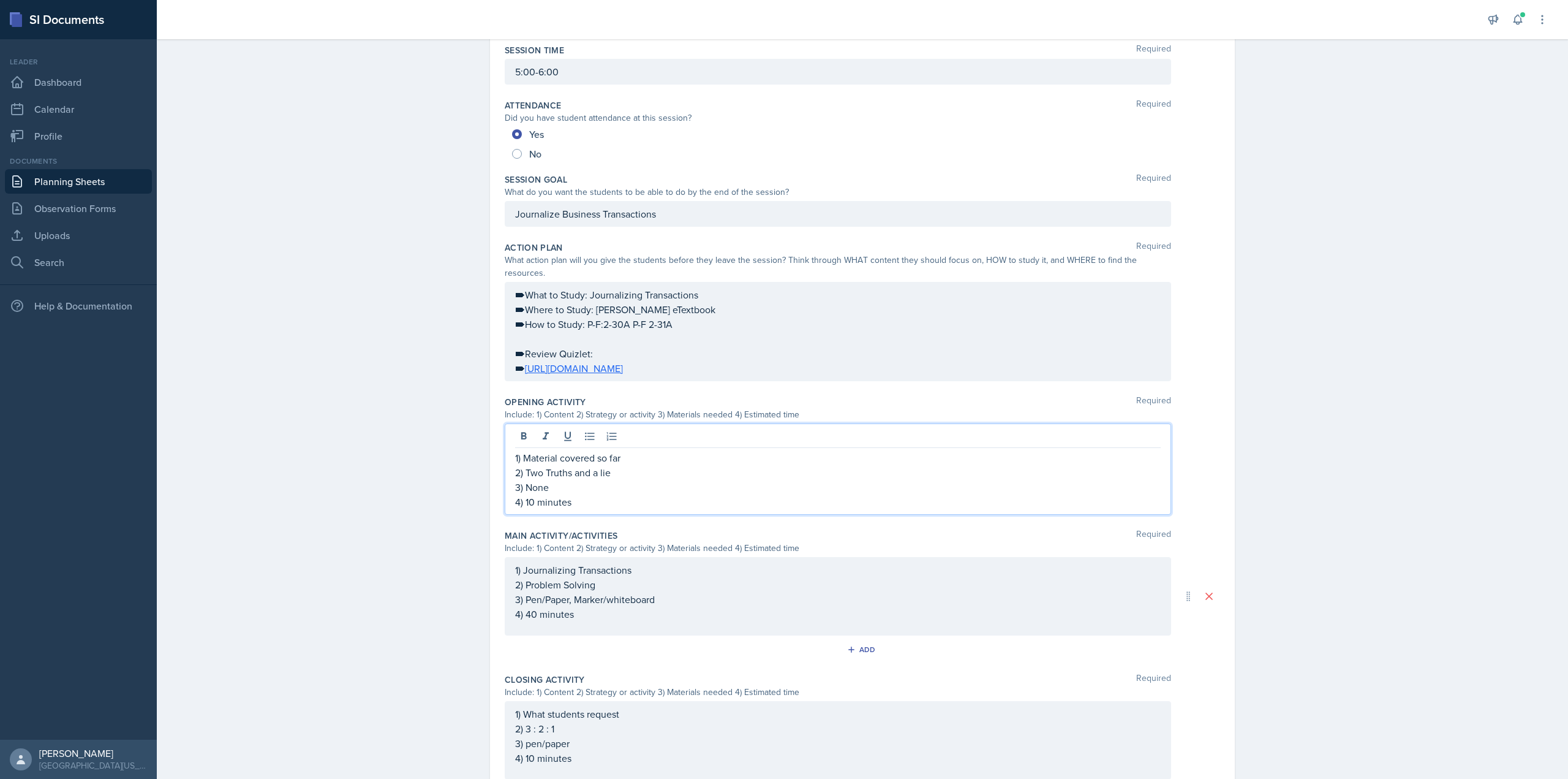
scroll to position [144, 0]
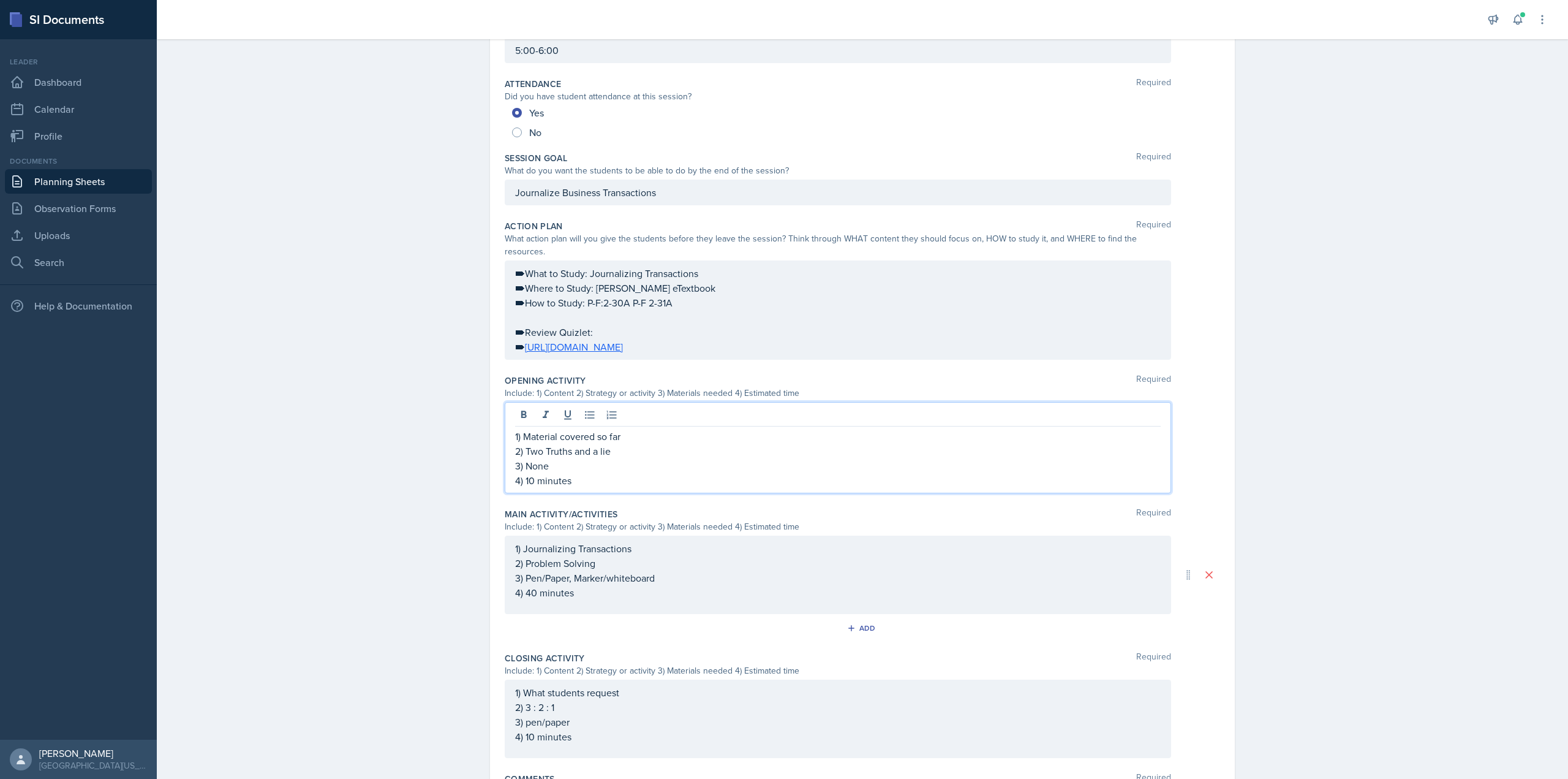
click at [614, 473] on p "4) 10 minutes" at bounding box center [838, 481] width 646 height 15
drag, startPoint x: 614, startPoint y: 472, endPoint x: 510, endPoint y: 423, distance: 115.0
click at [515, 429] on div "1) Material covered so far 2) Two Truths and a lie 3) None 4) 10 minutes" at bounding box center [838, 458] width 646 height 59
copy div "1) Material covered so far 2) Two Truths and a lie 3) None 4) 10 minutes"
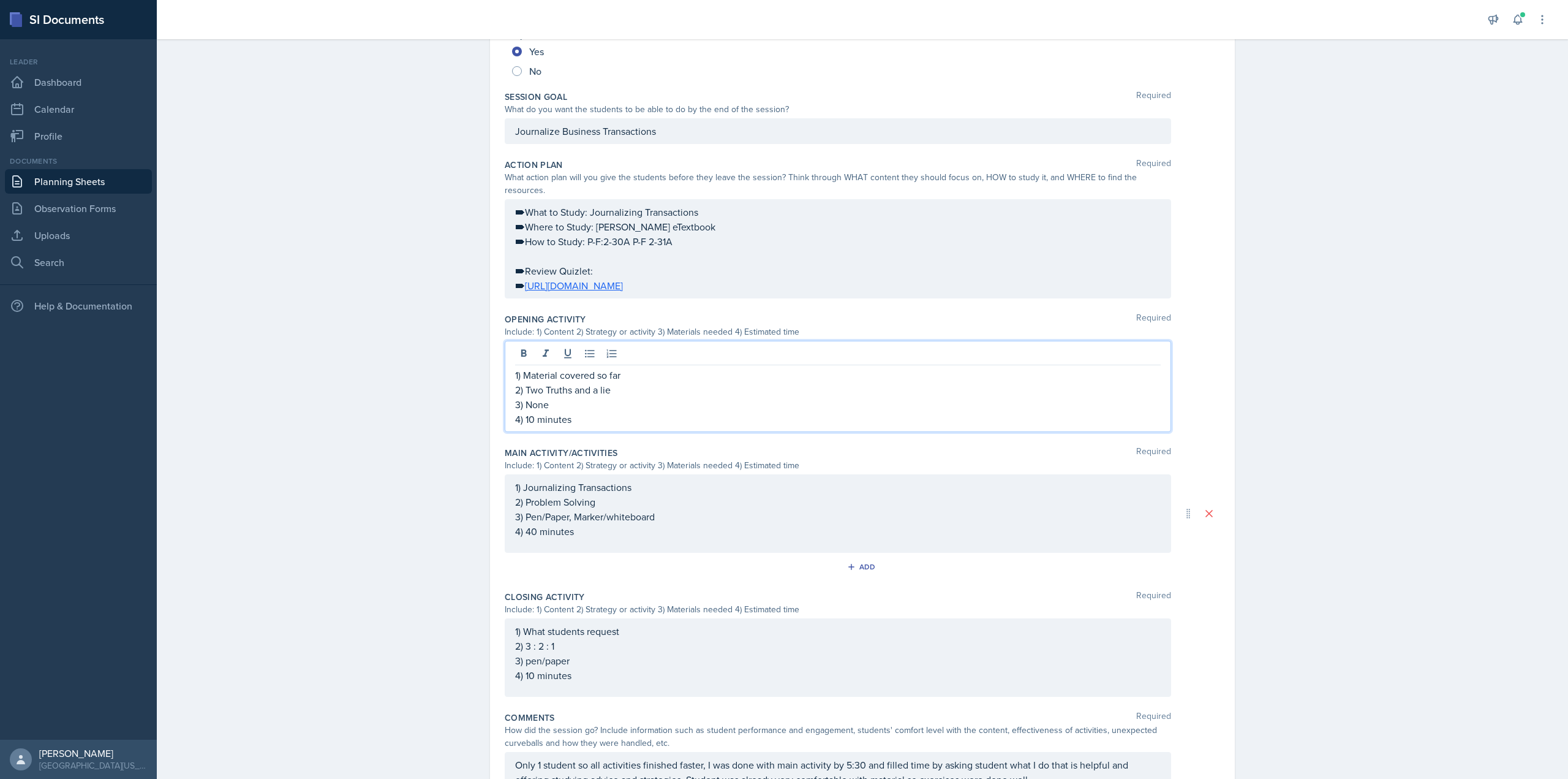
click at [627, 524] on p "4) 40 minutes" at bounding box center [838, 531] width 646 height 15
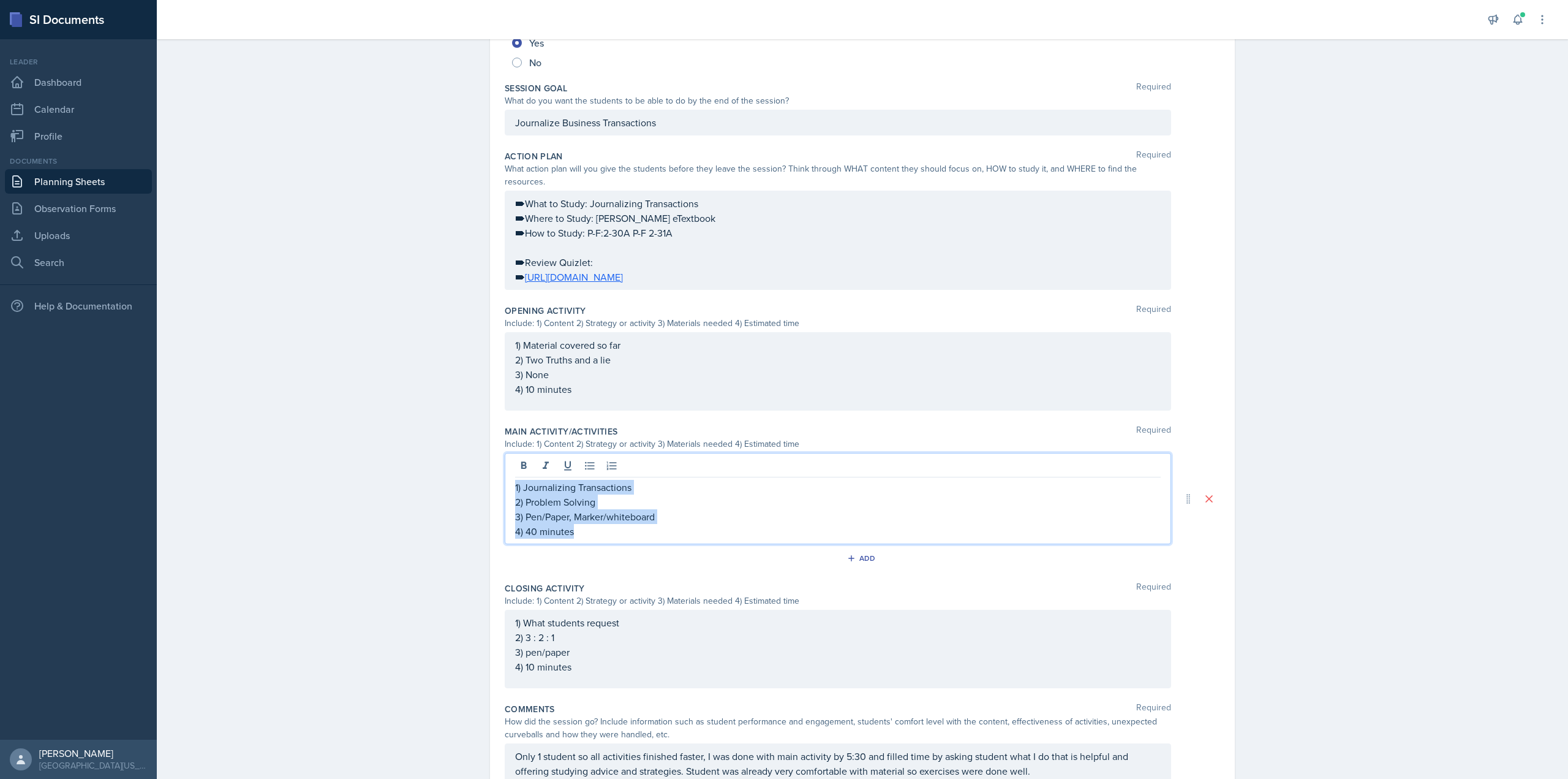
drag, startPoint x: 627, startPoint y: 523, endPoint x: 492, endPoint y: 460, distance: 149.0
click at [492, 460] on div "Date [DATE] [DATE] 31 1 2 3 4 5 6 7 8 9 10 11 12 13 14 15 16 17 18 19 20 21 22 …" at bounding box center [862, 343] width 745 height 921
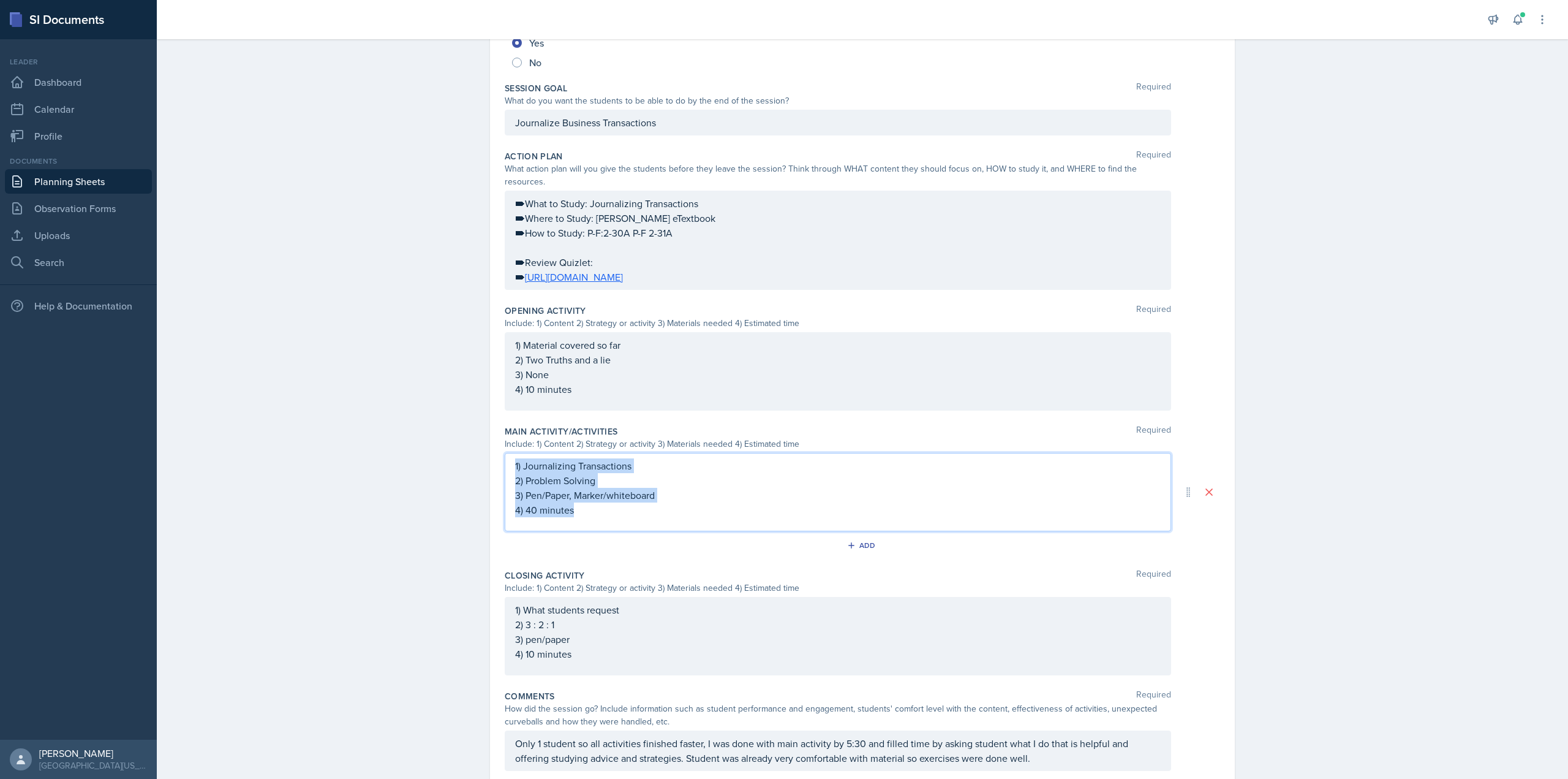
scroll to position [193, 0]
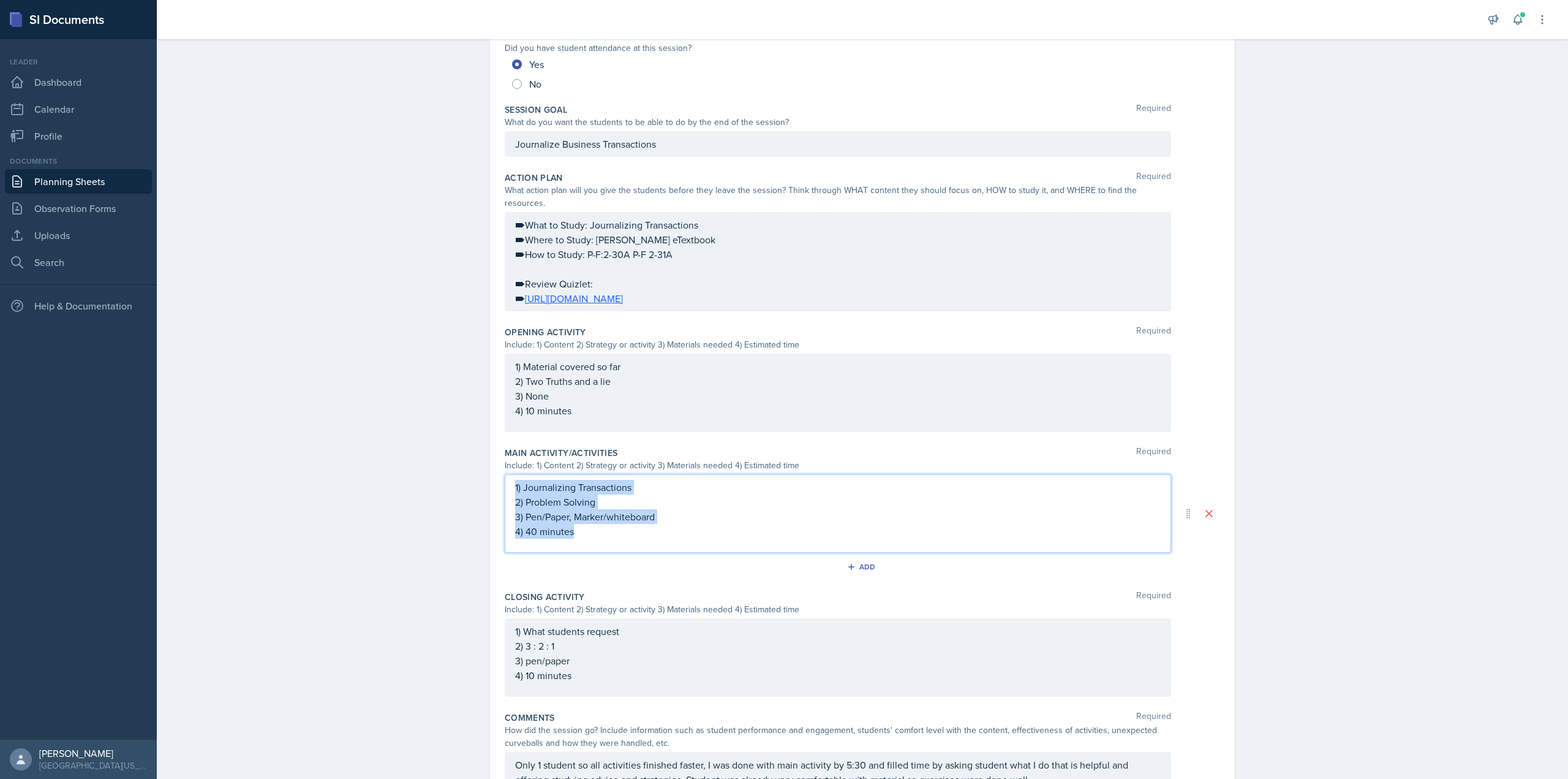
copy div "1) Journalizing Transactions 2) Problem Solving 3) Pen/Paper, Marker/whiteboard…"
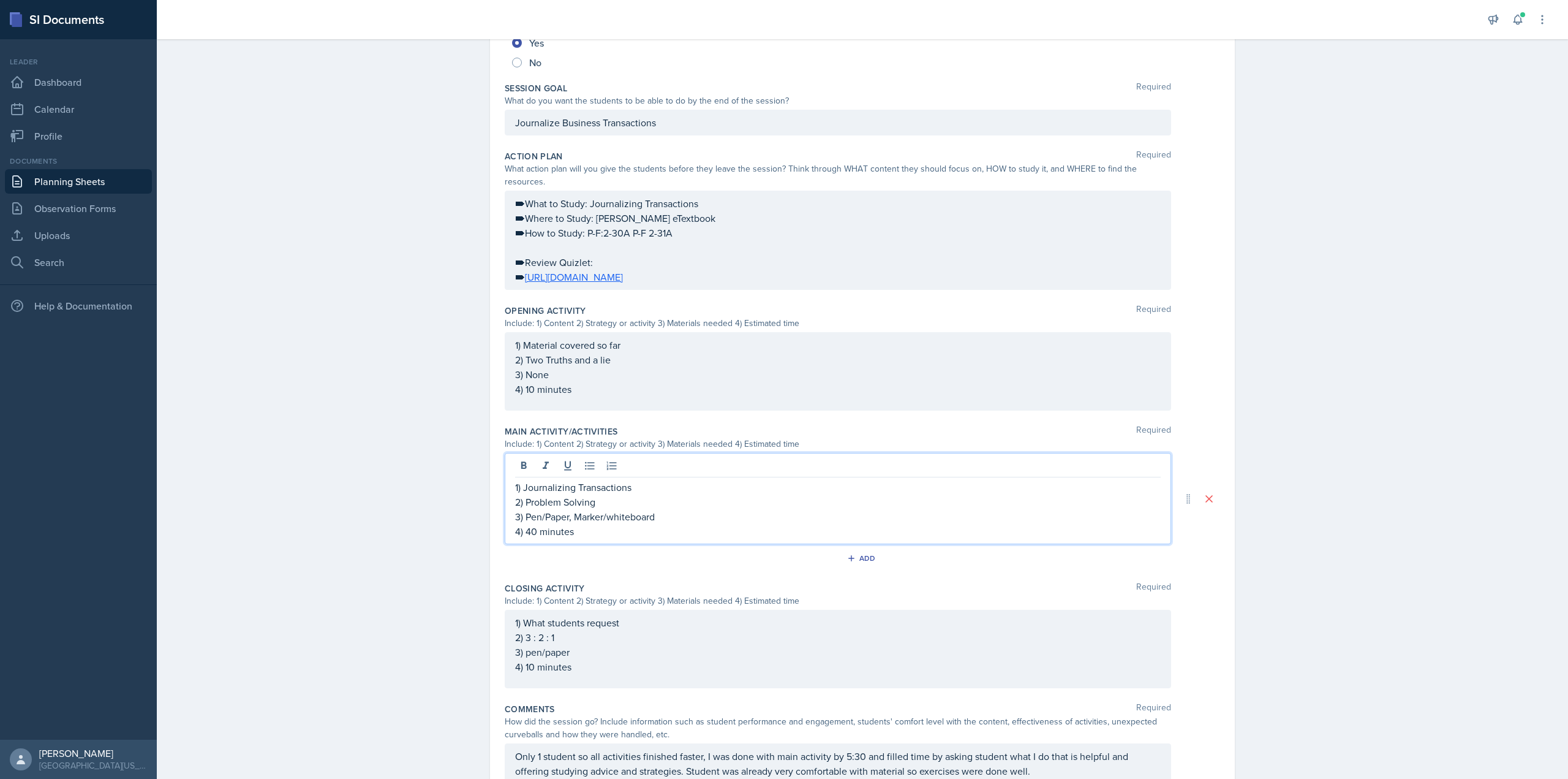
click at [650, 658] on div "1) What students request 2) 3 : 2 : 1 3) pen/paper 4) 10 minutes" at bounding box center [838, 644] width 646 height 59
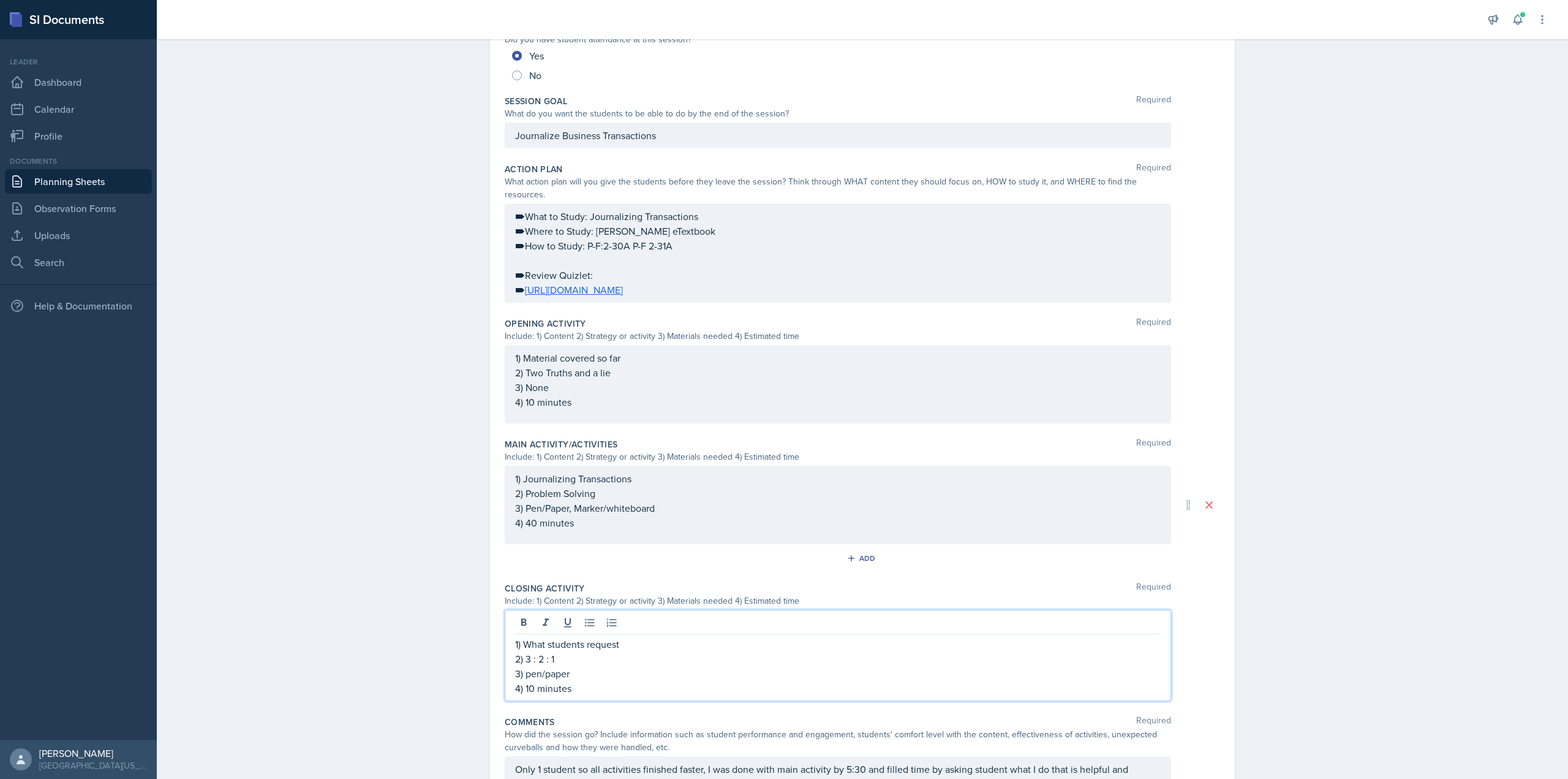
scroll to position [255, 0]
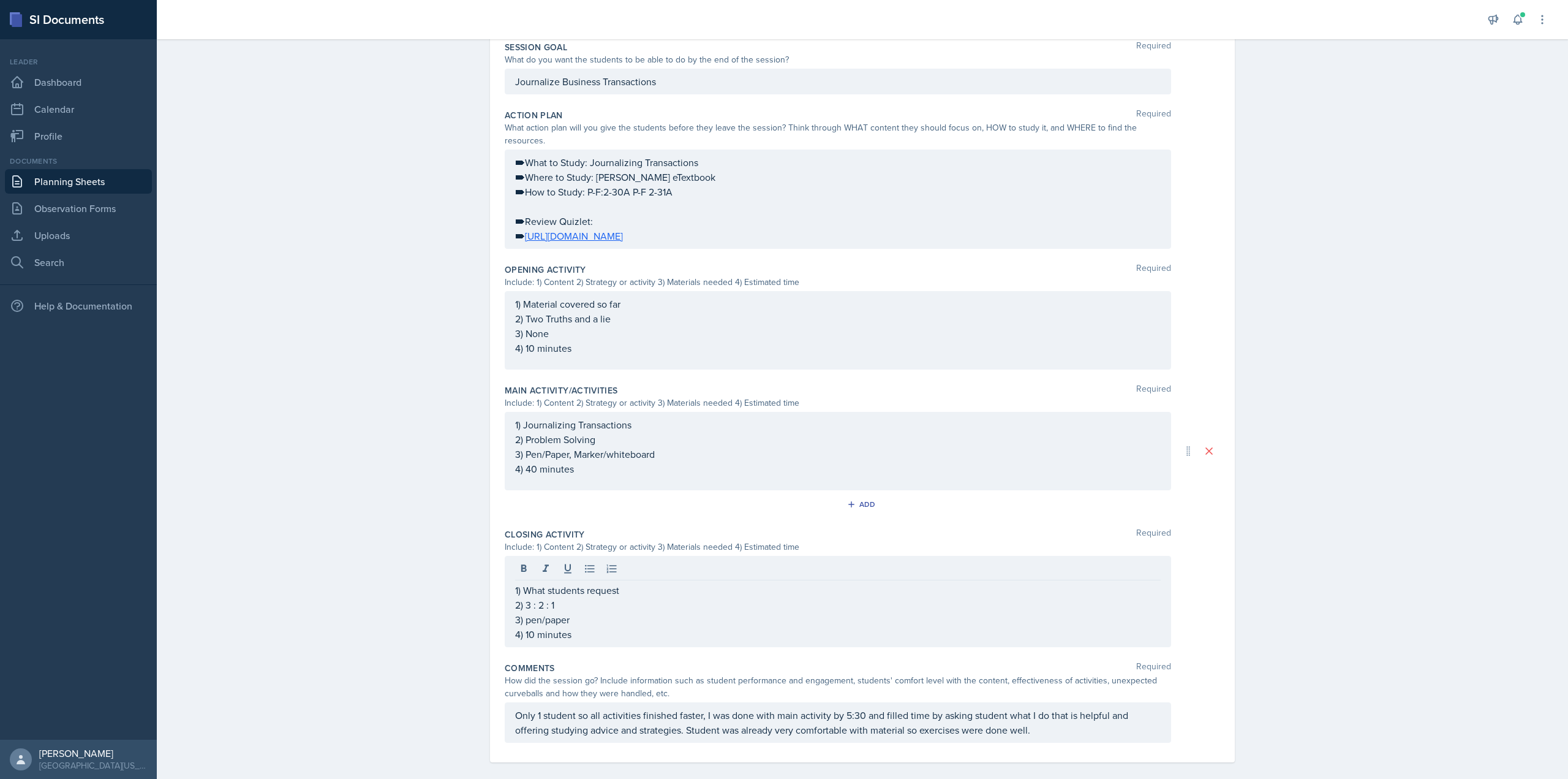
drag, startPoint x: 626, startPoint y: 631, endPoint x: 524, endPoint y: 589, distance: 110.3
click at [524, 589] on div "1) What students request 2) 3 : 2 : 1 3) pen/paper 4) 10 minutes" at bounding box center [838, 602] width 667 height 91
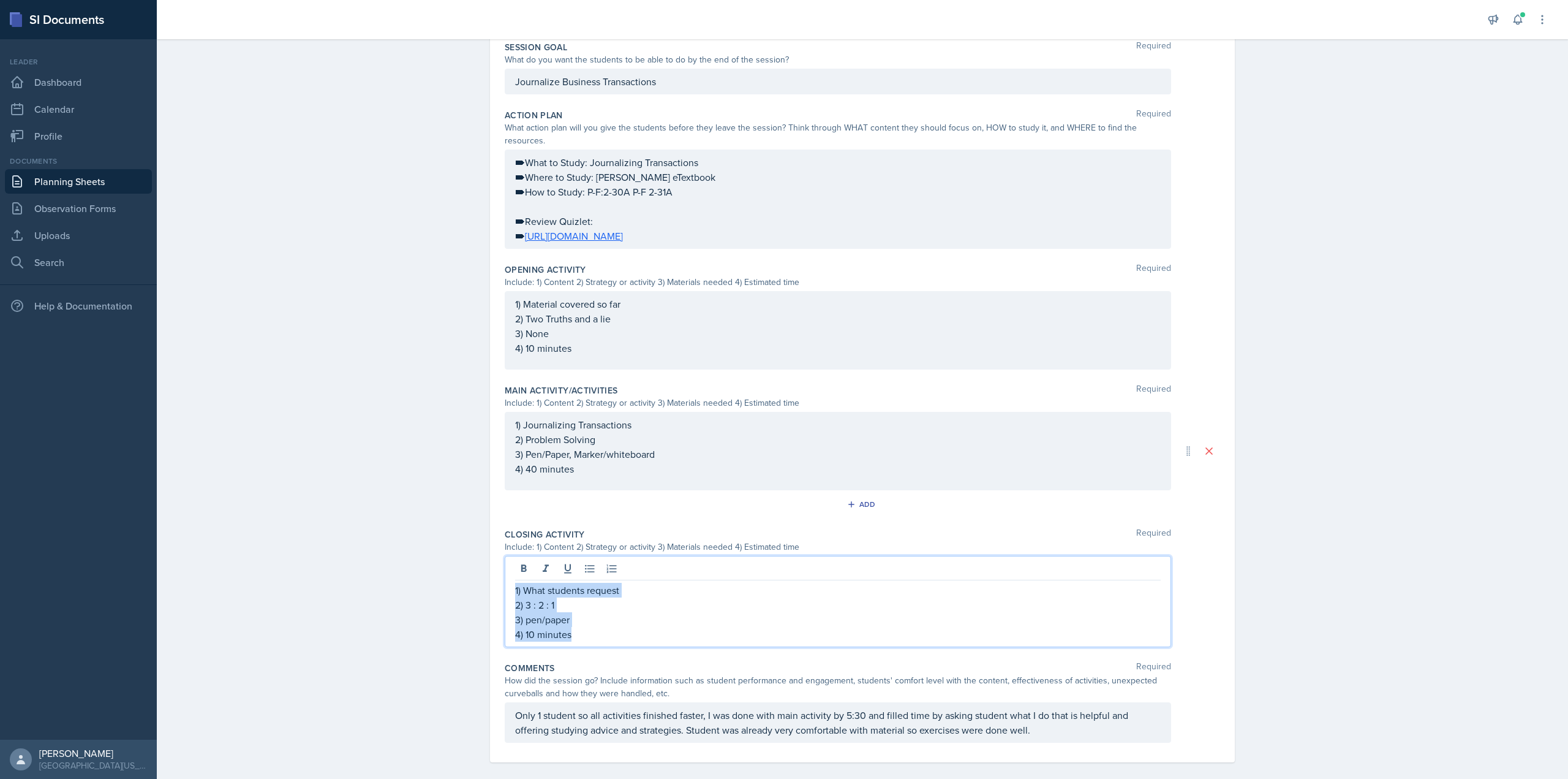
drag, startPoint x: 598, startPoint y: 625, endPoint x: 507, endPoint y: 575, distance: 103.8
click at [507, 575] on div "1) What students request 2) 3 : 2 : 1 3) pen/paper 4) 10 minutes" at bounding box center [838, 602] width 667 height 91
copy div "1) What students request 2) 3 : 2 : 1 3) pen/paper 4) 10 minutes"
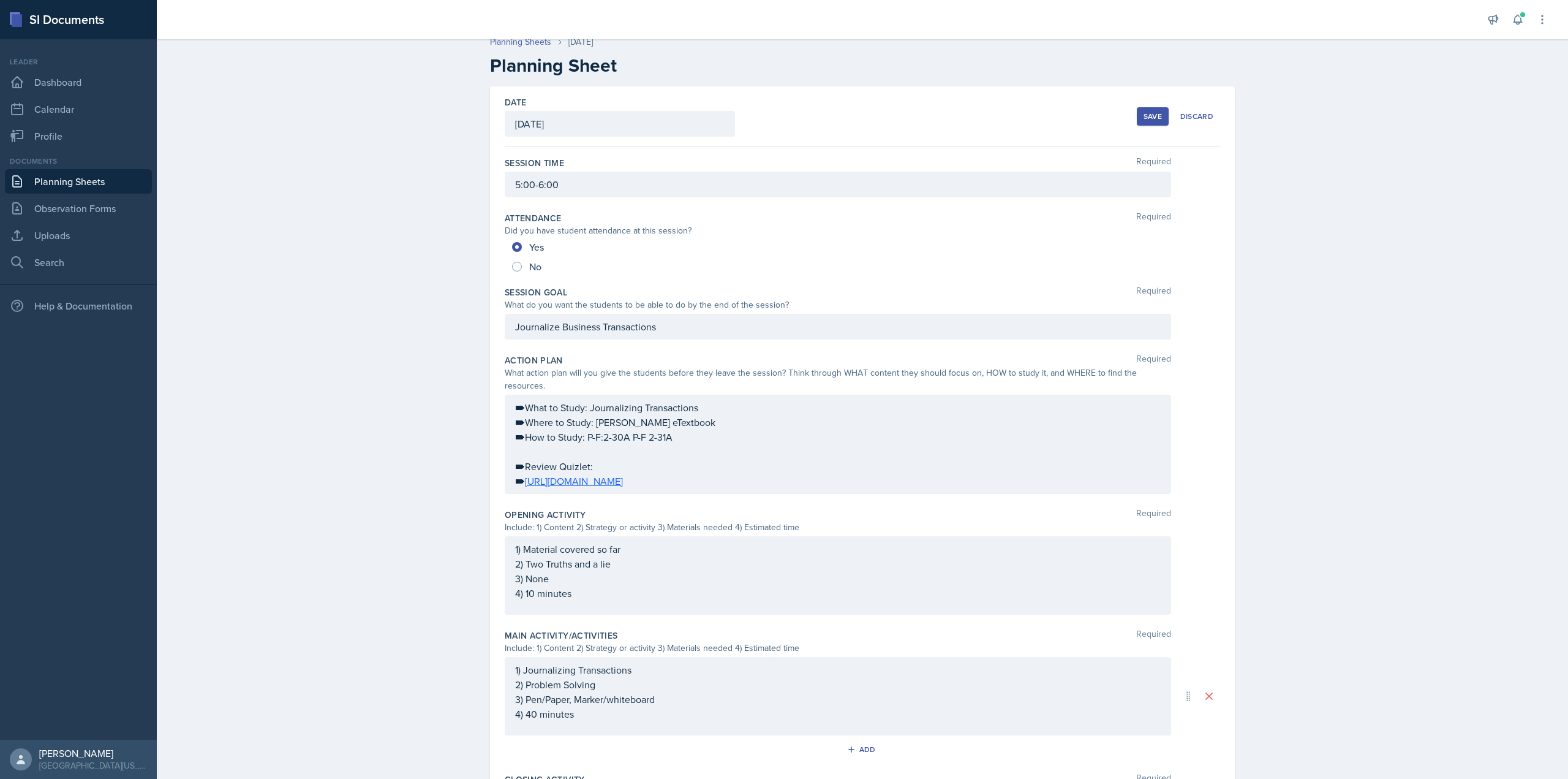
scroll to position [0, 0]
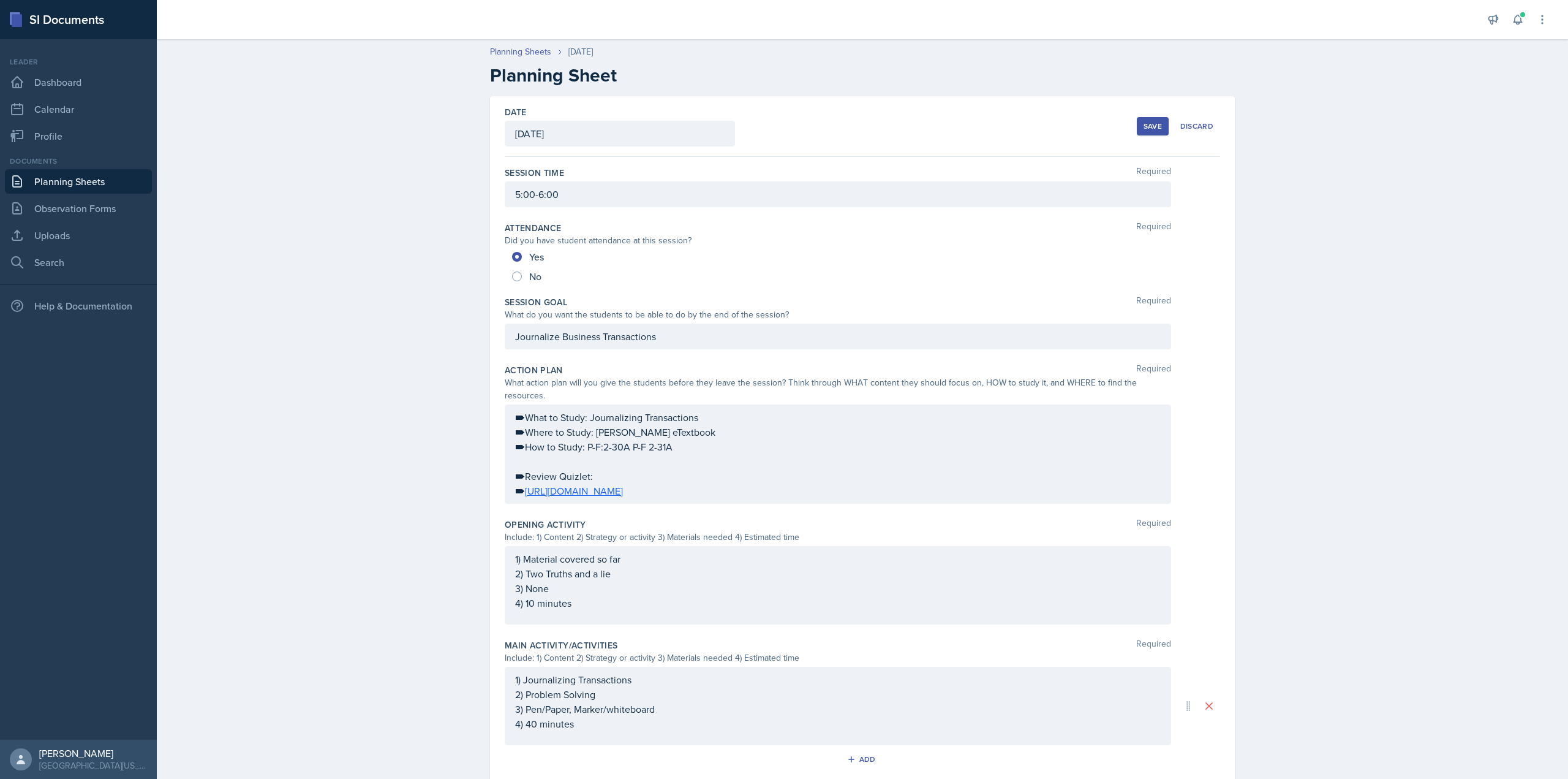
click at [1146, 131] on div "Save" at bounding box center [1153, 126] width 18 height 9
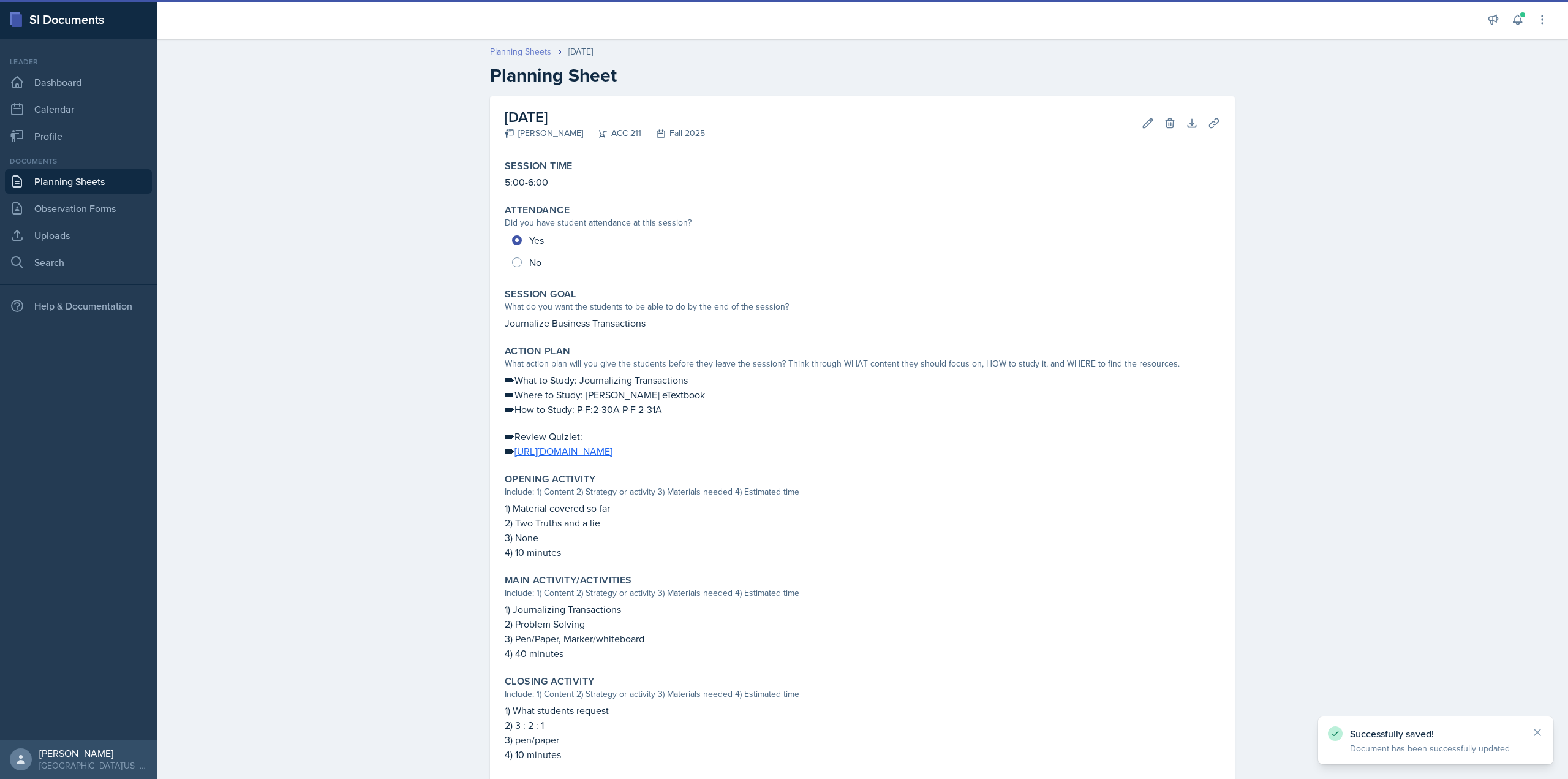
click at [534, 53] on link "Planning Sheets" at bounding box center [521, 52] width 62 height 13
